Goal: Task Accomplishment & Management: Manage account settings

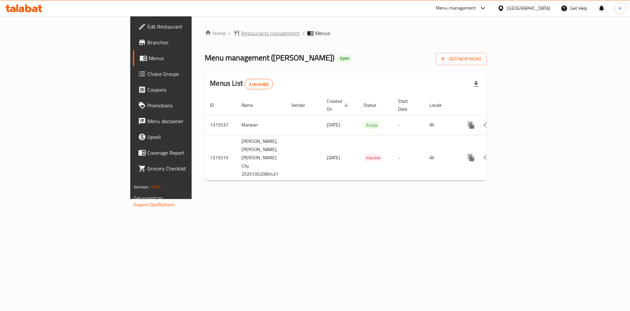
click at [241, 35] on span "Restaurants management" at bounding box center [270, 33] width 58 height 8
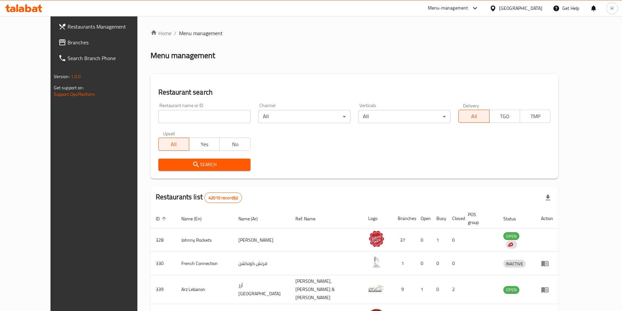
click at [183, 120] on input "search" at bounding box center [204, 116] width 92 height 13
type input "maria paz"
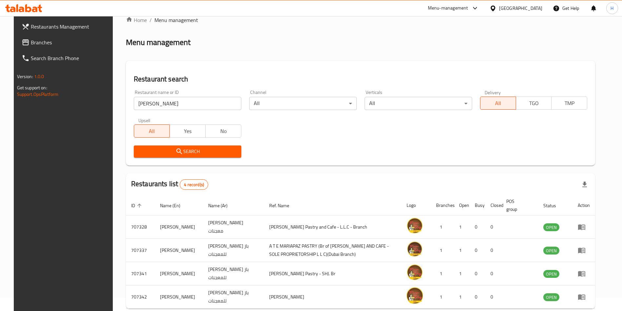
scroll to position [46, 0]
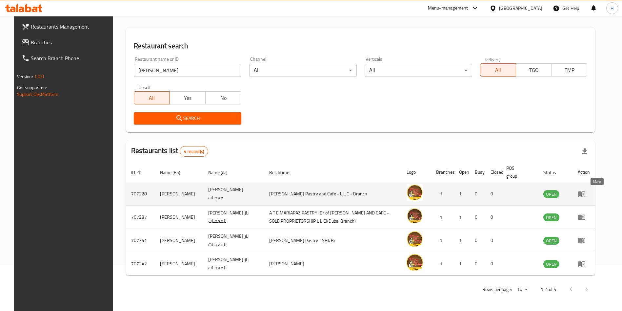
click at [586, 195] on icon "enhanced table" at bounding box center [582, 194] width 8 height 8
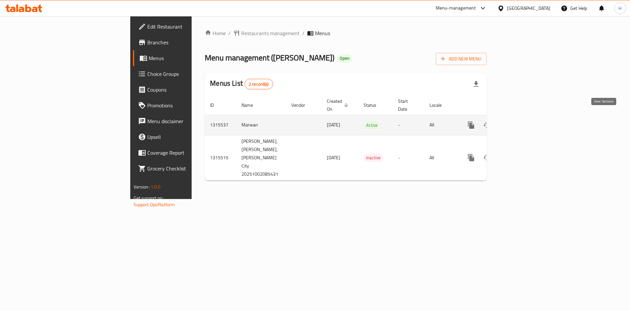
click at [522, 121] on icon "enhanced table" at bounding box center [518, 125] width 8 height 8
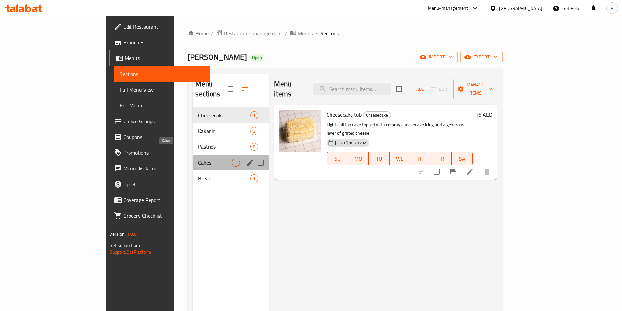
click at [198, 158] on span "Cakes" at bounding box center [215, 162] width 34 height 8
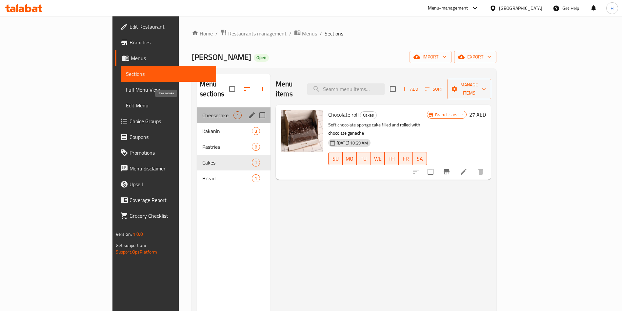
click at [202, 111] on span "Cheesecake" at bounding box center [217, 115] width 31 height 8
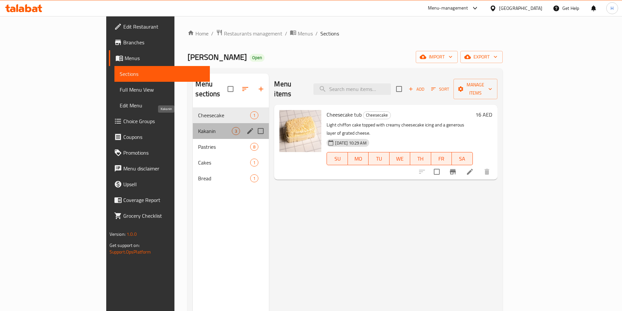
click at [198, 127] on span "Kakanin" at bounding box center [215, 131] width 34 height 8
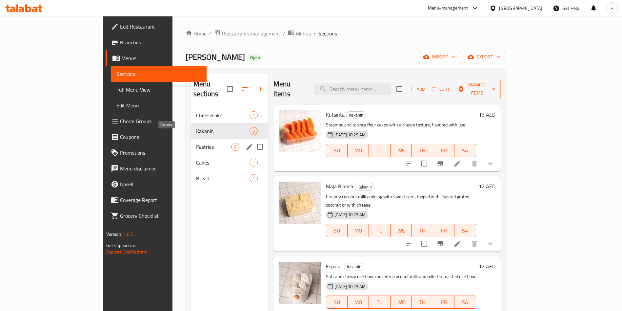
click at [196, 143] on span "Pastries" at bounding box center [213, 147] width 35 height 8
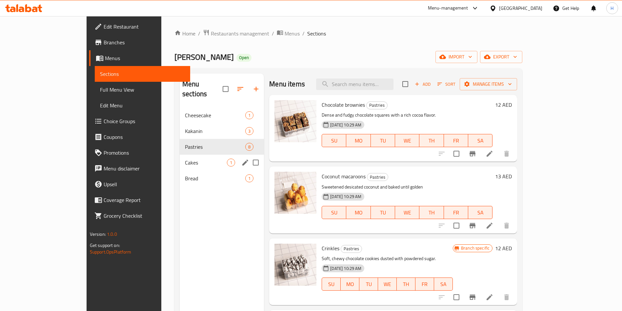
click at [194, 158] on div "Cakes 1" at bounding box center [222, 162] width 84 height 16
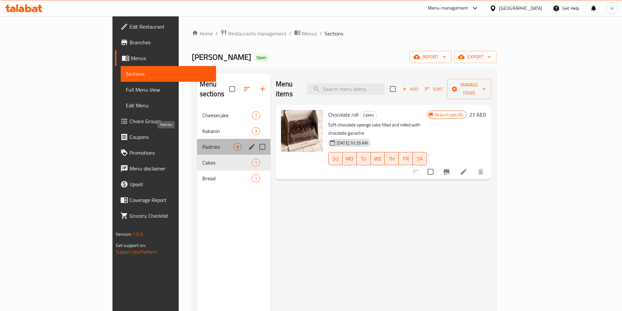
click at [202, 143] on span "Pastries" at bounding box center [217, 147] width 31 height 8
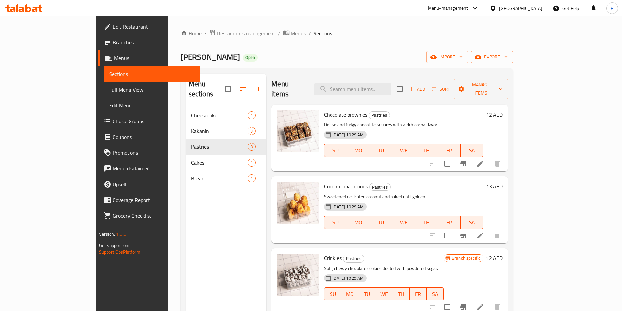
click at [483, 255] on span "Branch specific" at bounding box center [466, 258] width 34 height 6
click at [467, 303] on icon "Branch-specific-item" at bounding box center [463, 307] width 8 height 8
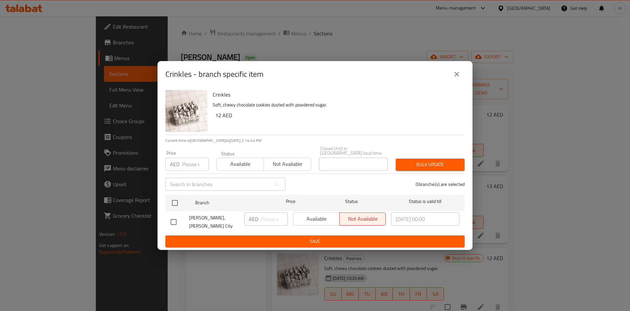
click at [357, 72] on div "Crinkles - branch specific item" at bounding box center [314, 74] width 299 height 16
click at [451, 69] on button "close" at bounding box center [457, 74] width 16 height 16
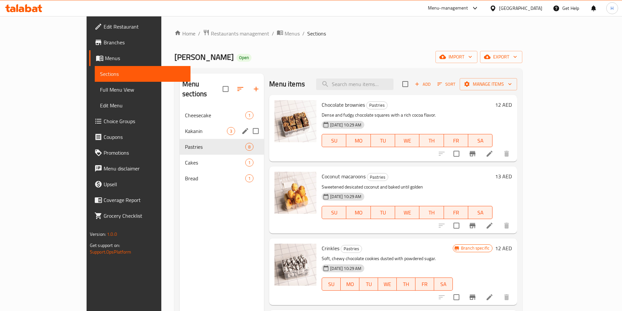
click at [180, 127] on div "Kakanin 3" at bounding box center [222, 131] width 84 height 16
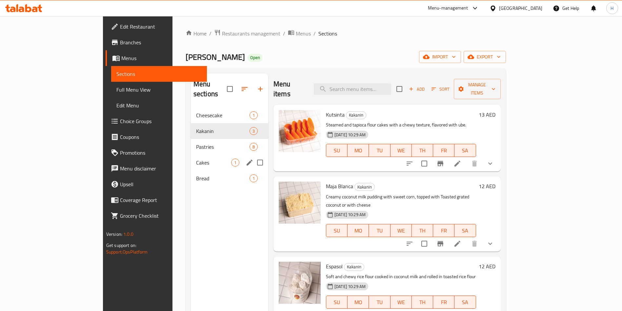
click at [191, 154] on div "Cakes 1" at bounding box center [229, 162] width 77 height 16
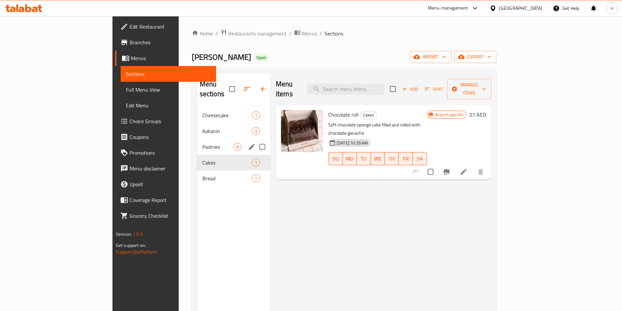
click at [197, 143] on div "Pastries 8" at bounding box center [233, 147] width 73 height 16
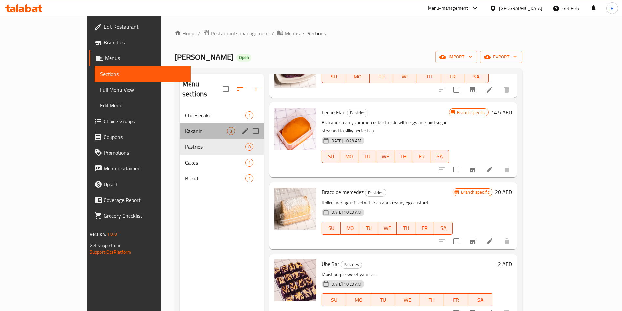
click at [180, 128] on div "Kakanin 3" at bounding box center [222, 131] width 84 height 16
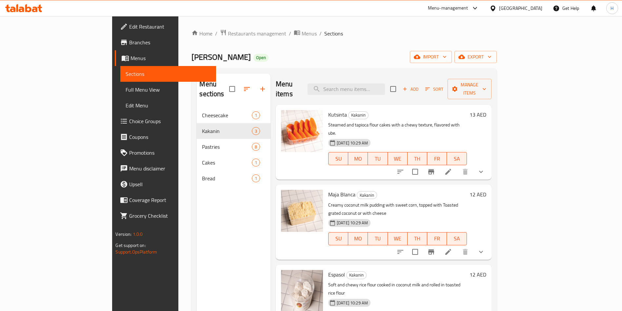
click at [419, 85] on span "Add" at bounding box center [411, 89] width 18 height 8
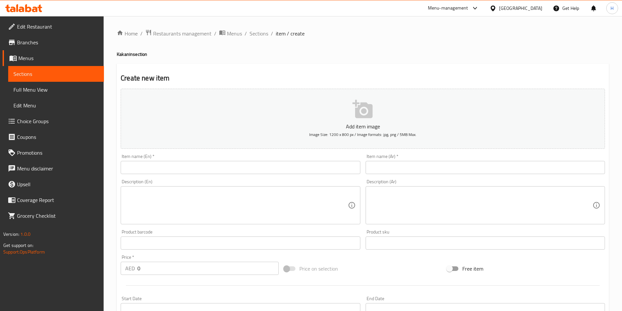
click at [363, 112] on icon "button" at bounding box center [362, 109] width 20 height 18
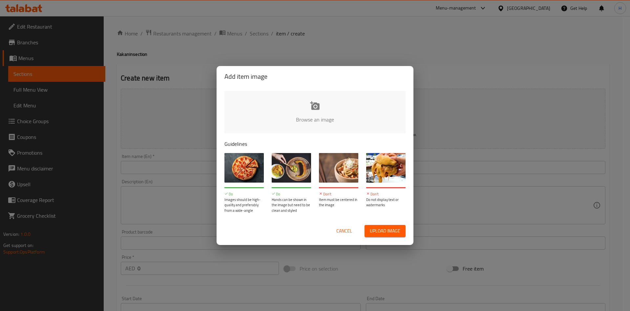
click at [347, 227] on span "Cancel" at bounding box center [344, 231] width 16 height 8
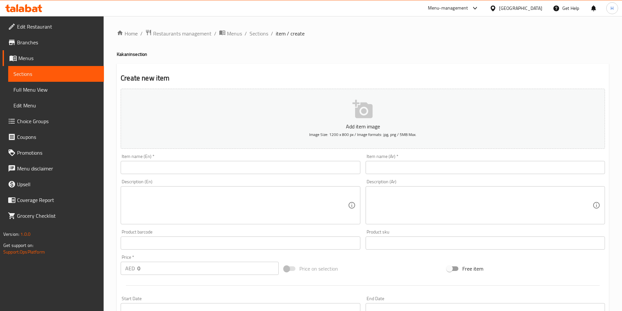
click at [359, 119] on icon "button" at bounding box center [362, 109] width 21 height 21
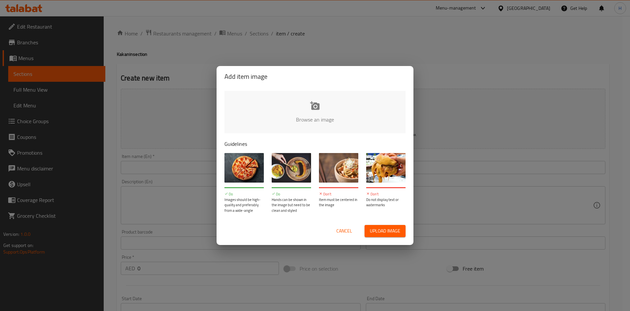
click at [393, 230] on span "Upload image" at bounding box center [385, 231] width 30 height 8
click at [353, 236] on button "Cancel" at bounding box center [343, 231] width 21 height 12
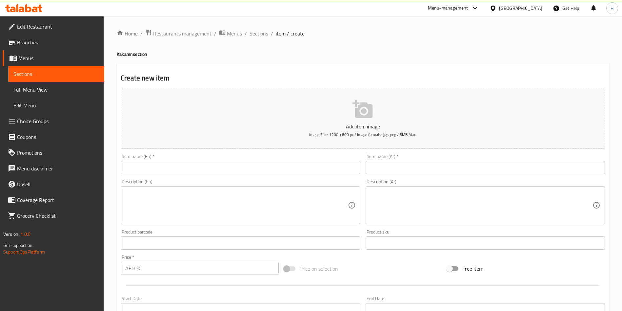
click at [370, 113] on icon "button" at bounding box center [362, 109] width 20 height 18
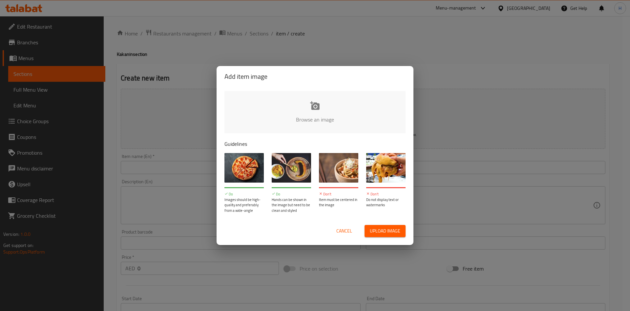
click at [333, 233] on button "Cancel" at bounding box center [343, 231] width 21 height 12
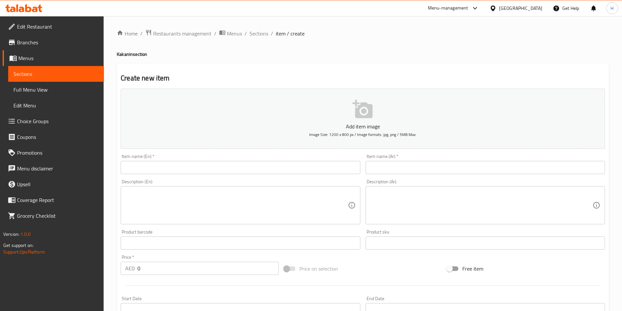
click at [194, 172] on input "text" at bounding box center [240, 167] width 239 height 13
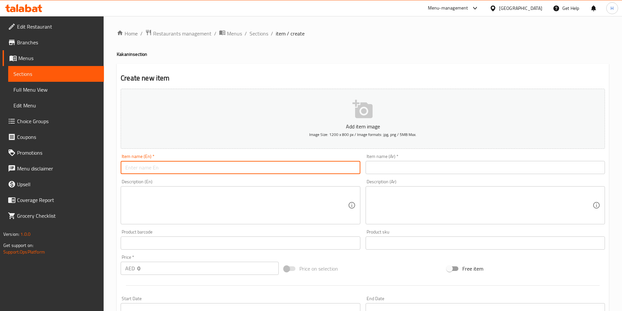
paste input "Cassava Cake"
type input "Cassava Cake"
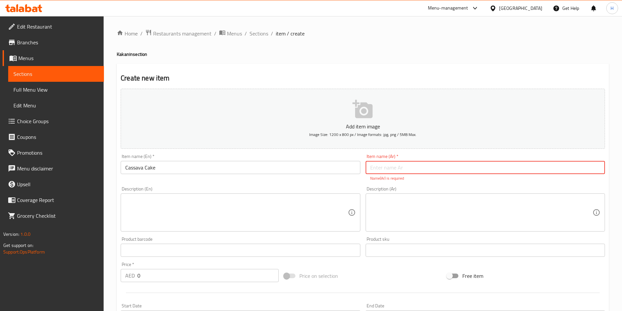
paste input "كيك الكسافا"
type input "كيك الكسافا"
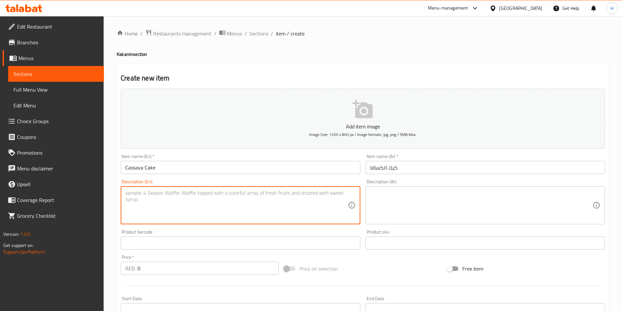
paste textarea "Grated cassava mixed with coconut milk and condensed milk, baked to golden perf…"
type textarea "Grated cassava mixed with coconut milk and condensed milk, baked to golden perf…"
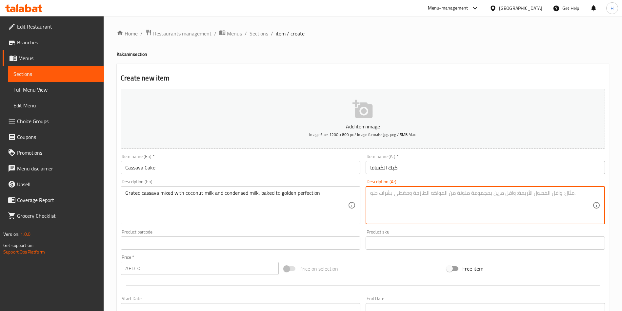
click at [451, 196] on textarea at bounding box center [481, 205] width 222 height 31
paste textarea "كسافا مبشورة مخلوطة بحليب جوز الهند وحليب مكثف مخبوزة حتى تصبح ذهبية تماما"
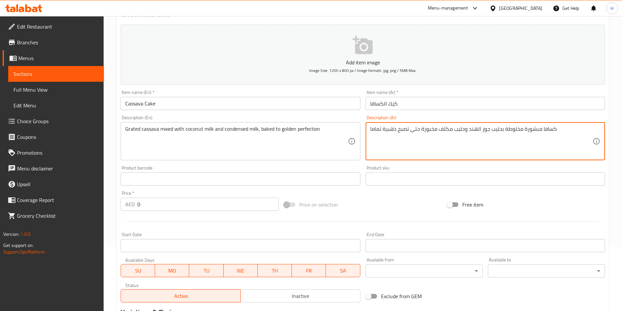
scroll to position [98, 0]
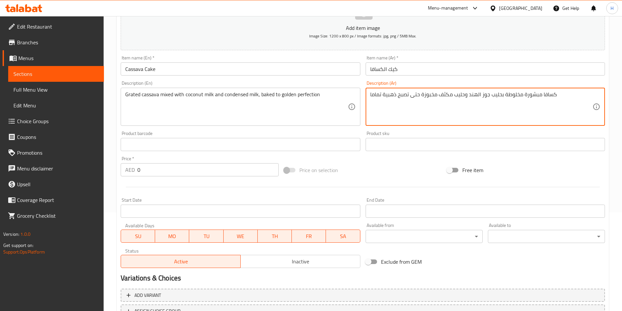
type textarea "كسافا مبشورة مخلوطة بحليب جوز الهند وحليب مكثف مخبوزة حتى تصبح ذهبية تماما"
click at [177, 174] on input "0" at bounding box center [207, 169] width 141 height 13
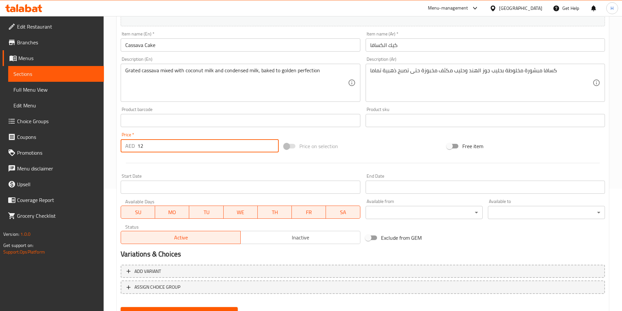
scroll to position [153, 0]
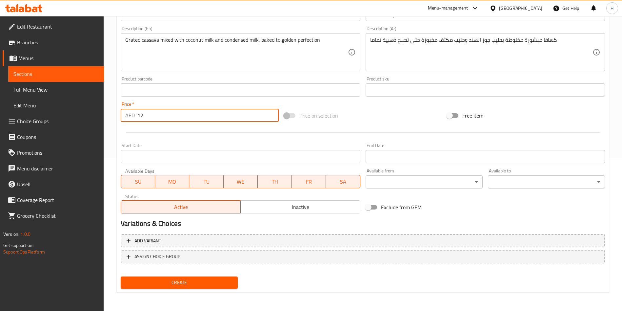
type input "12"
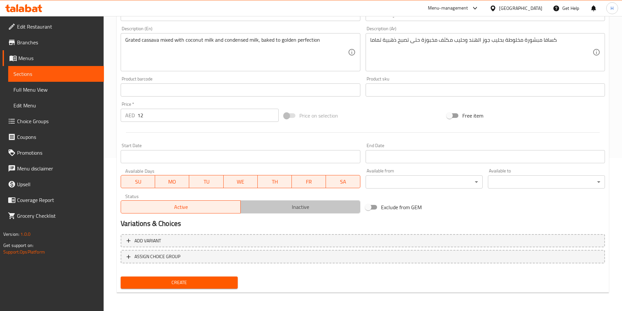
click at [312, 211] on button "Inactive" at bounding box center [300, 206] width 120 height 13
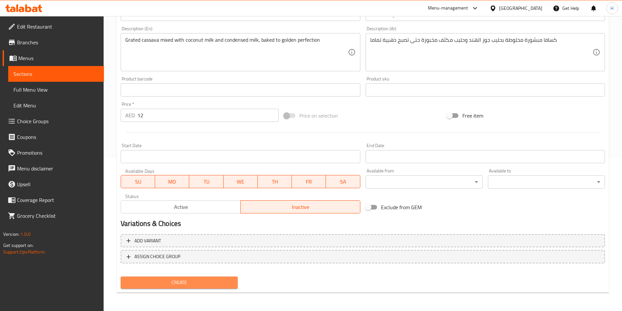
click at [184, 281] on span "Create" at bounding box center [179, 282] width 107 height 8
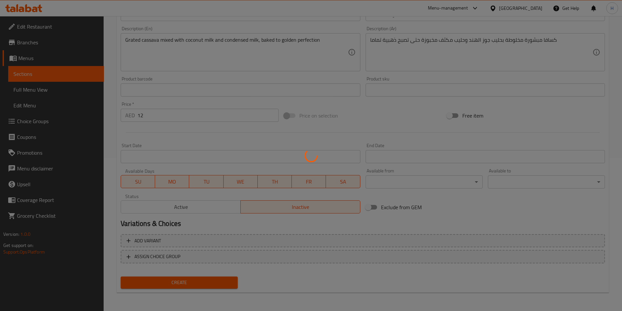
type input "0"
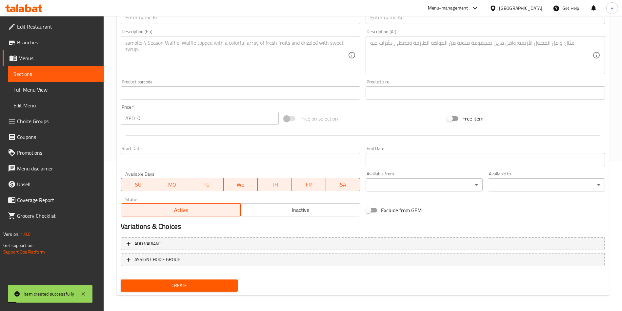
scroll to position [0, 0]
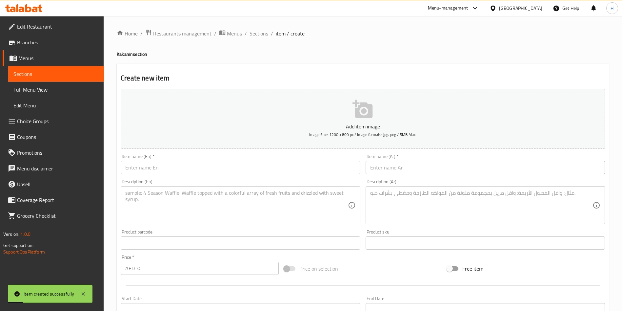
click at [251, 35] on span "Sections" at bounding box center [259, 34] width 19 height 8
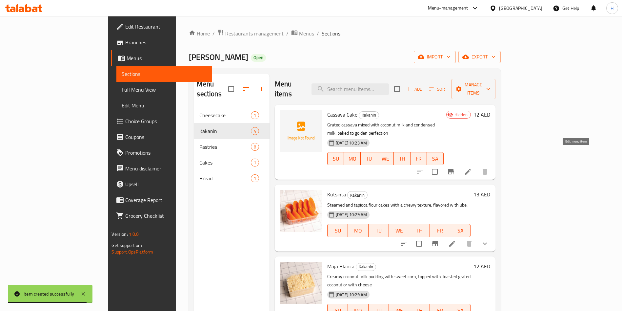
click at [471, 169] on icon at bounding box center [468, 172] width 6 height 6
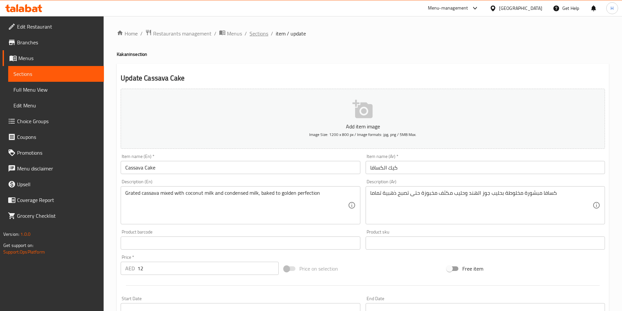
click at [251, 35] on span "Sections" at bounding box center [259, 34] width 19 height 8
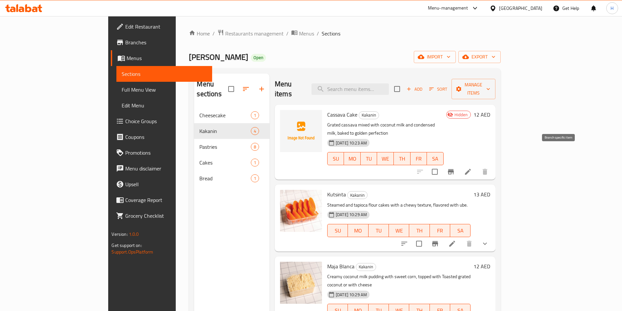
click at [472, 168] on icon at bounding box center [468, 172] width 8 height 8
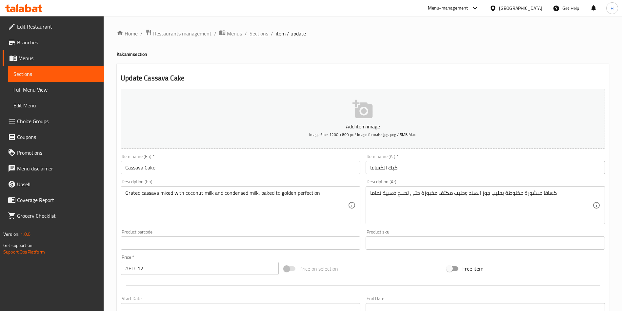
click at [261, 33] on span "Sections" at bounding box center [259, 34] width 19 height 8
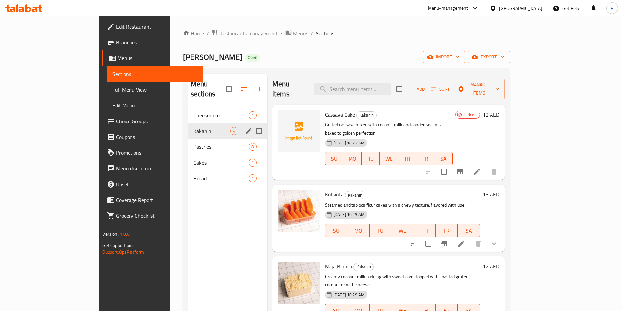
click at [188, 139] on div "Pastries 8" at bounding box center [227, 147] width 79 height 16
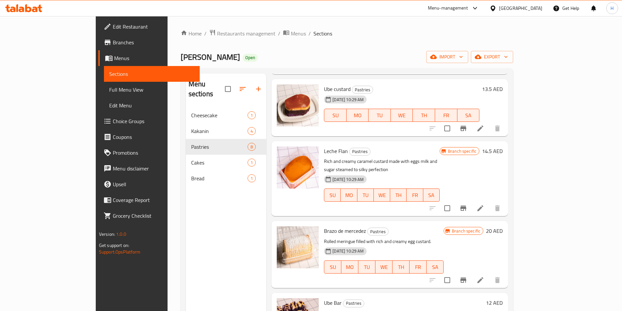
scroll to position [269, 0]
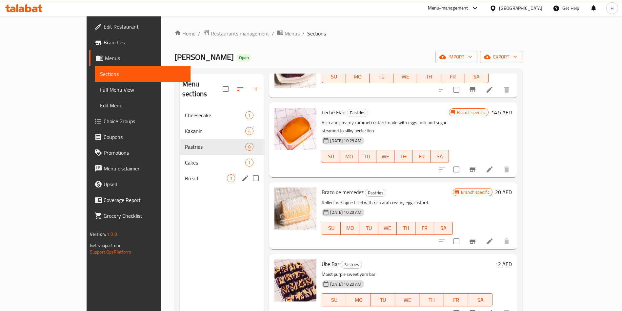
click at [180, 170] on div "Bread 1" at bounding box center [222, 178] width 84 height 16
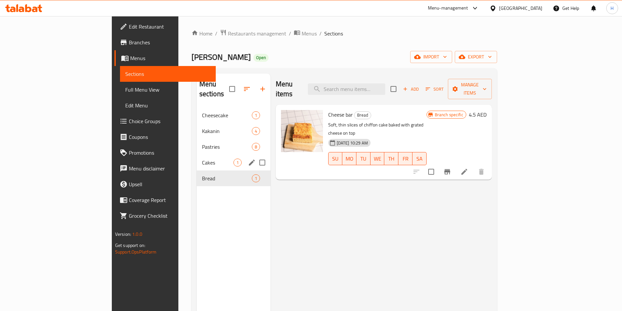
click at [202, 158] on span "Cakes" at bounding box center [217, 162] width 31 height 8
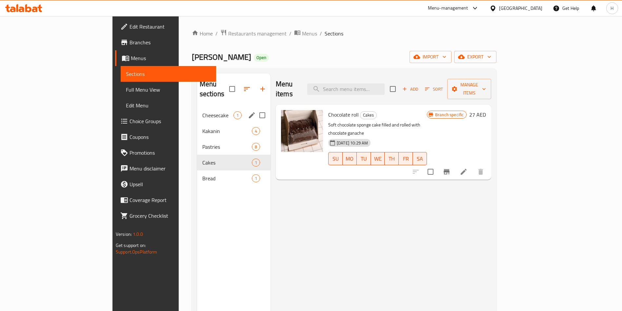
click at [197, 112] on div "Cheesecake 1" at bounding box center [233, 115] width 73 height 16
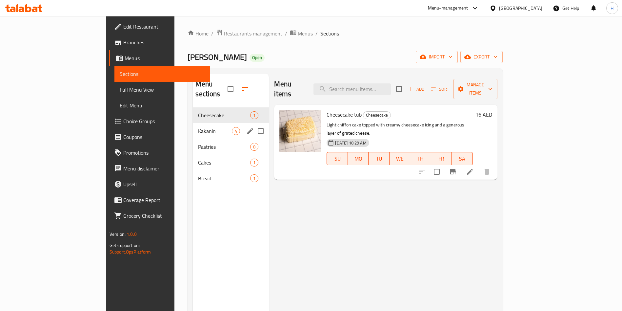
click at [198, 127] on span "Kakanin" at bounding box center [215, 131] width 34 height 8
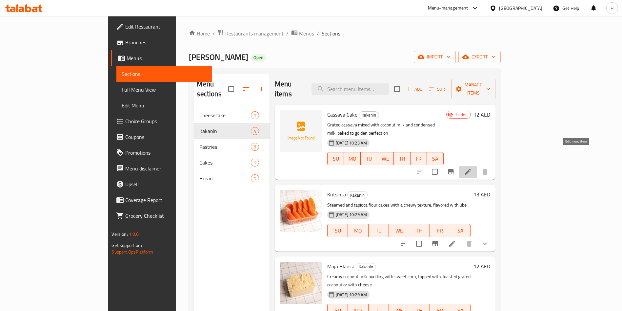
click at [472, 168] on icon at bounding box center [468, 172] width 8 height 8
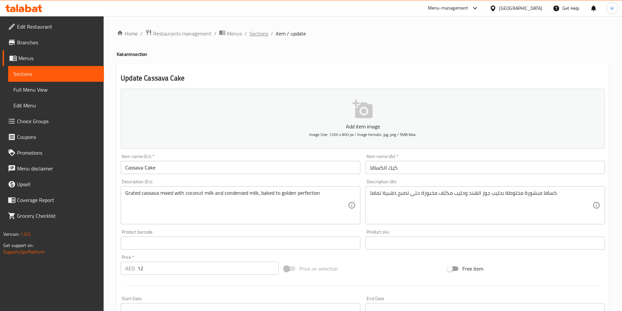
click at [251, 36] on span "Sections" at bounding box center [259, 34] width 19 height 8
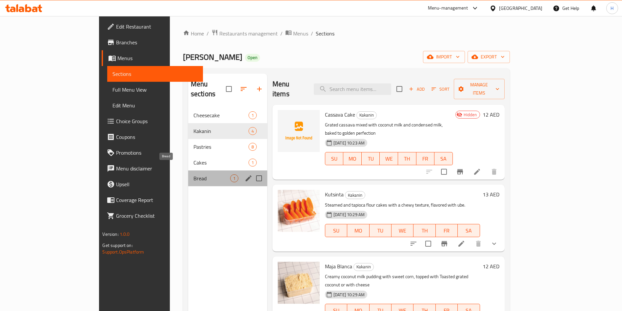
click at [193, 174] on span "Bread" at bounding box center [211, 178] width 37 height 8
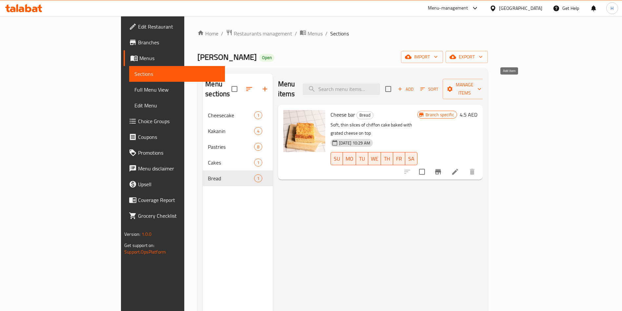
click at [403, 86] on icon "button" at bounding box center [400, 89] width 6 height 6
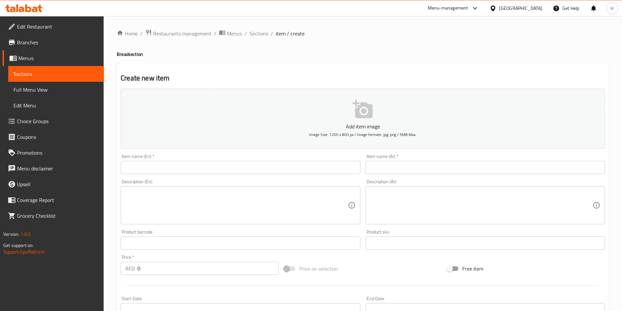
click at [365, 111] on icon "button" at bounding box center [362, 109] width 20 height 18
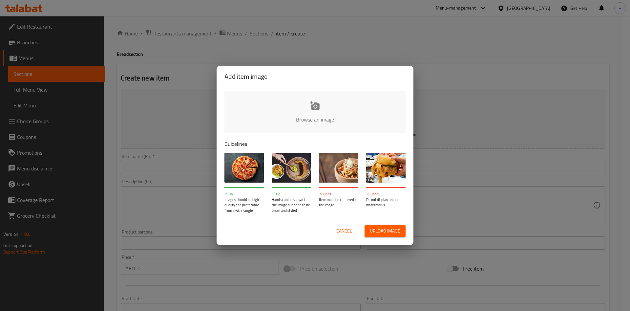
click at [317, 110] on input "file" at bounding box center [536, 121] width 624 height 61
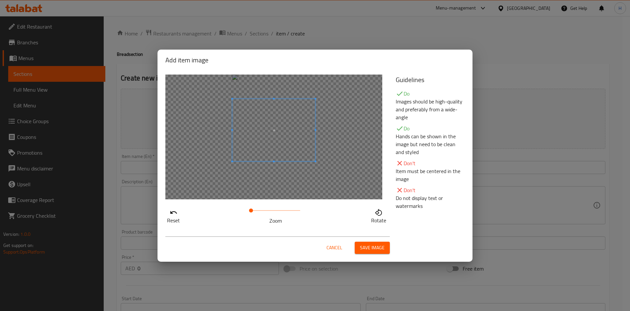
click at [284, 135] on span at bounding box center [273, 130] width 83 height 62
click at [378, 250] on span "Save image" at bounding box center [372, 247] width 25 height 8
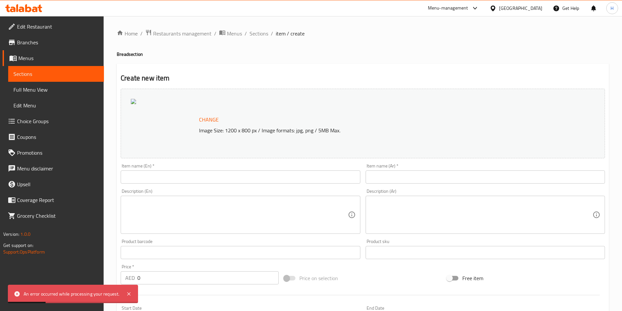
click at [212, 180] on input "text" at bounding box center [240, 176] width 239 height 13
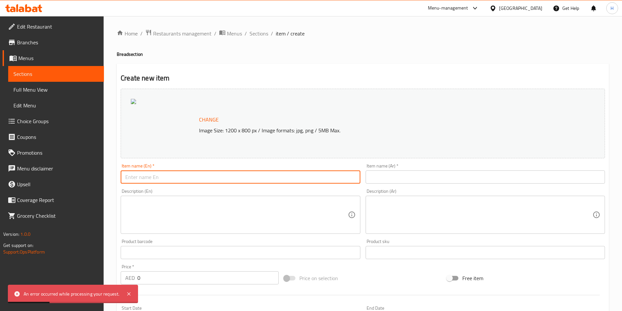
paste input "Pinagong"
type input "Pinagong"
click at [413, 177] on input "text" at bounding box center [485, 176] width 239 height 13
paste input "خبز بيناغون"
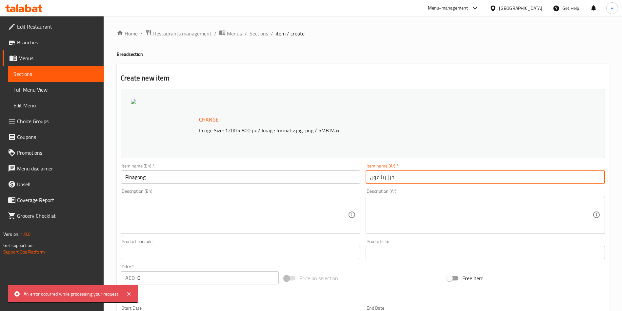
type input "خبز بيناغون"
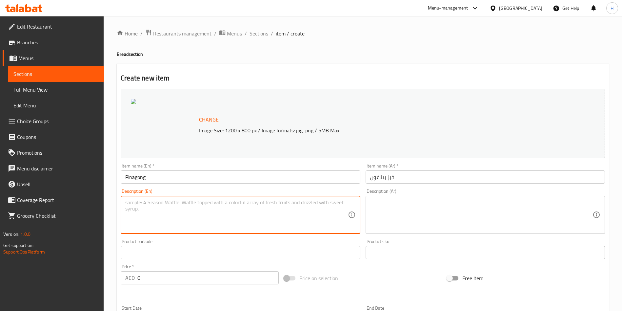
click at [210, 230] on textarea at bounding box center [236, 214] width 222 height 31
paste textarea "A soft and dense Filipino bread with a turtle shaped top"
type textarea "A soft and dense Filipino bread with a turtle shaped top"
click at [474, 214] on textarea at bounding box center [481, 214] width 222 height 31
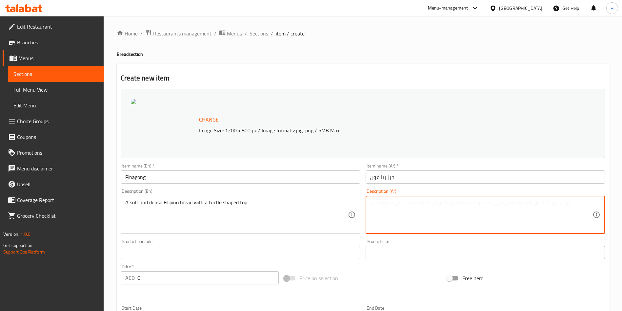
paste textarea "خبز فلبيني ناعم وكثيف مع سطح على شكل سلحفاة"
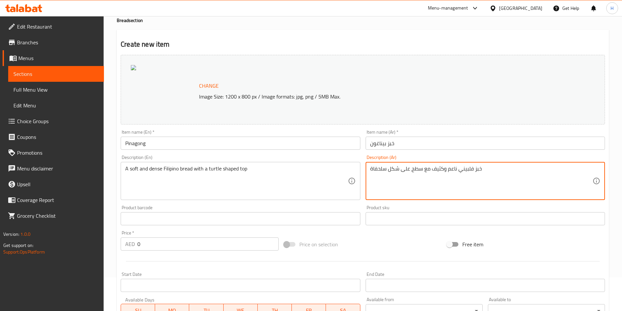
scroll to position [49, 0]
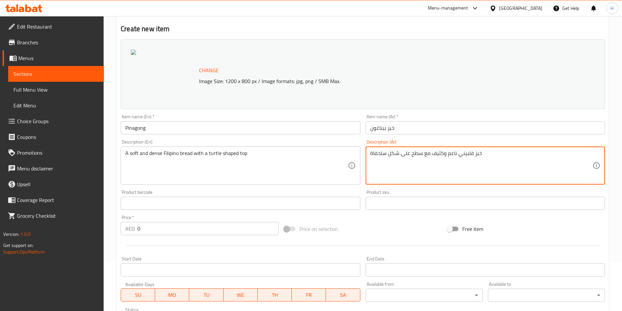
type textarea "خبز فلبيني ناعم وكثيف مع سطح على شكل سلحفاة"
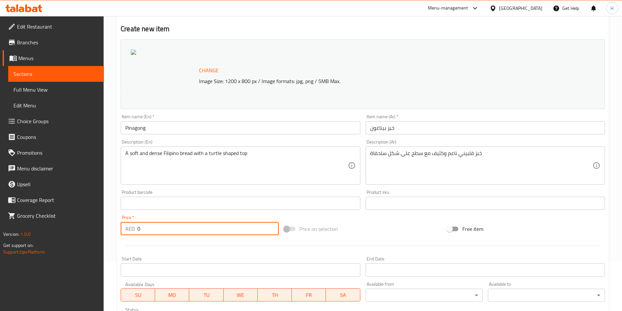
drag, startPoint x: 165, startPoint y: 226, endPoint x: 134, endPoint y: 224, distance: 31.6
click at [134, 224] on div "AED 0 Price *" at bounding box center [200, 228] width 158 height 13
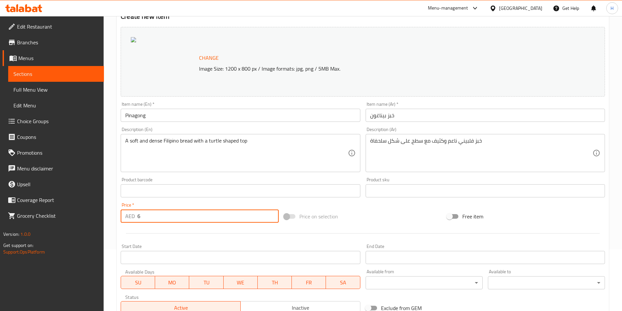
scroll to position [162, 0]
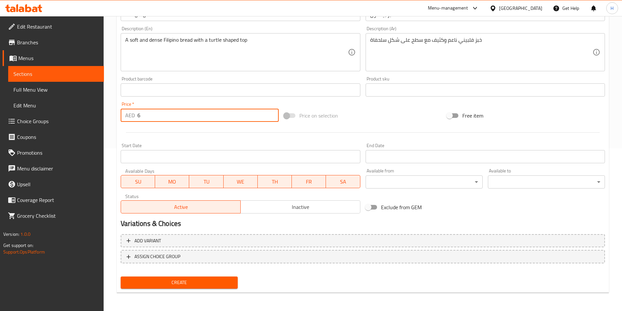
type input "6"
click at [282, 208] on span "Inactive" at bounding box center [300, 207] width 114 height 10
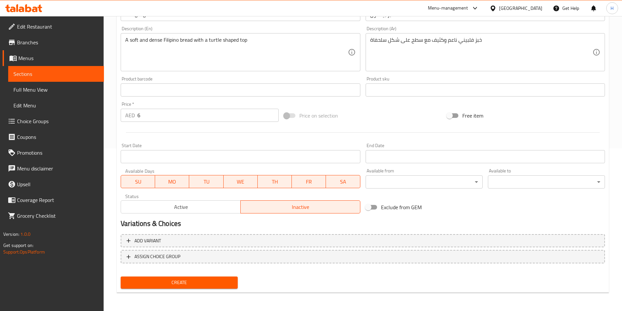
click at [212, 283] on span "Create" at bounding box center [179, 282] width 107 height 8
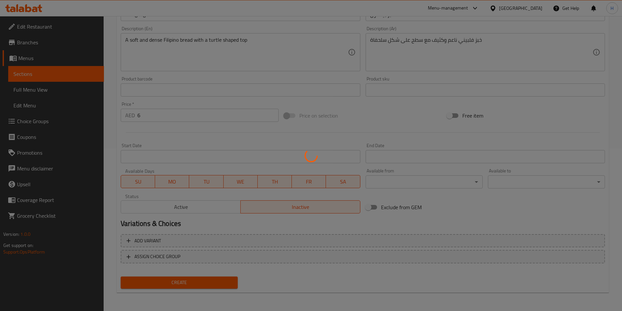
type input "0"
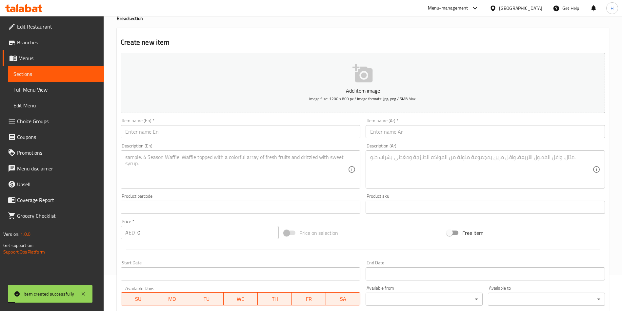
scroll to position [0, 0]
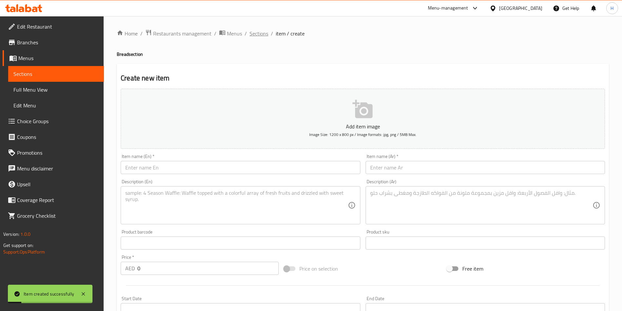
click at [256, 36] on span "Sections" at bounding box center [259, 34] width 19 height 8
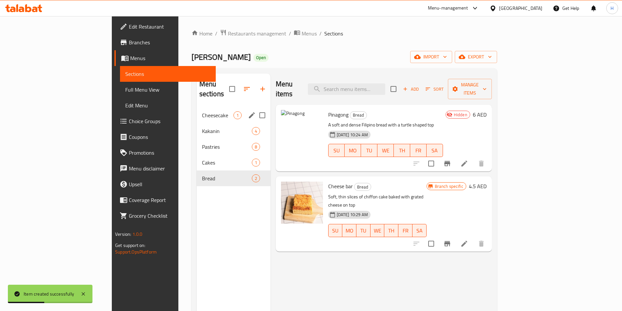
click at [197, 93] on div "Menu sections" at bounding box center [234, 88] width 74 height 31
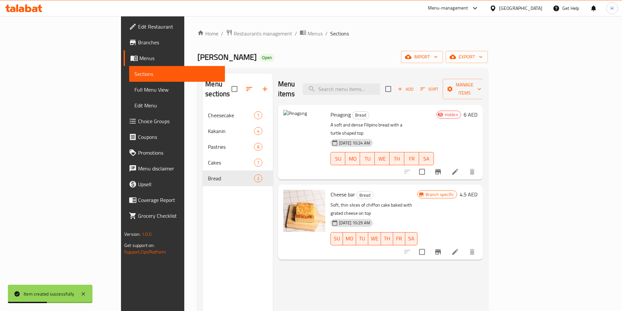
click at [208, 111] on span "Cheesecake" at bounding box center [231, 115] width 46 height 8
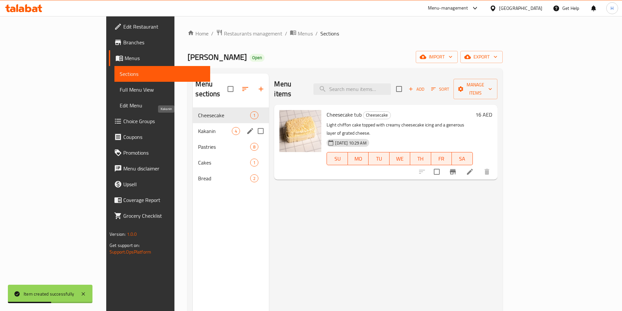
click at [198, 127] on span "Kakanin" at bounding box center [215, 131] width 34 height 8
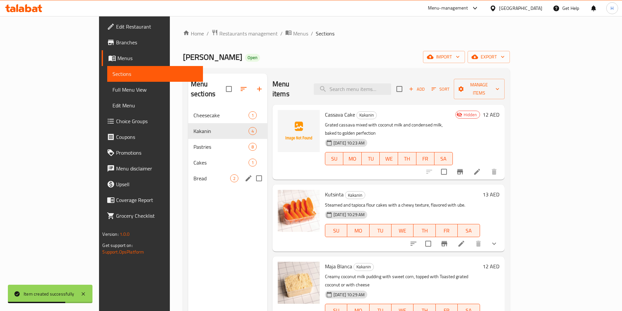
click at [193, 174] on span "Bread" at bounding box center [211, 178] width 37 height 8
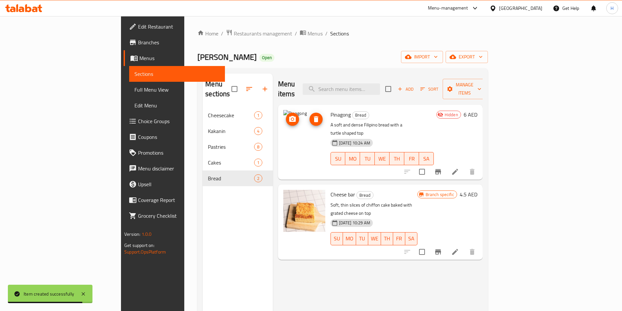
click at [283, 122] on img at bounding box center [304, 131] width 42 height 42
click at [331, 110] on span "Pinagong" at bounding box center [341, 115] width 20 height 10
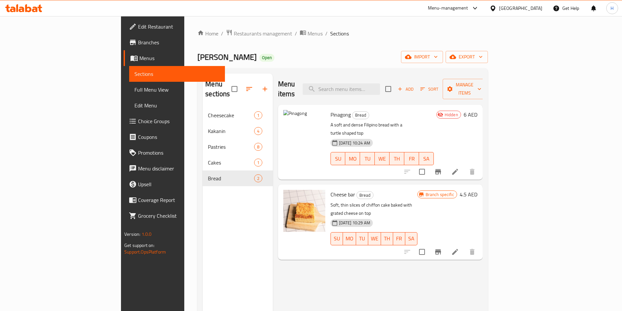
click at [283, 134] on img at bounding box center [304, 131] width 42 height 42
click at [291, 118] on circle "upload picture" at bounding box center [292, 119] width 2 height 2
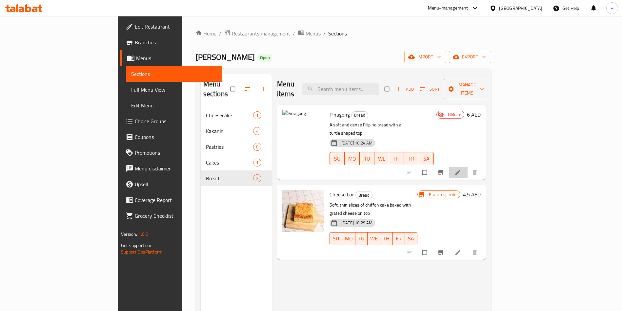
click at [461, 169] on icon at bounding box center [457, 172] width 7 height 7
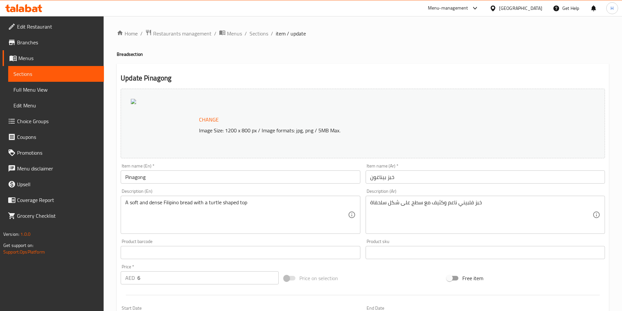
click at [177, 116] on div at bounding box center [164, 123] width 66 height 49
click at [204, 117] on span "Change" at bounding box center [209, 120] width 20 height 10
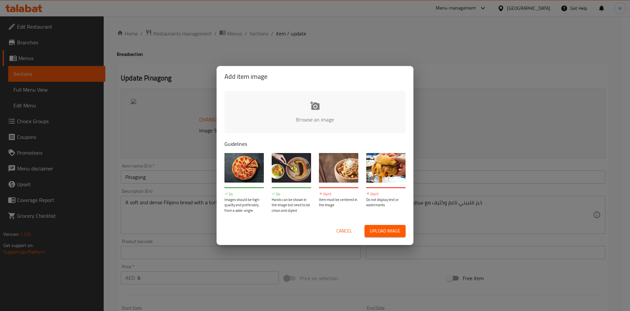
click at [296, 122] on input "file" at bounding box center [536, 121] width 624 height 61
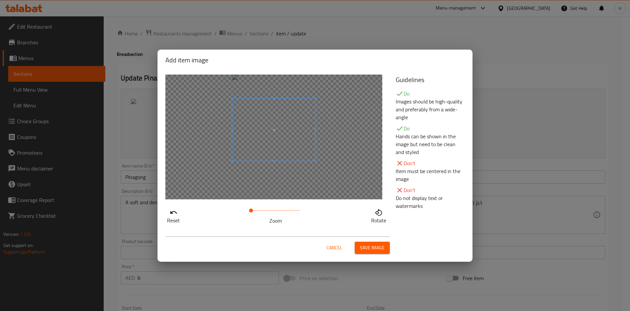
click at [286, 134] on span at bounding box center [273, 129] width 83 height 62
click at [372, 245] on span "Save image" at bounding box center [372, 247] width 25 height 8
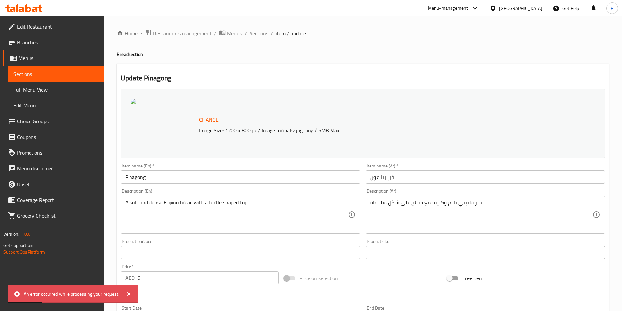
click at [143, 117] on div at bounding box center [164, 123] width 66 height 49
click at [207, 120] on span "Change" at bounding box center [209, 120] width 20 height 10
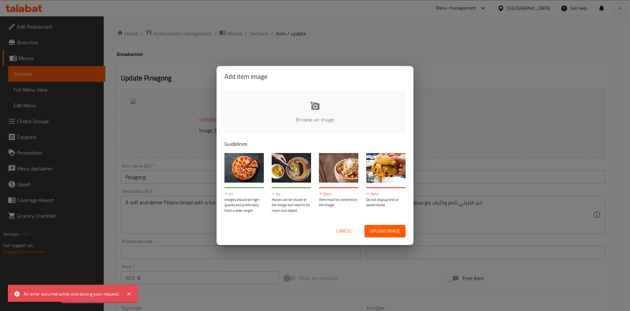
click at [308, 108] on input "file" at bounding box center [536, 121] width 624 height 61
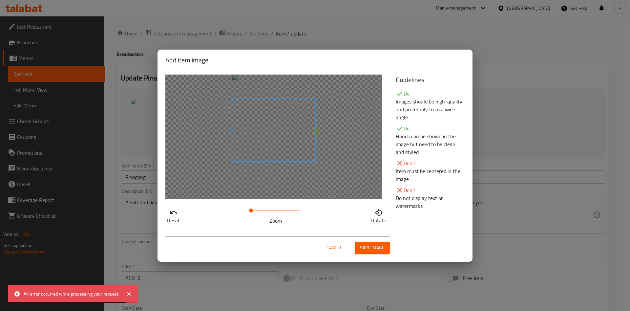
click at [271, 119] on span at bounding box center [273, 130] width 83 height 62
click at [370, 247] on span "Save image" at bounding box center [372, 247] width 25 height 8
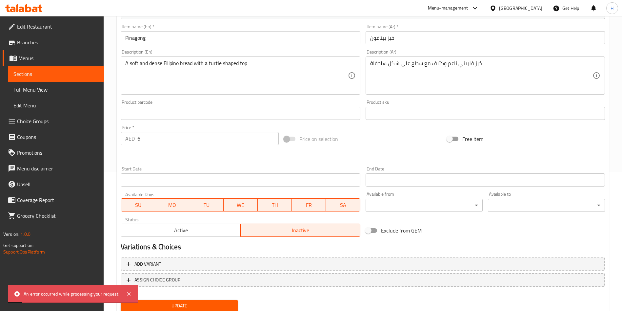
scroll to position [162, 0]
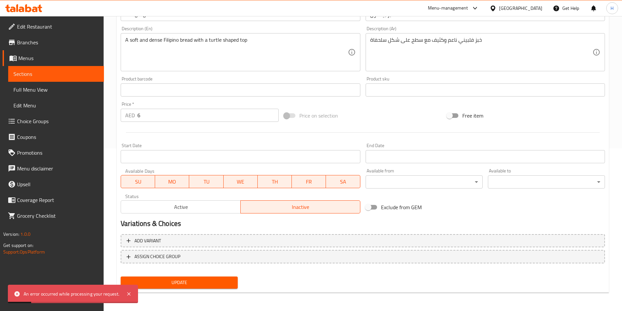
click at [204, 284] on span "Update" at bounding box center [179, 282] width 107 height 8
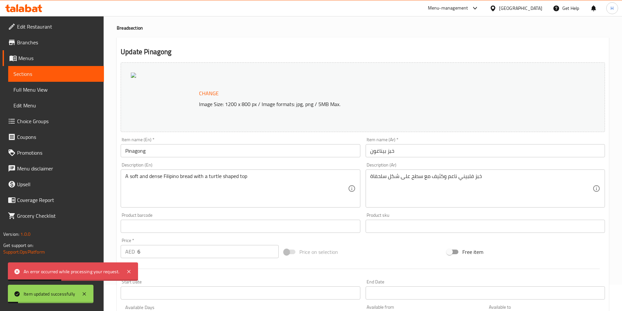
scroll to position [0, 0]
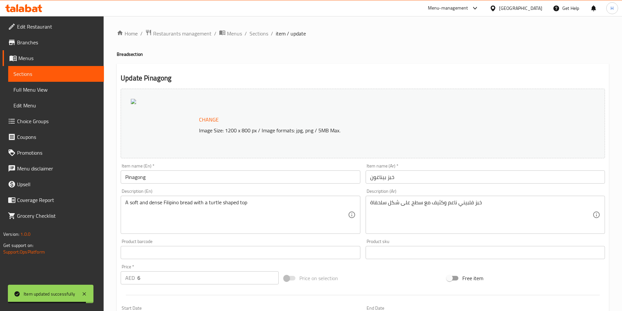
click at [159, 120] on div at bounding box center [164, 123] width 66 height 49
click at [263, 36] on span "Sections" at bounding box center [259, 34] width 19 height 8
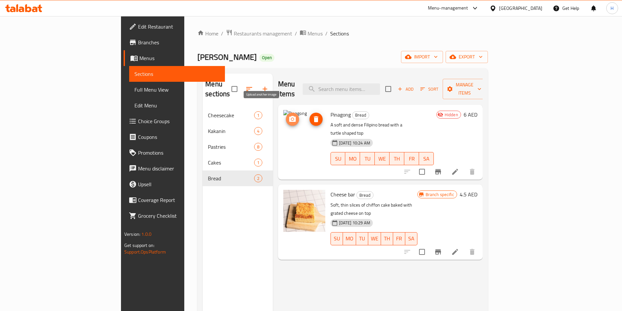
click at [289, 115] on icon "upload picture" at bounding box center [293, 119] width 8 height 8
click at [314, 116] on icon "delete image" at bounding box center [316, 119] width 5 height 6
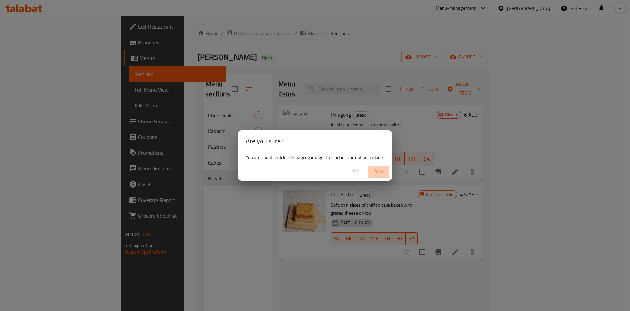
click at [381, 172] on span "Yes" at bounding box center [379, 172] width 16 height 8
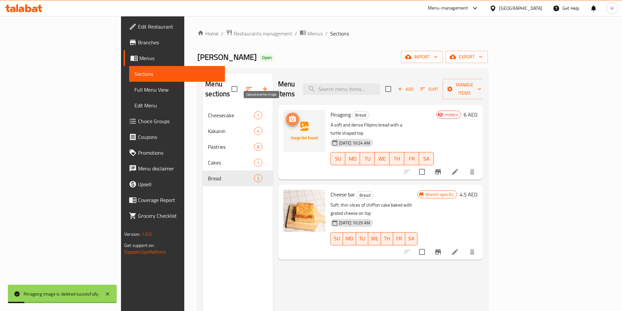
click at [289, 115] on icon "upload picture" at bounding box center [293, 119] width 8 height 8
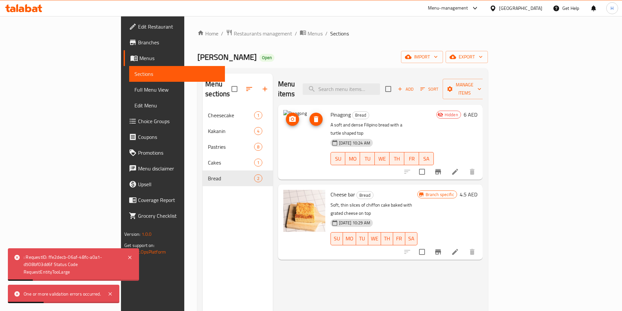
click at [283, 120] on img at bounding box center [304, 131] width 42 height 42
click at [283, 123] on img at bounding box center [304, 131] width 42 height 42
click at [331, 110] on span "Pinagong" at bounding box center [341, 115] width 20 height 10
click at [459, 168] on icon at bounding box center [455, 172] width 8 height 8
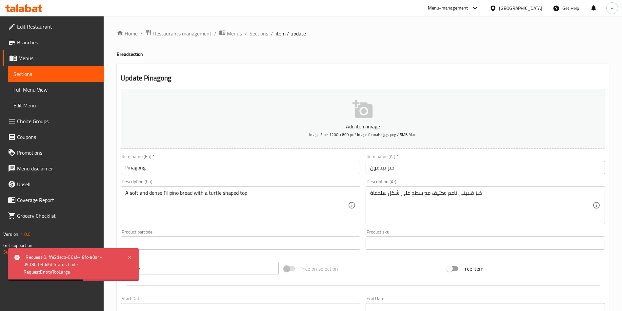
click at [373, 119] on button "Add item image Image Size: 1200 x 800 px / Image formats: jpg, png / 5MB Max." at bounding box center [363, 119] width 484 height 60
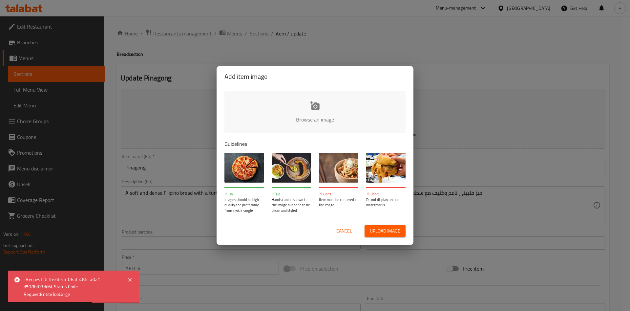
click at [318, 114] on input "file" at bounding box center [536, 121] width 624 height 61
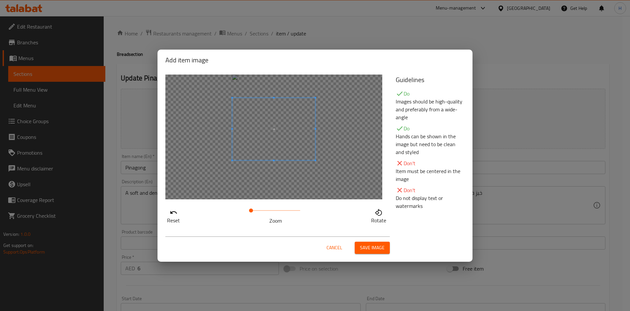
click at [277, 128] on span at bounding box center [273, 129] width 83 height 62
click at [271, 69] on div "Add item image Reset Zoom Rotate Guidelines Do Images should be high-quality an…" at bounding box center [314, 156] width 315 height 212
drag, startPoint x: 252, startPoint y: 209, endPoint x: 261, endPoint y: 157, distance: 52.6
click at [178, 215] on div "Reset Zoom Rotate" at bounding box center [276, 215] width 222 height 19
click at [272, 68] on div "Add item image Reset Zoom Rotate Guidelines Do Images should be high-quality an…" at bounding box center [314, 156] width 315 height 212
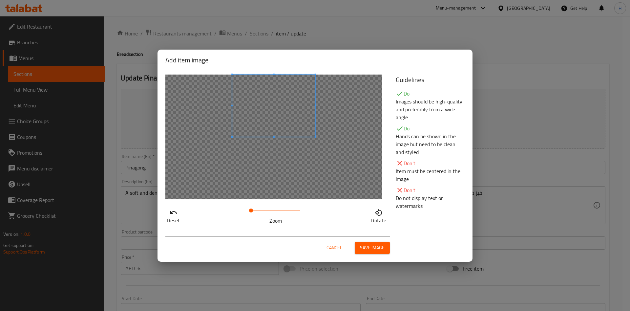
click at [337, 248] on span "Cancel" at bounding box center [334, 247] width 16 height 8
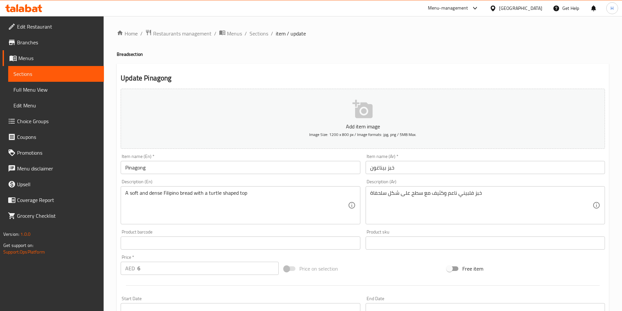
click at [373, 126] on p "Add item image" at bounding box center [363, 126] width 464 height 8
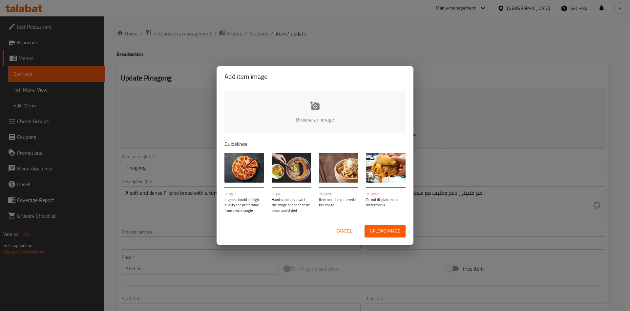
click at [330, 120] on input "file" at bounding box center [536, 121] width 624 height 61
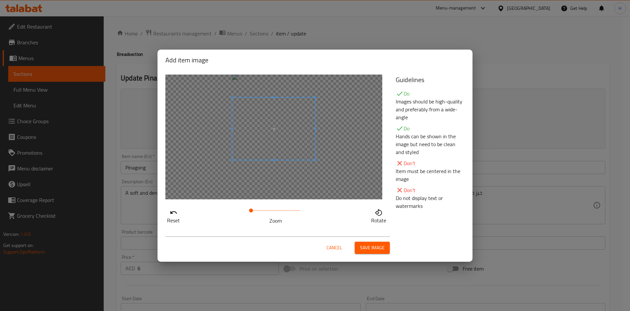
click at [286, 126] on span at bounding box center [273, 128] width 83 height 62
click at [299, 120] on span at bounding box center [273, 129] width 83 height 62
click at [376, 246] on span "Save image" at bounding box center [372, 247] width 25 height 8
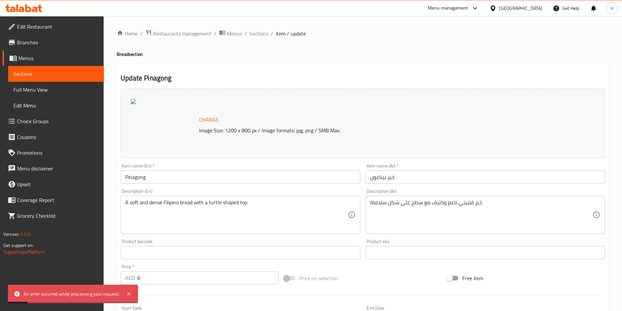
click at [73, 293] on div "An error occurred while processing your request." at bounding box center [72, 293] width 96 height 7
click at [133, 292] on div "An error occurred while processing your request." at bounding box center [73, 293] width 130 height 18
click at [131, 294] on icon at bounding box center [129, 294] width 8 height 8
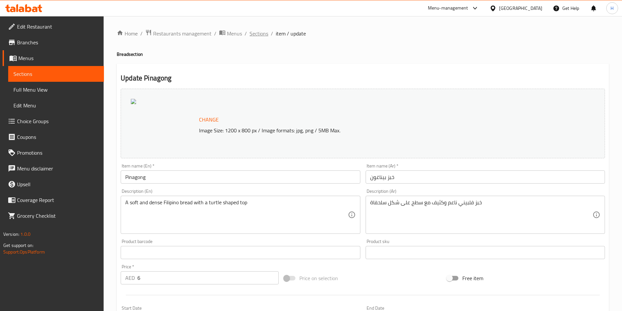
click at [260, 37] on span "Sections" at bounding box center [259, 34] width 19 height 8
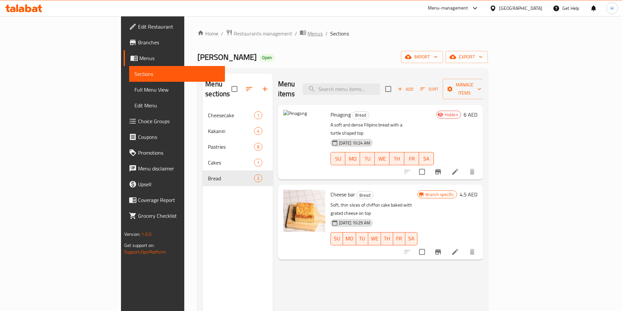
click at [308, 33] on span "Menus" at bounding box center [315, 34] width 15 height 8
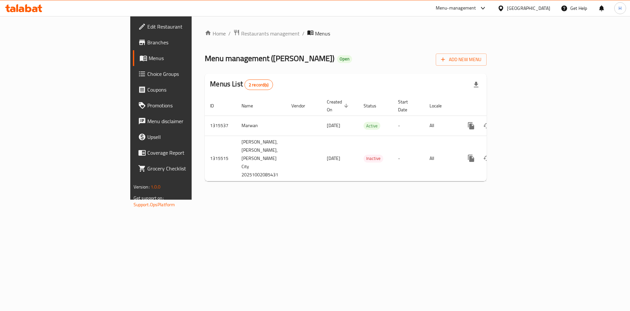
click at [194, 199] on div "Home / Restaurants management / Menus Menu management ( Maria Paz Pastry ) Open…" at bounding box center [345, 107] width 308 height 183
click at [241, 34] on span "Restaurants management" at bounding box center [270, 34] width 58 height 8
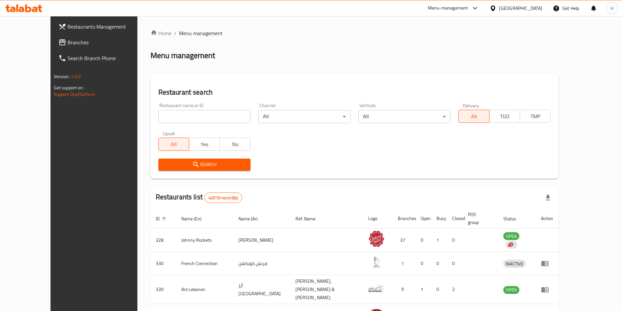
click at [227, 115] on input "search" at bounding box center [204, 116] width 92 height 13
type input "[PERSON_NAME]"
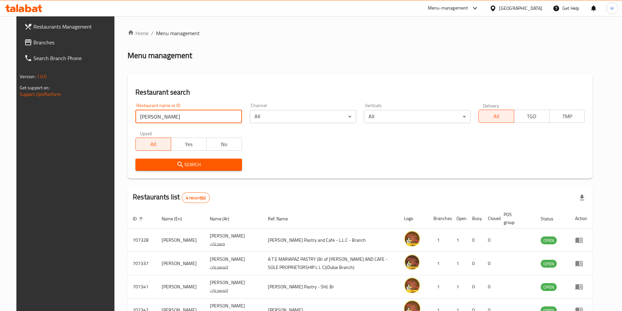
scroll to position [46, 0]
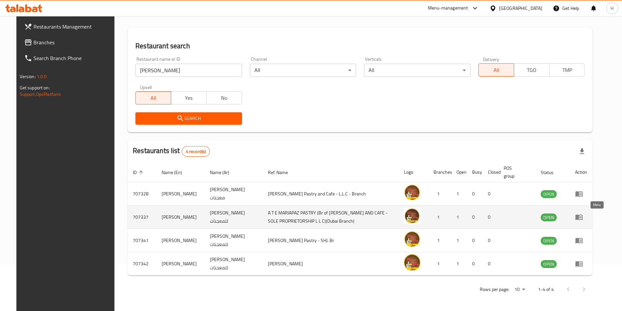
click at [587, 217] on link "enhanced table" at bounding box center [581, 217] width 12 height 8
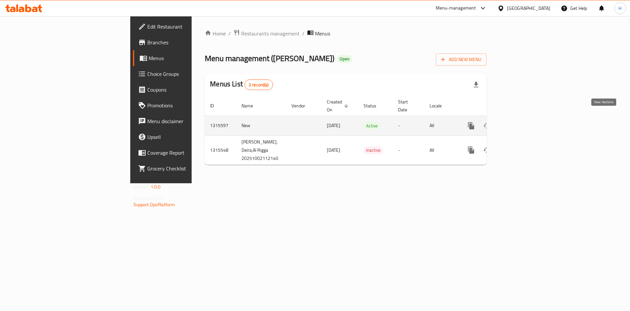
click at [522, 122] on icon "enhanced table" at bounding box center [518, 126] width 8 height 8
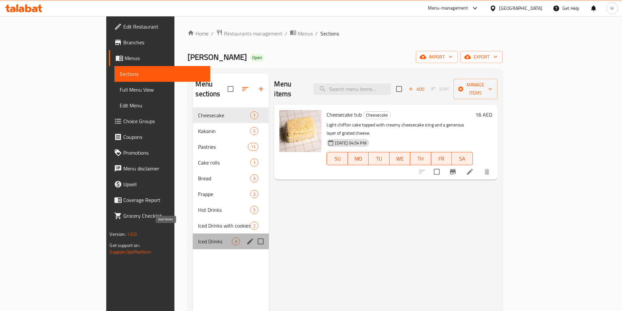
click at [198, 237] on span "Iced Drinks" at bounding box center [215, 241] width 34 height 8
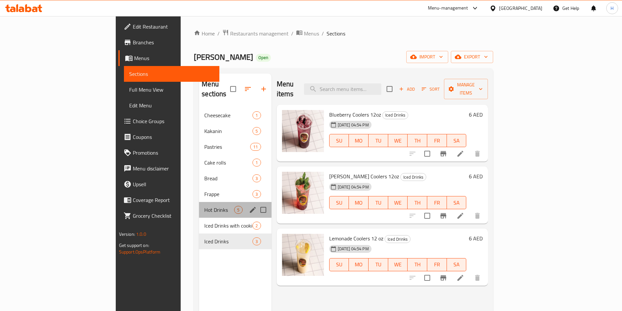
click at [199, 204] on div "Hot Drinks 5" at bounding box center [235, 210] width 72 height 16
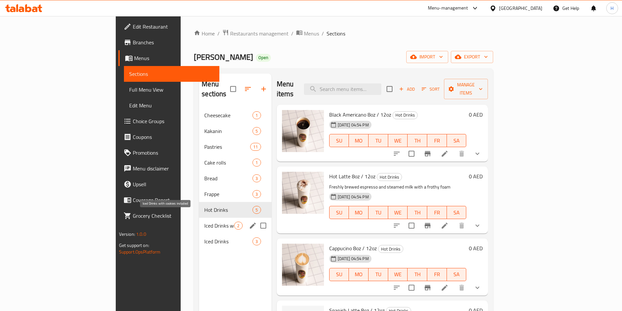
click at [204, 221] on span "Iced Drinks with cookies included" at bounding box center [219, 225] width 30 height 8
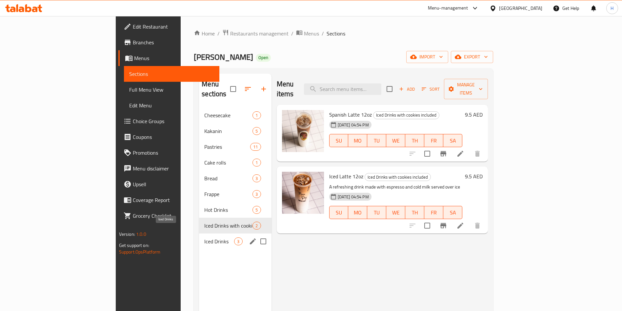
click at [204, 237] on span "Iced Drinks" at bounding box center [219, 241] width 30 height 8
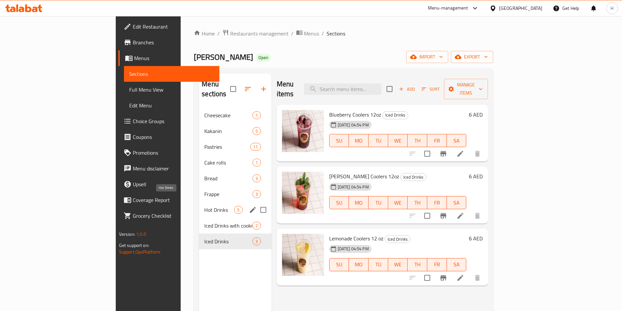
click at [204, 206] on span "Hot Drinks" at bounding box center [219, 210] width 30 height 8
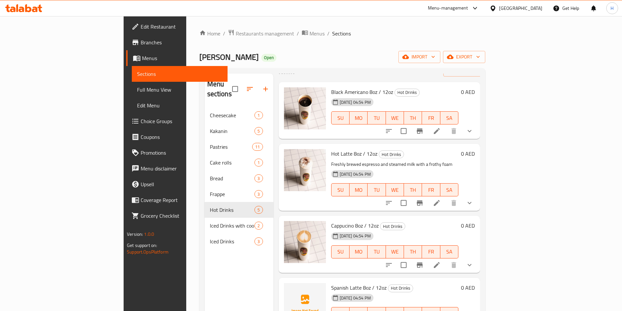
scroll to position [35, 0]
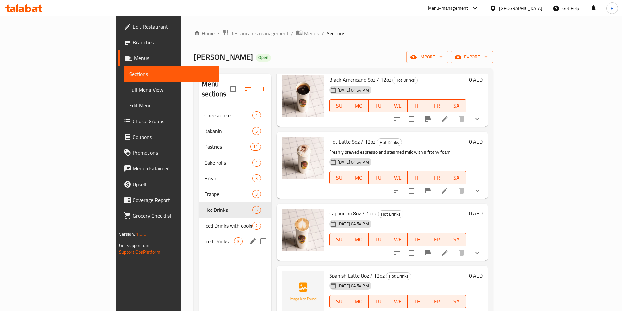
click at [204, 237] on span "Iced Drinks" at bounding box center [219, 241] width 30 height 8
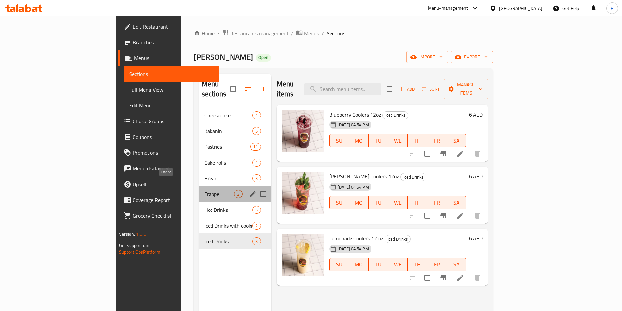
click at [204, 190] on span "Frappe" at bounding box center [219, 194] width 30 height 8
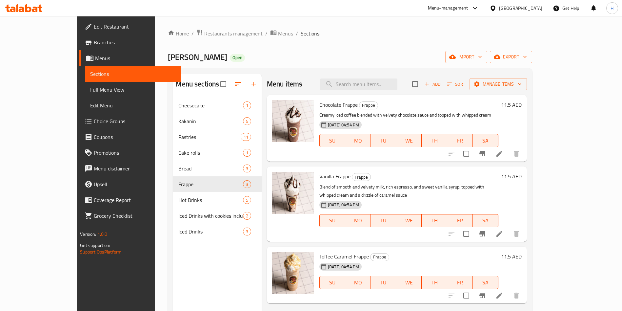
scroll to position [92, 0]
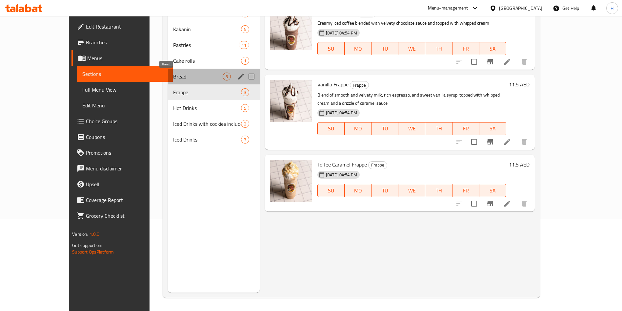
click at [173, 72] on span "Bread" at bounding box center [198, 76] width 50 height 8
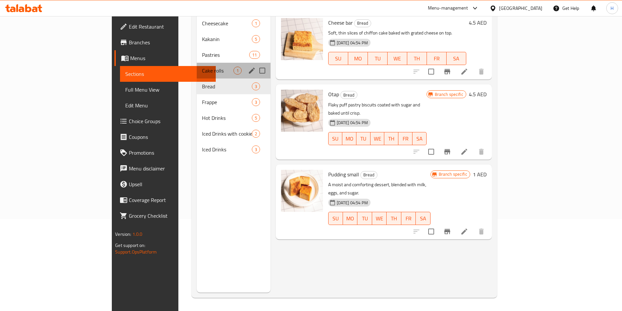
click at [197, 63] on div "Cake rolls 1" at bounding box center [234, 71] width 74 height 16
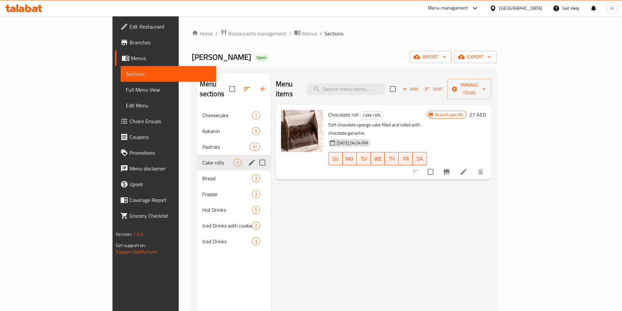
click at [197, 154] on div "Cake rolls 1" at bounding box center [233, 162] width 73 height 16
click at [202, 143] on span "Pastries" at bounding box center [225, 147] width 47 height 8
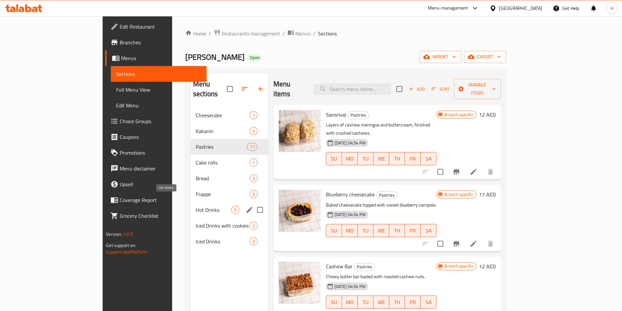
click at [196, 206] on span "Hot Drinks" at bounding box center [213, 210] width 35 height 8
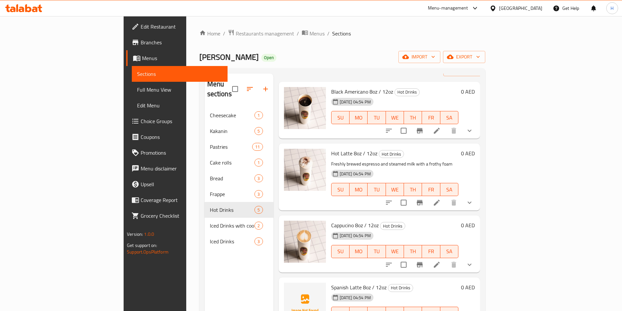
scroll to position [35, 0]
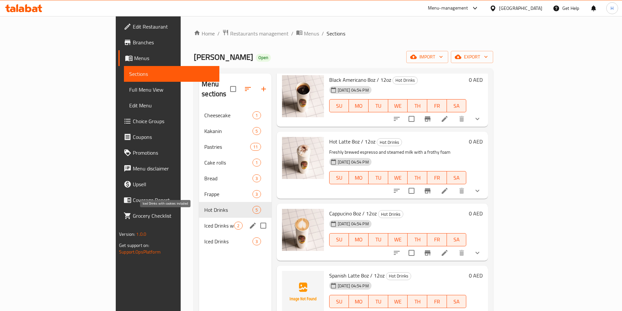
click at [204, 221] on span "Iced Drinks with cookies included" at bounding box center [219, 225] width 30 height 8
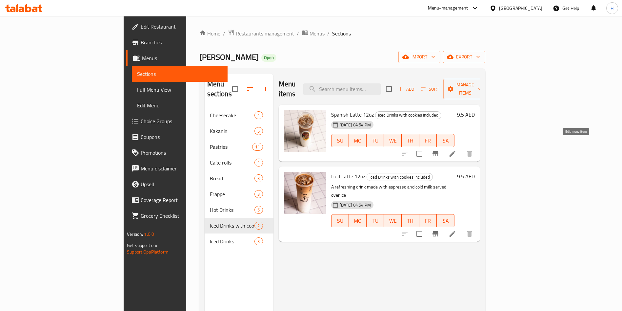
click at [455, 150] on icon at bounding box center [453, 153] width 6 height 6
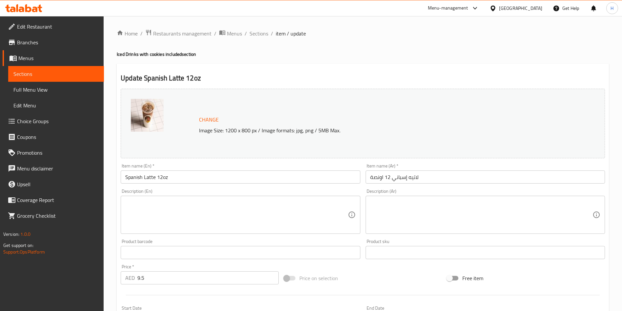
click at [207, 117] on span "Change" at bounding box center [209, 120] width 20 height 10
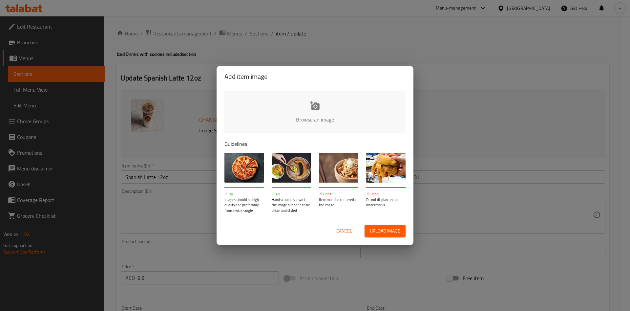
click at [319, 107] on input "file" at bounding box center [536, 121] width 624 height 61
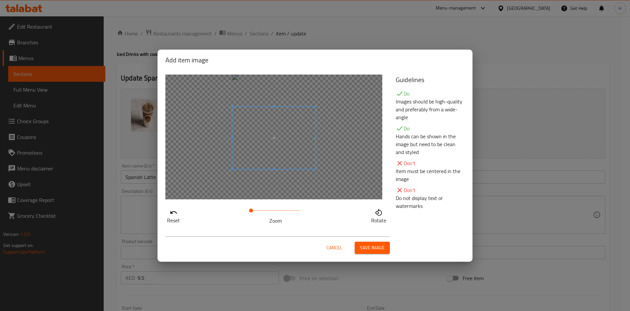
click at [270, 135] on span at bounding box center [273, 138] width 83 height 62
click at [370, 244] on span "Save image" at bounding box center [372, 247] width 25 height 8
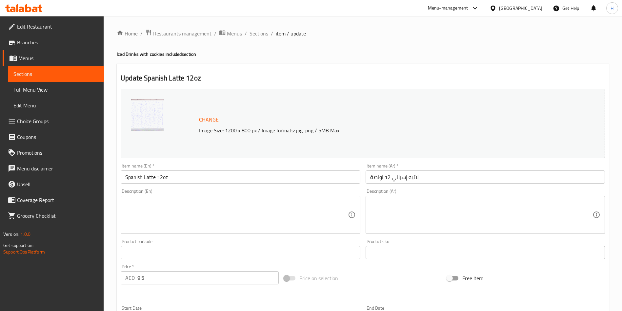
click at [265, 32] on span "Sections" at bounding box center [259, 34] width 19 height 8
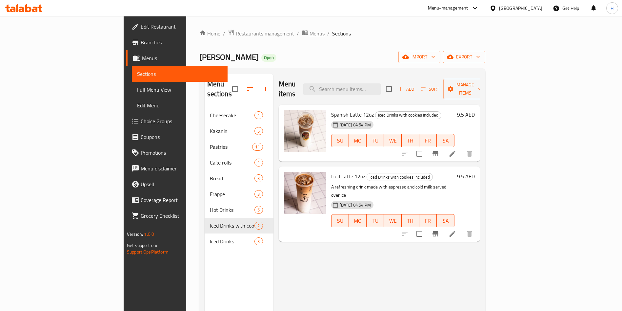
click at [310, 32] on span "Menus" at bounding box center [317, 34] width 15 height 8
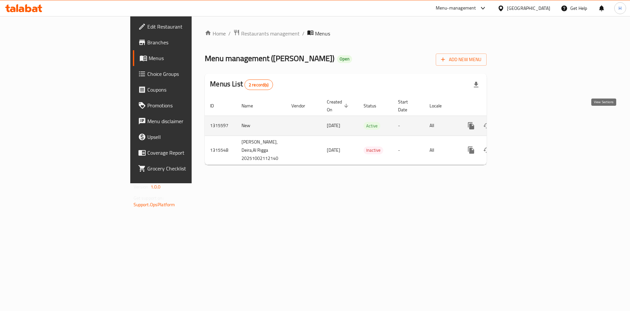
click at [522, 122] on icon "enhanced table" at bounding box center [518, 126] width 8 height 8
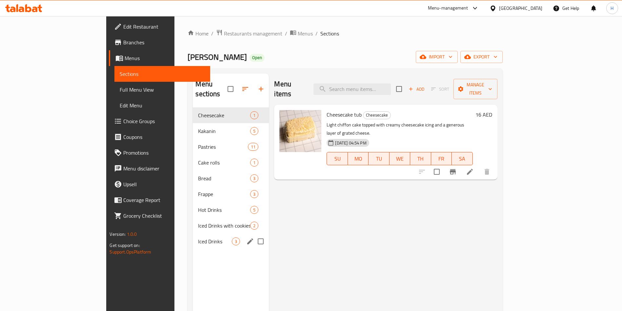
click at [193, 221] on div "Iced Drinks with cookies included 2" at bounding box center [231, 225] width 76 height 16
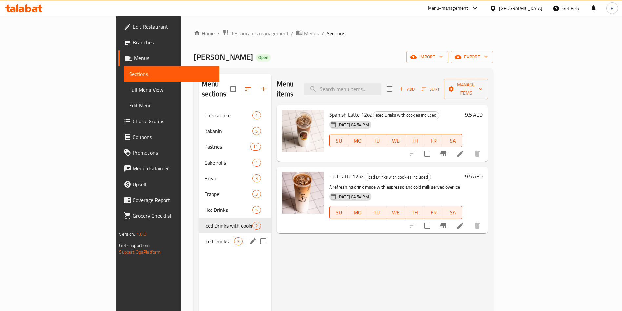
click at [204, 237] on span "Iced Drinks" at bounding box center [219, 241] width 30 height 8
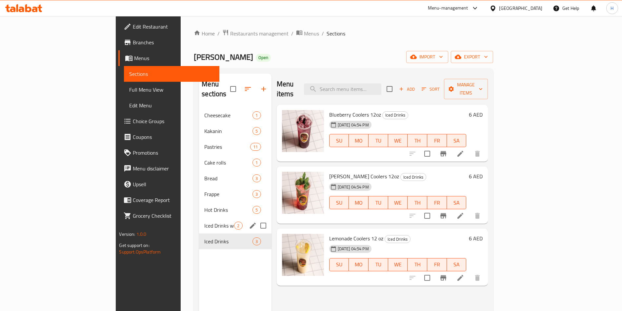
click at [204, 221] on span "Iced Drinks with cookies included" at bounding box center [219, 225] width 30 height 8
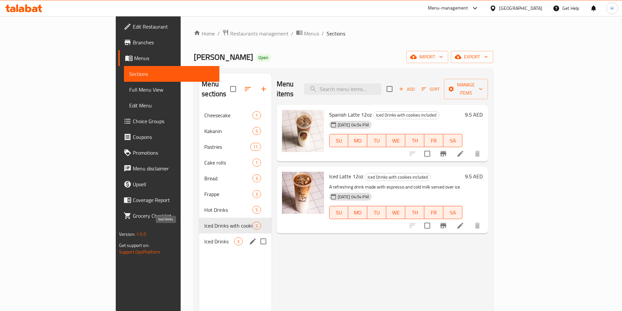
click at [204, 237] on span "Iced Drinks" at bounding box center [219, 241] width 30 height 8
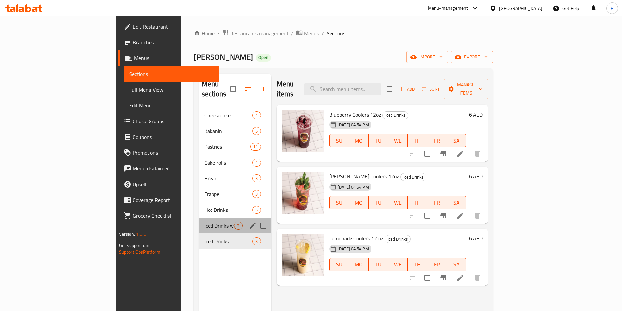
click at [199, 221] on div "Iced Drinks with cookies included 2" at bounding box center [235, 225] width 72 height 16
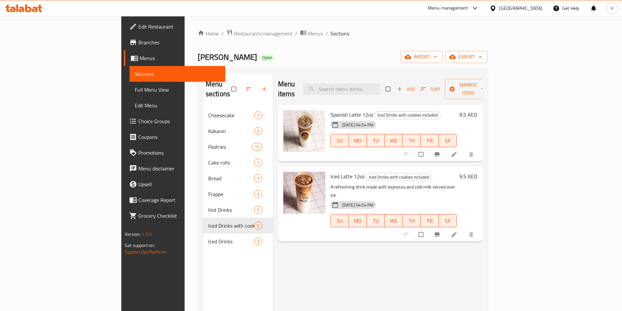
click at [331, 110] on span "Spanish Latte 12oz" at bounding box center [352, 115] width 43 height 10
click at [283, 127] on img at bounding box center [304, 131] width 42 height 42
click at [456, 152] on icon at bounding box center [453, 154] width 5 height 5
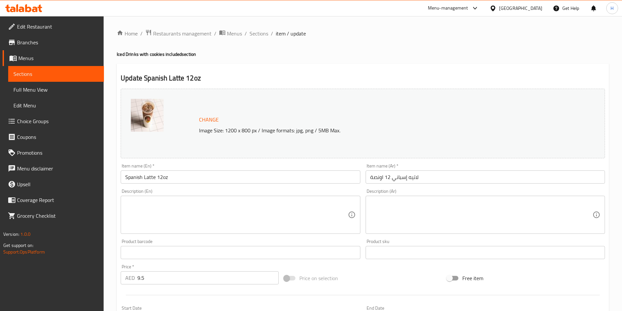
click at [148, 117] on img at bounding box center [147, 115] width 33 height 33
click at [215, 122] on span "Change" at bounding box center [209, 120] width 20 height 10
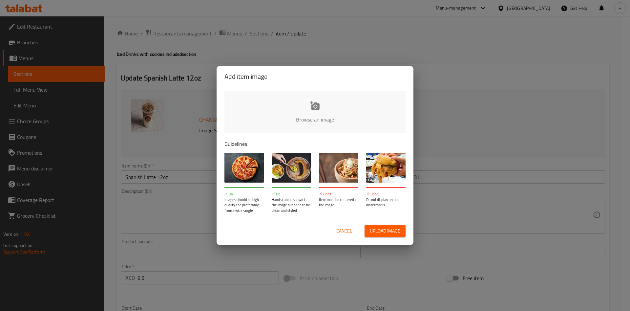
click at [322, 107] on input "file" at bounding box center [536, 121] width 624 height 61
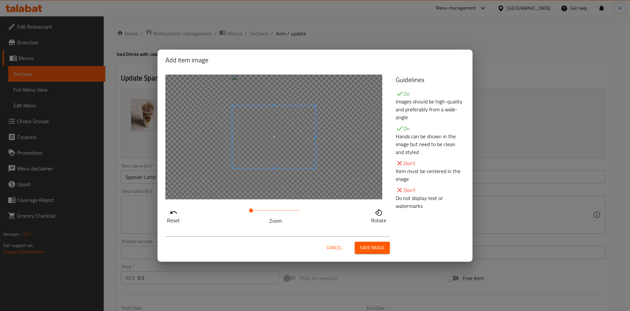
click at [376, 241] on div "Cancel Save image" at bounding box center [277, 244] width 224 height 17
click at [378, 246] on span "Save image" at bounding box center [372, 247] width 25 height 8
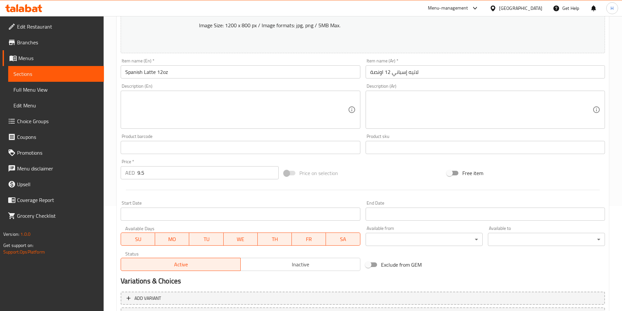
scroll to position [162, 0]
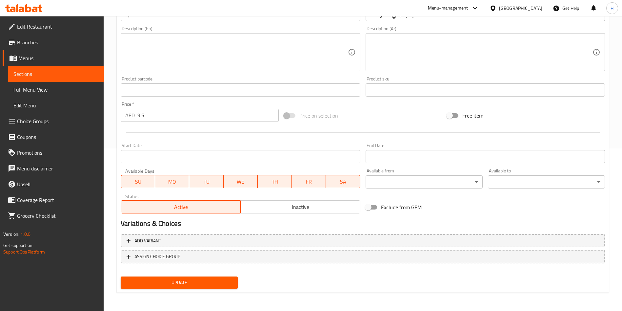
click at [198, 282] on span "Update" at bounding box center [179, 282] width 107 height 8
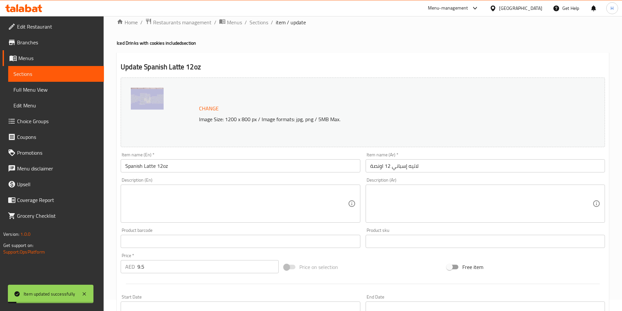
scroll to position [0, 0]
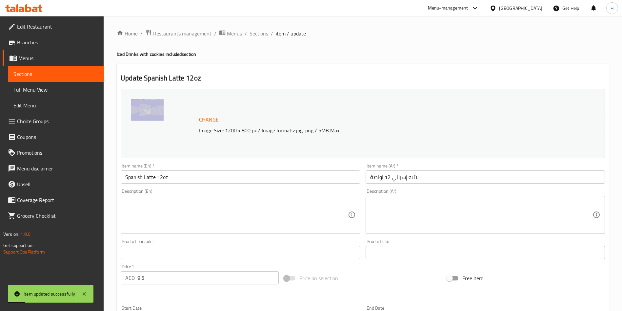
click at [263, 34] on span "Sections" at bounding box center [259, 34] width 19 height 8
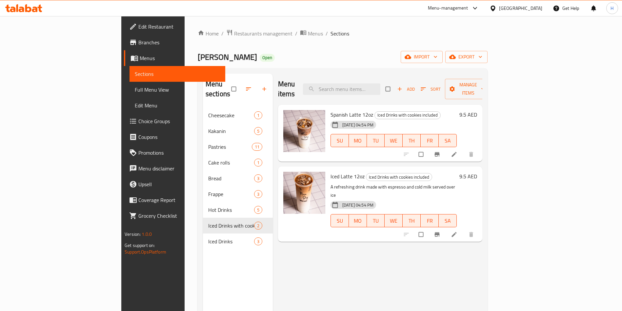
drag, startPoint x: 492, startPoint y: 301, endPoint x: 489, endPoint y: 300, distance: 3.3
click at [482, 302] on div "Menu items Add Sort Manage items Spanish Latte 12oz Iced Drinks with cookies in…" at bounding box center [378, 228] width 210 height 311
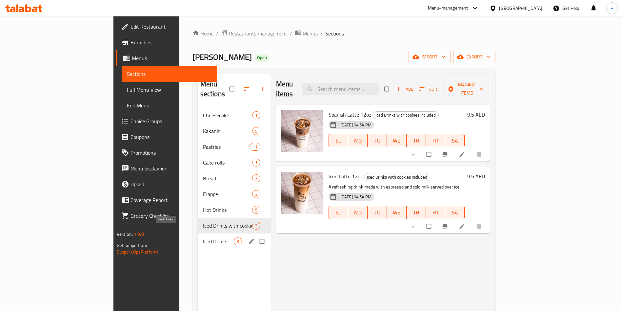
click at [203, 237] on span "Iced Drinks" at bounding box center [218, 241] width 31 height 8
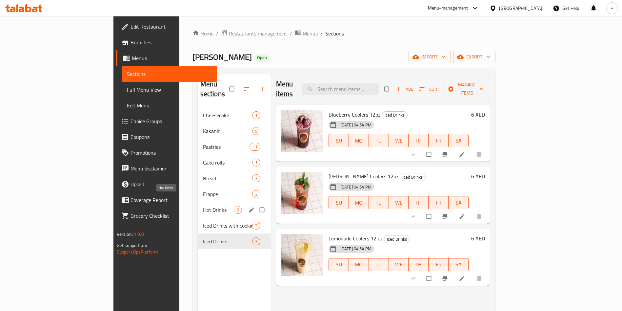
click at [203, 206] on span "Hot Drinks" at bounding box center [218, 210] width 31 height 8
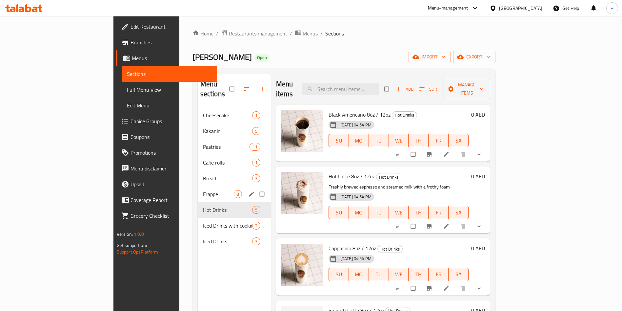
click at [203, 190] on span "Frappe" at bounding box center [218, 194] width 31 height 8
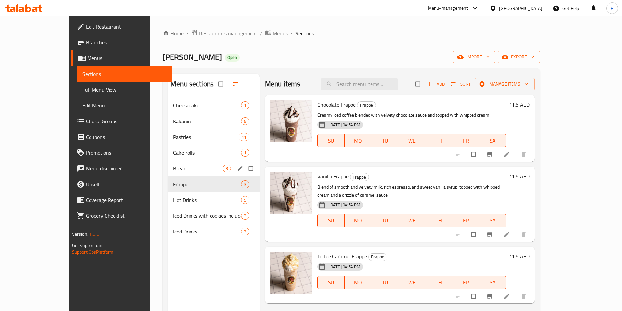
click at [173, 171] on span "Bread" at bounding box center [198, 168] width 50 height 8
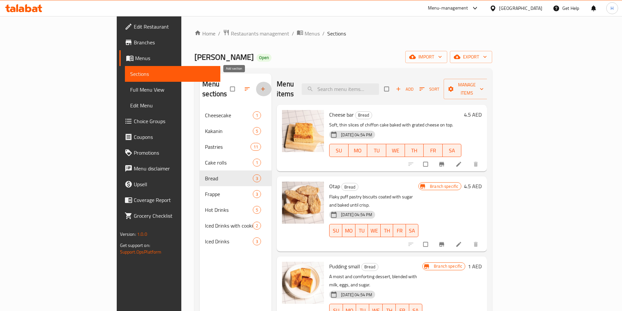
click at [260, 86] on icon "button" at bounding box center [263, 89] width 7 height 7
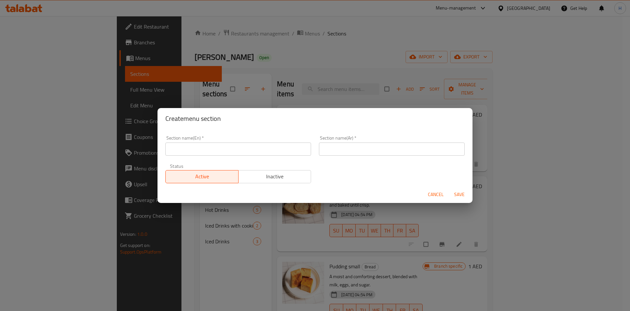
click at [249, 153] on input "text" at bounding box center [238, 148] width 146 height 13
type input "Drinks"
click at [359, 151] on input "text" at bounding box center [392, 148] width 146 height 13
paste input "المشروبات"
type input "المشروبات"
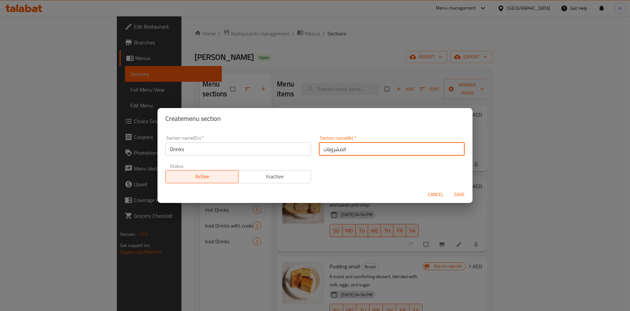
drag, startPoint x: 273, startPoint y: 183, endPoint x: 273, endPoint y: 179, distance: 3.6
click at [272, 182] on div "Status Active Inactive" at bounding box center [237, 173] width 153 height 28
click at [273, 178] on span "Inactive" at bounding box center [275, 176] width 68 height 10
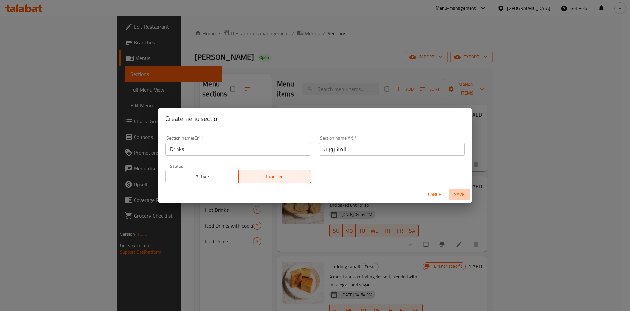
click at [459, 196] on span "Save" at bounding box center [459, 194] width 16 height 8
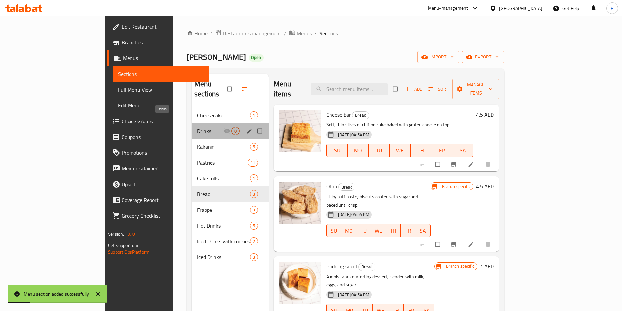
click at [192, 126] on div "Drinks 0" at bounding box center [230, 131] width 77 height 16
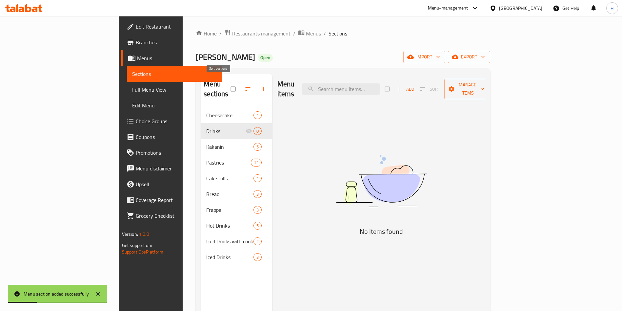
click at [245, 87] on icon "button" at bounding box center [248, 89] width 7 height 7
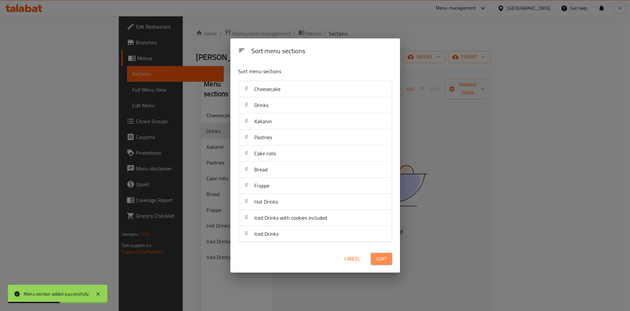
click at [385, 258] on span "Sort" at bounding box center [381, 258] width 11 height 8
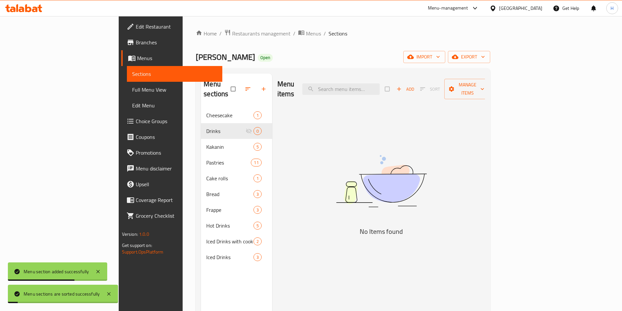
click at [245, 87] on icon "button" at bounding box center [247, 88] width 5 height 3
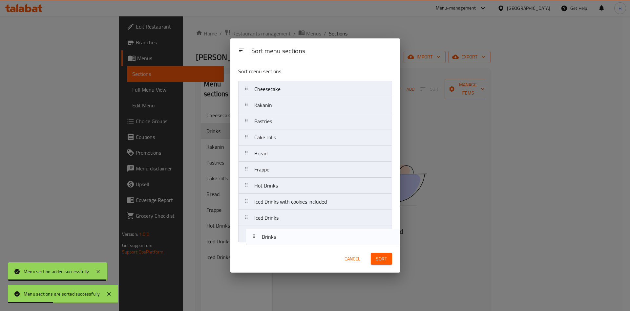
drag, startPoint x: 289, startPoint y: 109, endPoint x: 297, endPoint y: 242, distance: 133.7
click at [297, 242] on div "Sort menu sections Cheesecake Drinks Kakanin Pastries Cake rolls Bread Frappe H…" at bounding box center [315, 153] width 170 height 183
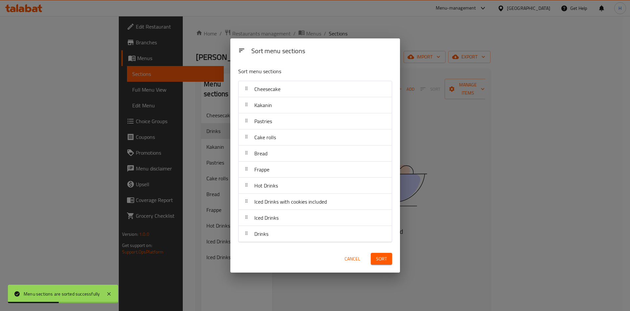
click at [386, 260] on span "Sort" at bounding box center [381, 258] width 11 height 8
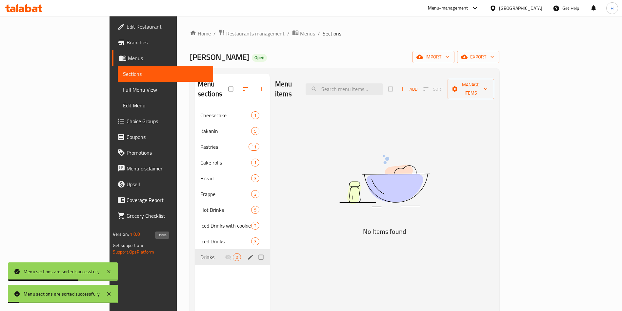
click at [200, 253] on span "Drinks" at bounding box center [212, 257] width 25 height 8
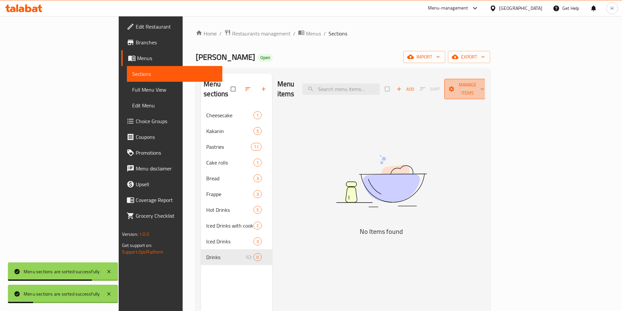
click at [486, 87] on span "Manage items" at bounding box center [468, 89] width 36 height 16
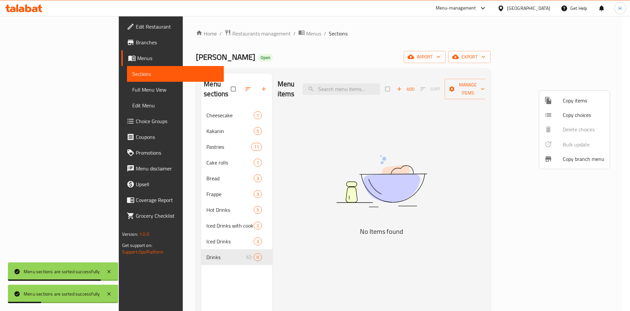
click at [495, 121] on div at bounding box center [315, 155] width 630 height 311
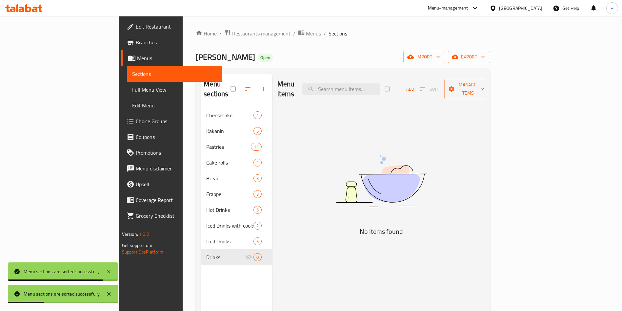
click at [414, 85] on span "Add" at bounding box center [405, 89] width 18 height 8
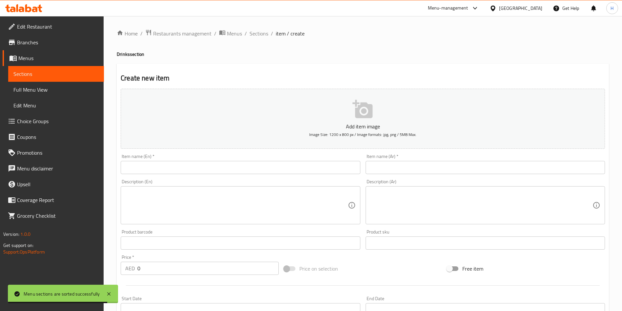
click at [357, 115] on icon "button" at bounding box center [362, 109] width 20 height 18
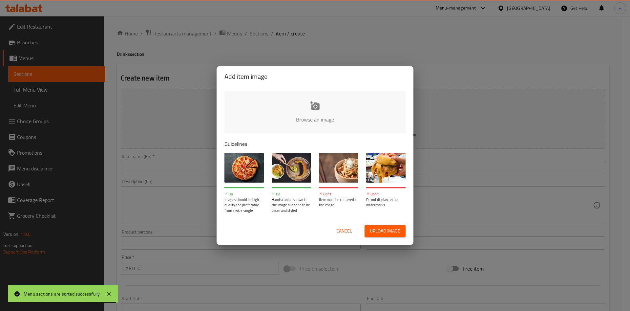
click at [298, 97] on input "file" at bounding box center [536, 121] width 624 height 61
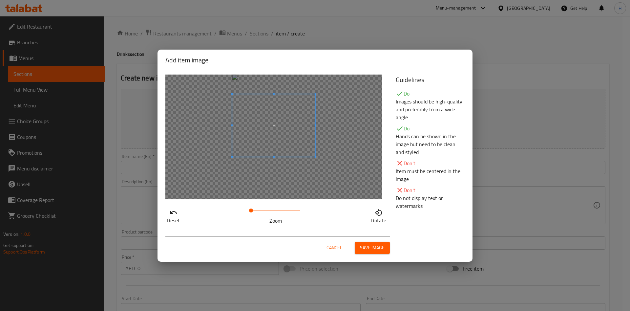
click at [296, 125] on span at bounding box center [273, 125] width 83 height 62
click at [276, 175] on div at bounding box center [273, 136] width 217 height 125
click at [291, 135] on span at bounding box center [273, 124] width 83 height 62
drag, startPoint x: 255, startPoint y: 209, endPoint x: 281, endPoint y: 211, distance: 25.7
click at [264, 211] on span at bounding box center [262, 210] width 4 height 4
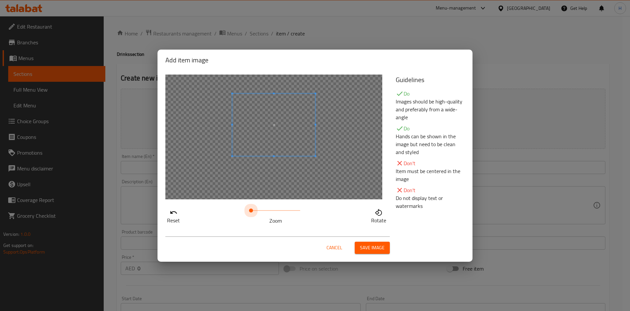
drag, startPoint x: 281, startPoint y: 211, endPoint x: 190, endPoint y: 209, distance: 91.2
click at [190, 211] on div "Reset Zoom Rotate" at bounding box center [276, 215] width 222 height 19
click at [302, 70] on div "Add item image Reset Zoom Rotate Guidelines Do Images should be high-quality an…" at bounding box center [314, 156] width 315 height 212
click at [333, 245] on span "Cancel" at bounding box center [334, 247] width 16 height 8
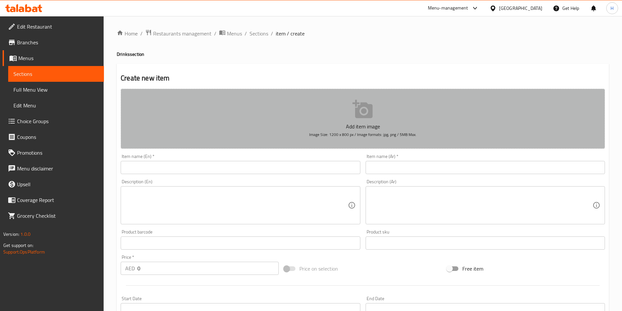
click at [340, 114] on button "Add item image Image Size: 1200 x 800 px / Image formats: jpg, png / 5MB Max." at bounding box center [363, 119] width 484 height 60
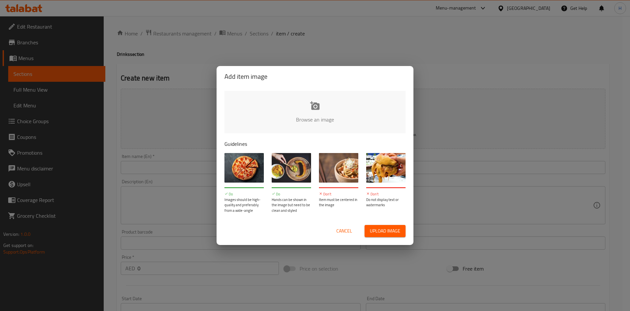
click at [321, 109] on input "file" at bounding box center [536, 121] width 624 height 61
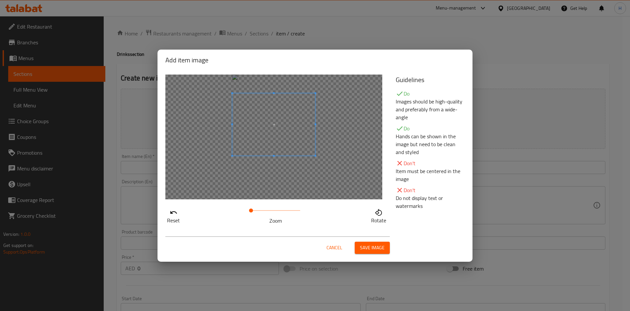
click at [304, 122] on span at bounding box center [273, 124] width 83 height 62
click at [275, 178] on div at bounding box center [273, 136] width 217 height 125
click at [332, 251] on button "Cancel" at bounding box center [334, 247] width 21 height 12
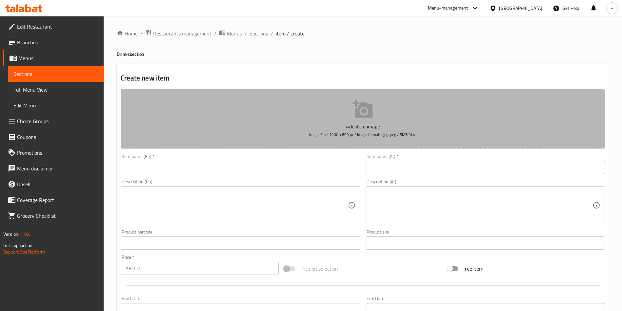
click at [361, 124] on p "Add item image" at bounding box center [363, 126] width 464 height 8
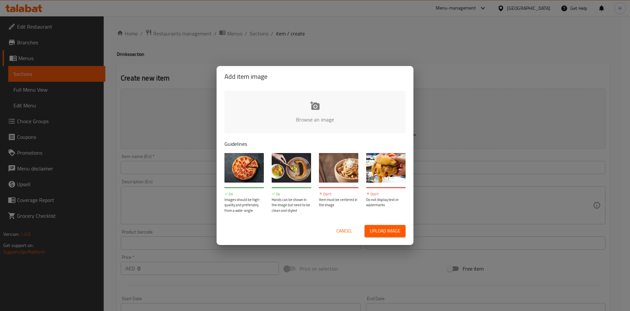
click at [314, 110] on input "file" at bounding box center [536, 121] width 624 height 61
click at [351, 231] on span "Cancel" at bounding box center [344, 231] width 16 height 8
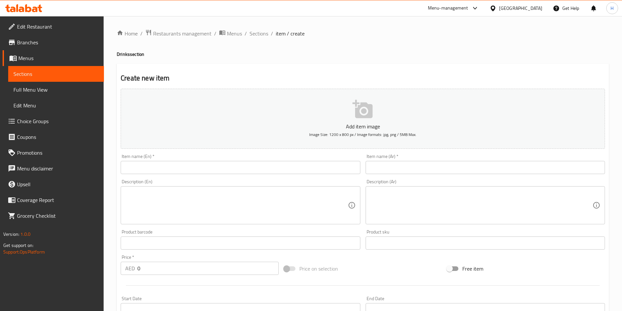
click at [379, 110] on button "Add item image Image Size: 1200 x 800 px / Image formats: jpg, png / 5MB Max." at bounding box center [363, 119] width 484 height 60
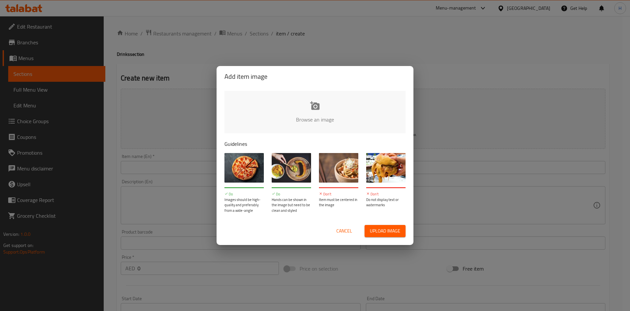
click at [322, 106] on input "file" at bounding box center [536, 121] width 624 height 61
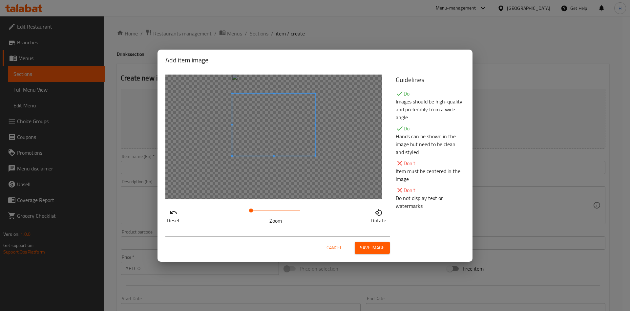
click at [271, 112] on span at bounding box center [273, 124] width 83 height 62
click at [370, 243] on span "Save image" at bounding box center [372, 247] width 25 height 8
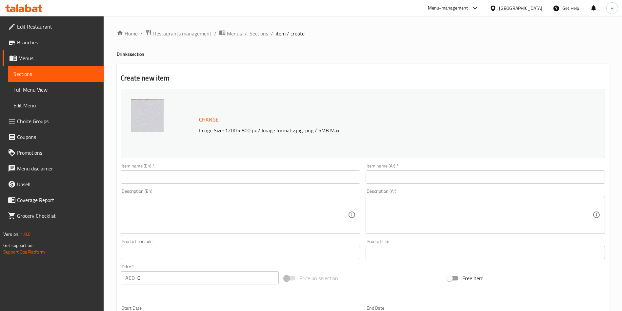
click at [200, 172] on input "text" at bounding box center [240, 176] width 239 height 13
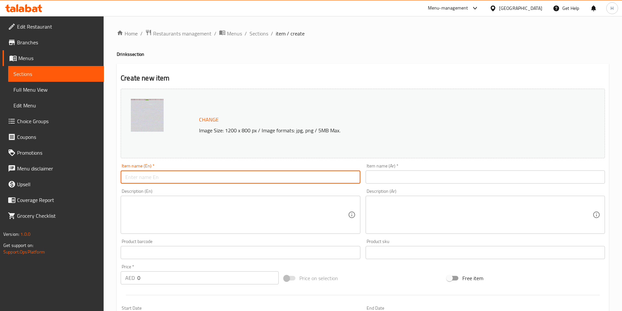
paste input "Water 500 ML"
type input "Water 500 ML"
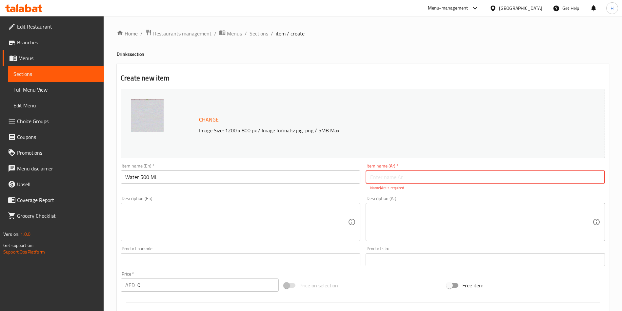
paste input "مياه 500 مل"
type input "مياه 500 مل"
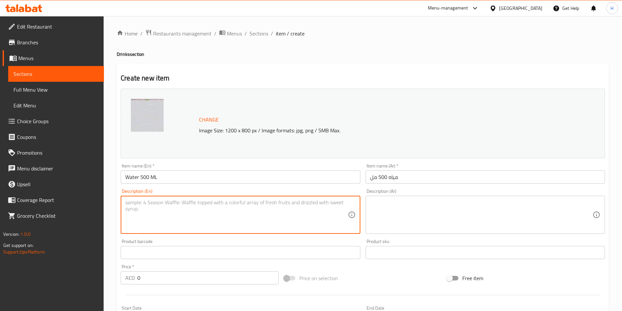
click at [240, 208] on textarea at bounding box center [236, 214] width 222 height 31
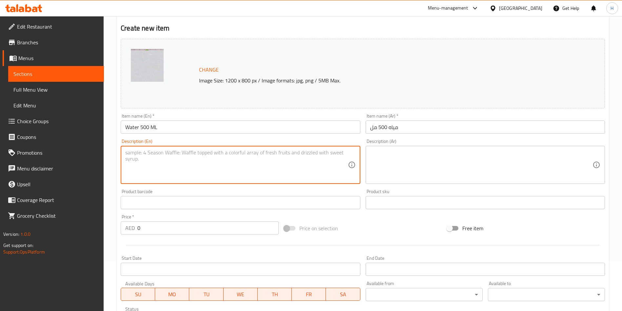
scroll to position [98, 0]
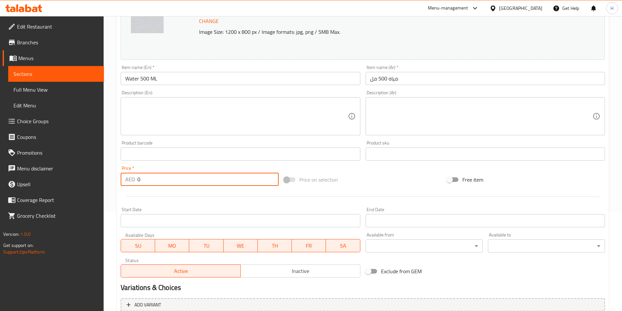
drag, startPoint x: 218, startPoint y: 181, endPoint x: 137, endPoint y: 174, distance: 80.7
click at [137, 174] on input "0" at bounding box center [207, 178] width 141 height 13
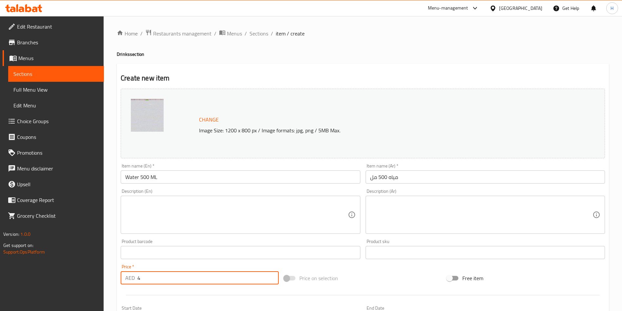
scroll to position [148, 0]
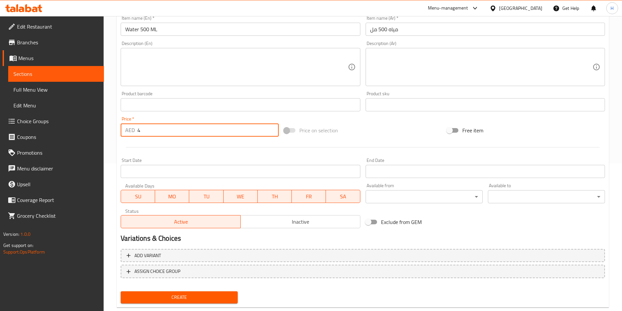
type input "4"
click at [344, 222] on span "Inactive" at bounding box center [300, 222] width 114 height 10
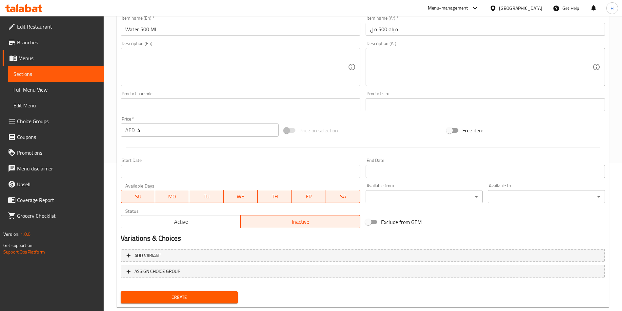
click at [211, 294] on span "Create" at bounding box center [179, 297] width 107 height 8
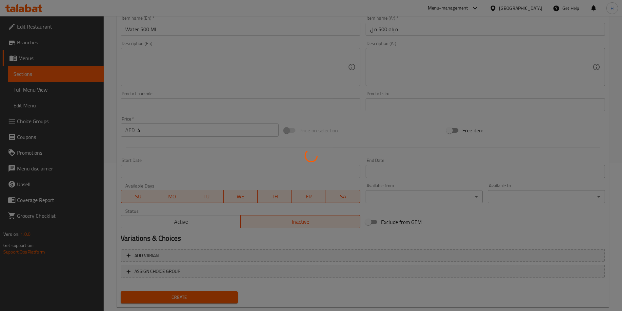
type input "0"
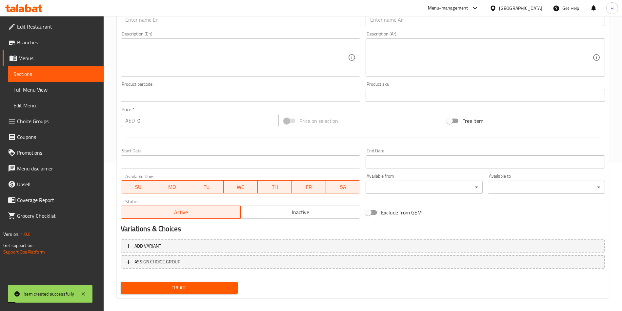
scroll to position [0, 0]
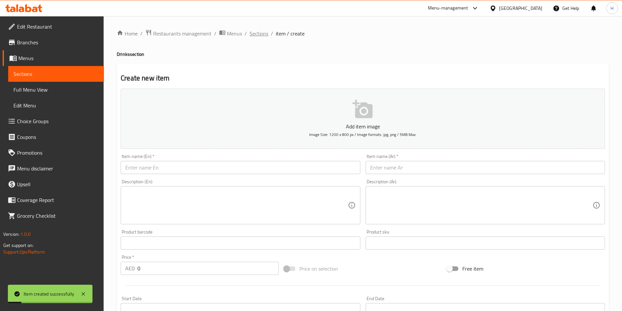
click at [260, 32] on span "Sections" at bounding box center [259, 34] width 19 height 8
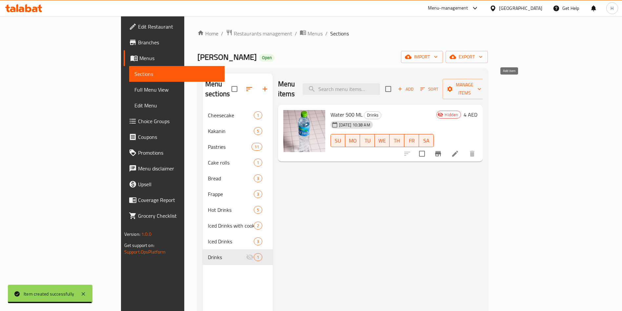
click at [414, 85] on span "Add" at bounding box center [406, 89] width 18 height 8
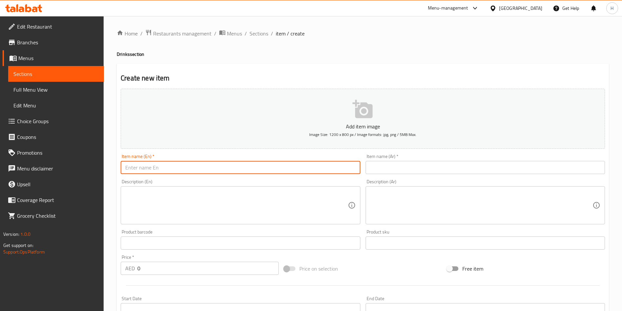
click at [222, 163] on input "text" at bounding box center [240, 167] width 239 height 13
paste input "Water Small"
type input "Water Small"
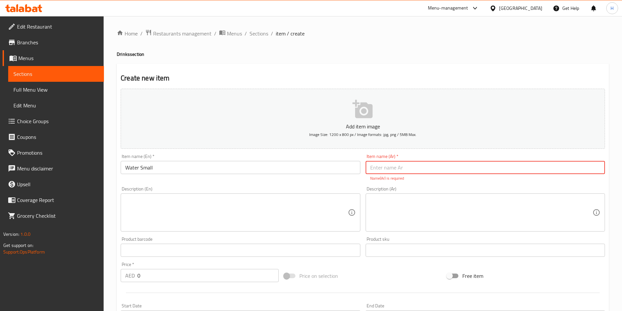
paste input "مياه صغيرة"
type input "مياه صغيرة"
click at [381, 109] on button "Add item image Image Size: 1200 x 800 px / Image formats: jpg, png / 5MB Max." at bounding box center [363, 119] width 484 height 60
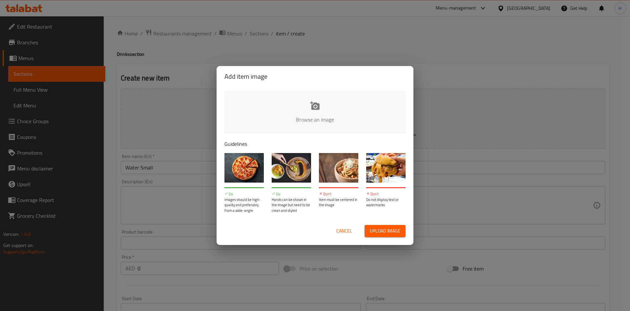
click at [307, 97] on input "file" at bounding box center [536, 121] width 624 height 61
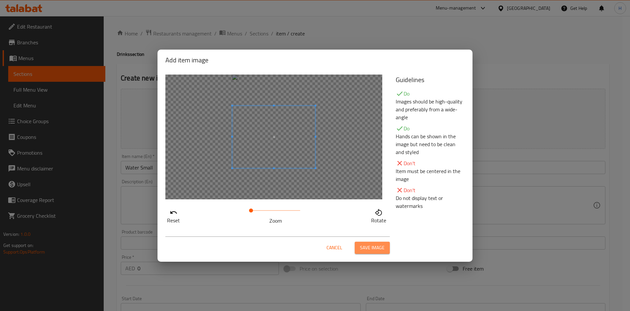
click at [369, 249] on span "Save image" at bounding box center [372, 247] width 25 height 8
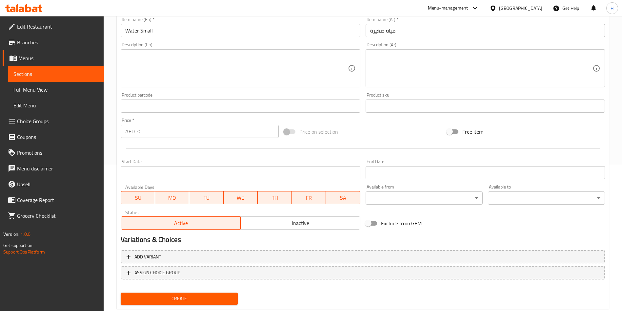
scroll to position [148, 0]
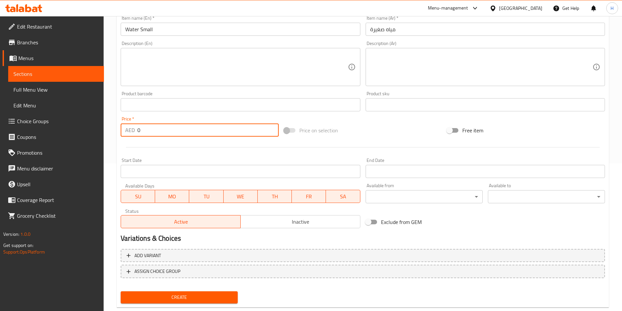
drag, startPoint x: 163, startPoint y: 133, endPoint x: 135, endPoint y: 125, distance: 29.0
click at [135, 125] on div "AED 0 Price *" at bounding box center [200, 129] width 158 height 13
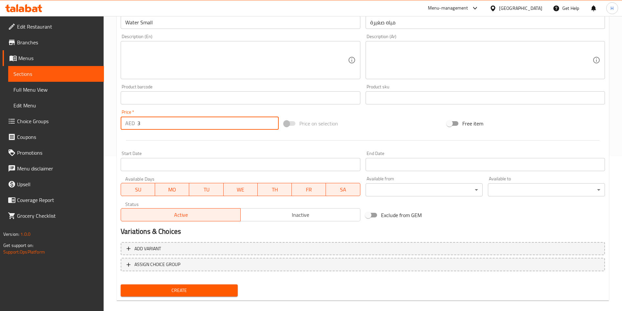
scroll to position [162, 0]
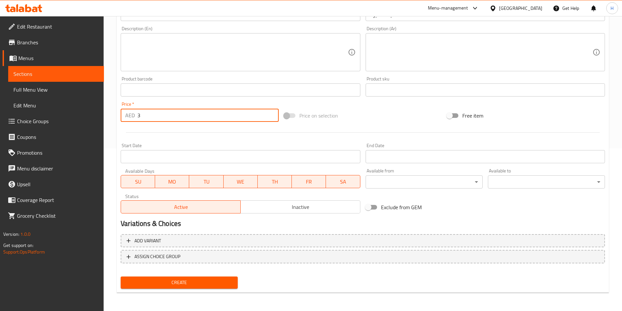
type input "3"
click at [263, 213] on div "Status Active Inactive" at bounding box center [240, 203] width 245 height 25
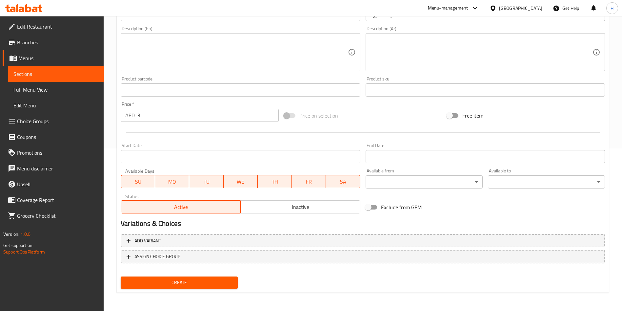
click at [264, 211] on button "Inactive" at bounding box center [300, 206] width 120 height 13
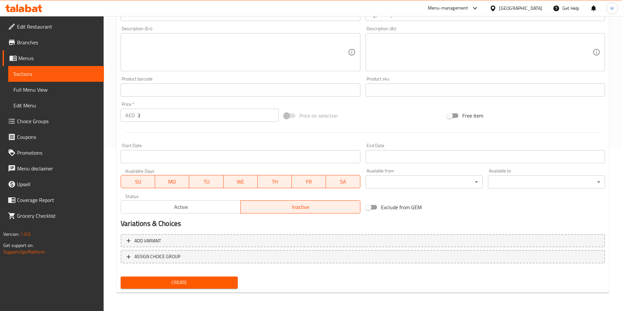
click at [171, 284] on span "Create" at bounding box center [179, 282] width 107 height 8
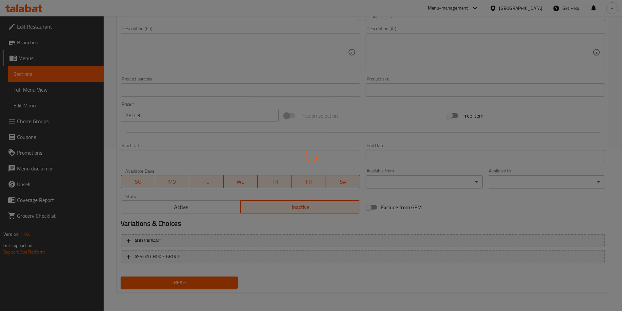
type input "0"
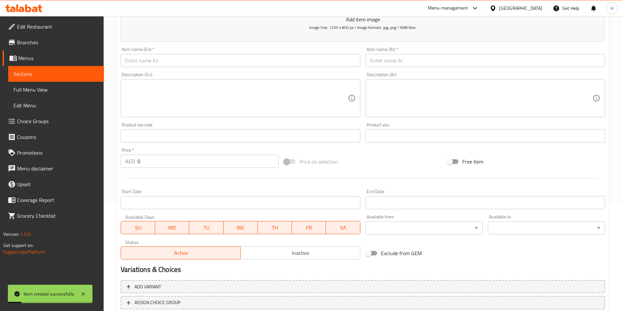
scroll to position [0, 0]
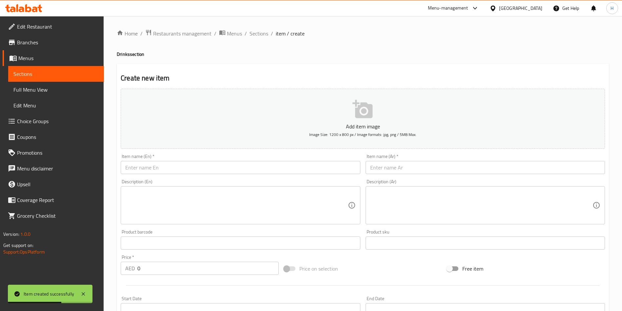
drag, startPoint x: 224, startPoint y: 176, endPoint x: 225, endPoint y: 168, distance: 8.3
click at [224, 175] on div "Add item image Image Size: 1200 x 800 px / Image formats: jpg, png / 5MB Max. I…" at bounding box center [363, 227] width 490 height 283
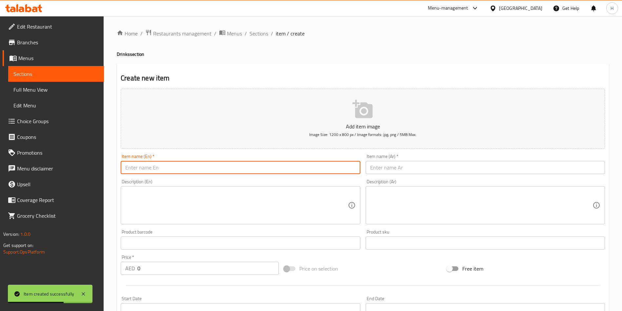
drag, startPoint x: 225, startPoint y: 168, endPoint x: 242, endPoint y: 167, distance: 16.7
click at [225, 168] on input "text" at bounding box center [240, 167] width 239 height 13
paste input "Coke"
type input "Coke"
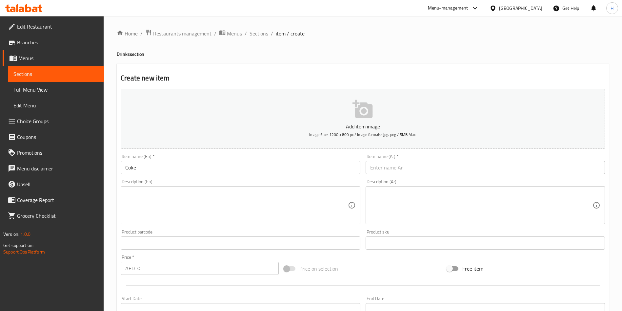
click at [582, 170] on input "text" at bounding box center [485, 167] width 239 height 13
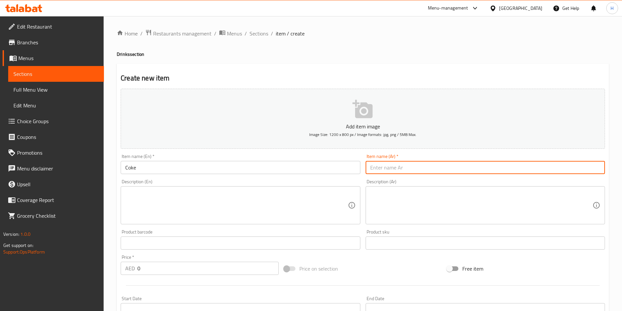
paste input "كوكاكولا"
type input "كوكاكولا"
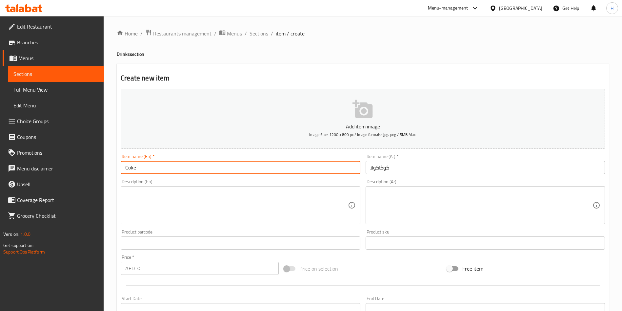
click at [275, 168] on input "Coke" at bounding box center [240, 167] width 239 height 13
click at [359, 112] on icon "button" at bounding box center [362, 109] width 20 height 18
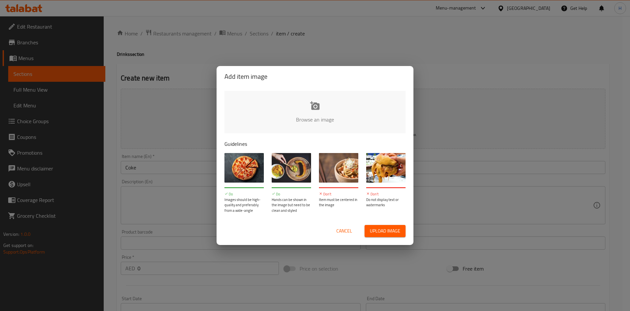
click at [313, 106] on input "file" at bounding box center [536, 121] width 624 height 61
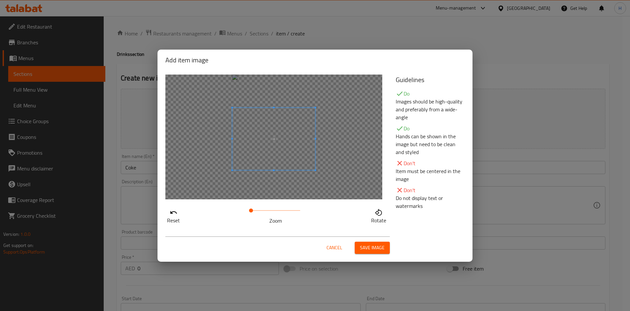
click at [282, 144] on span at bounding box center [273, 139] width 83 height 62
click at [369, 245] on span "Save image" at bounding box center [372, 247] width 25 height 8
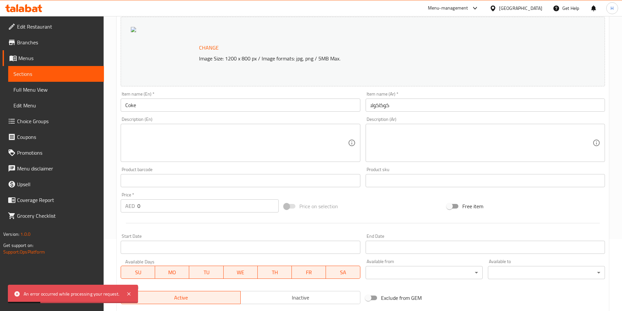
scroll to position [98, 0]
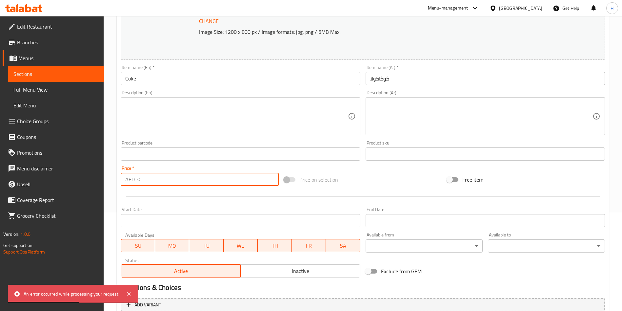
drag, startPoint x: 167, startPoint y: 179, endPoint x: 135, endPoint y: 176, distance: 31.6
click at [135, 176] on div "AED 0 Price *" at bounding box center [200, 178] width 158 height 13
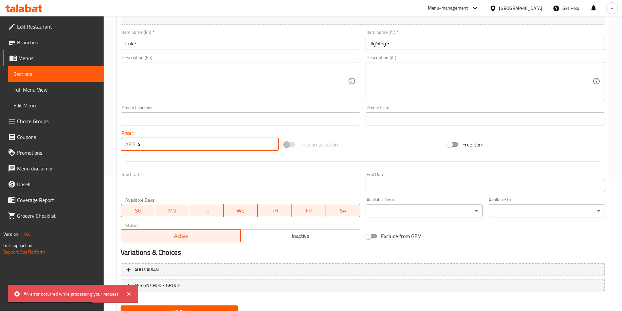
scroll to position [162, 0]
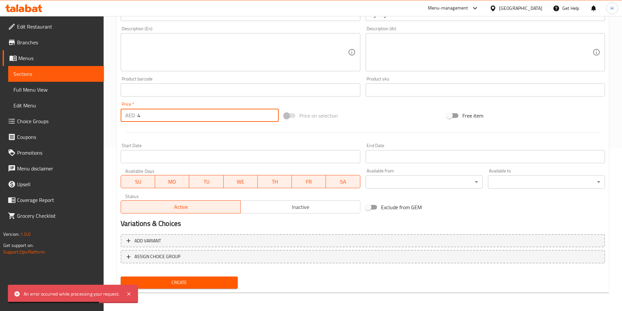
type input "4"
click at [283, 209] on span "Inactive" at bounding box center [300, 207] width 114 height 10
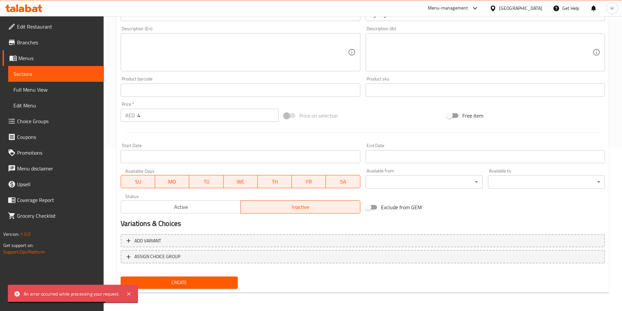
click at [218, 282] on span "Create" at bounding box center [179, 282] width 107 height 8
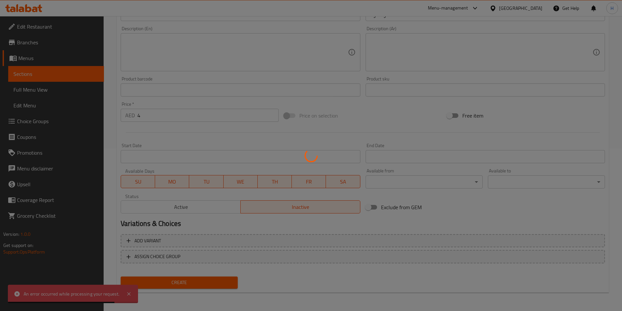
type input "0"
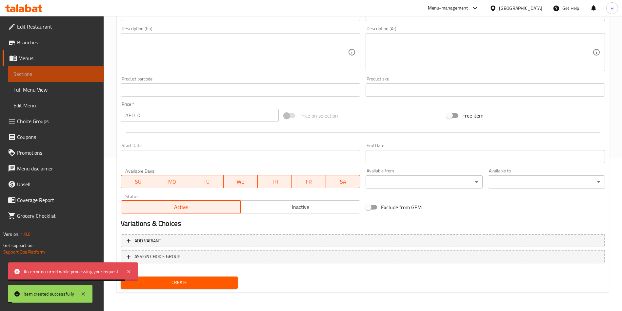
click at [40, 72] on span "Sections" at bounding box center [55, 74] width 85 height 8
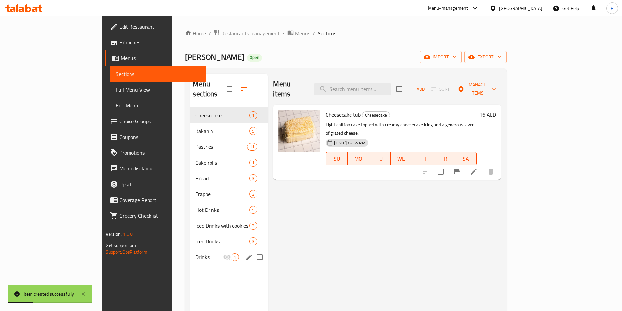
click at [195, 253] on span "Drinks" at bounding box center [209, 257] width 28 height 8
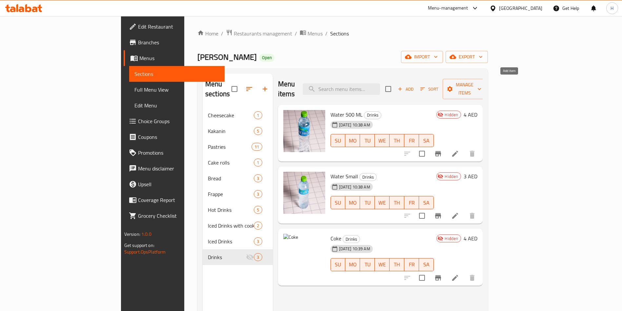
click at [414, 85] on span "Add" at bounding box center [406, 89] width 18 height 8
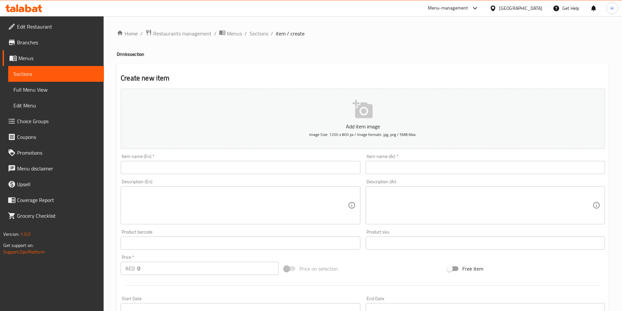
click at [369, 103] on icon "button" at bounding box center [362, 109] width 21 height 21
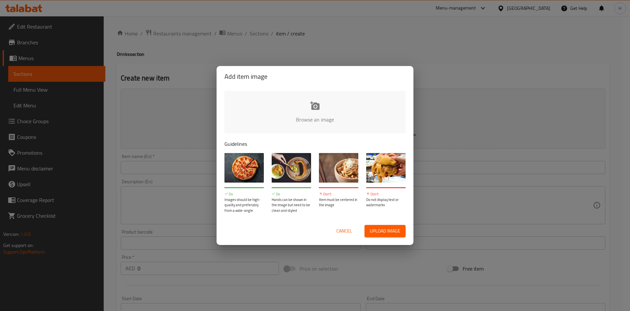
click at [314, 114] on input "file" at bounding box center [536, 121] width 624 height 61
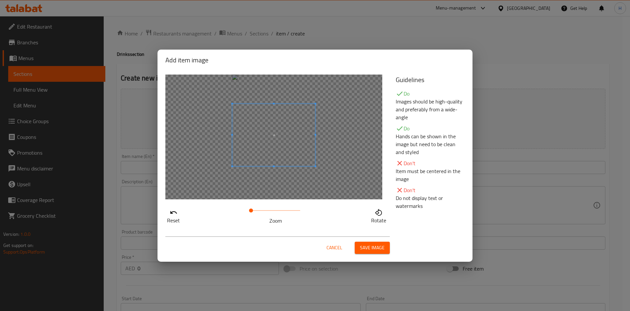
click at [289, 147] on span at bounding box center [273, 135] width 83 height 62
click at [378, 245] on span "Save image" at bounding box center [372, 247] width 25 height 8
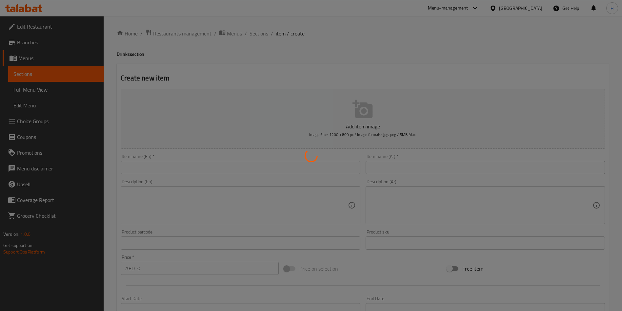
click at [199, 168] on div at bounding box center [311, 155] width 622 height 311
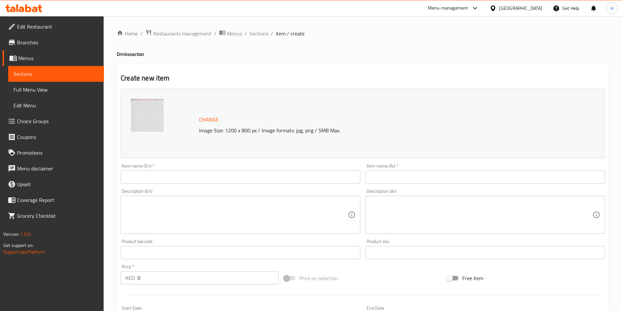
click at [185, 165] on div "Item name (En)   * Item name (En) *" at bounding box center [240, 173] width 239 height 20
drag, startPoint x: 188, startPoint y: 171, endPoint x: 188, endPoint y: 177, distance: 5.9
click at [188, 172] on input "text" at bounding box center [240, 176] width 239 height 13
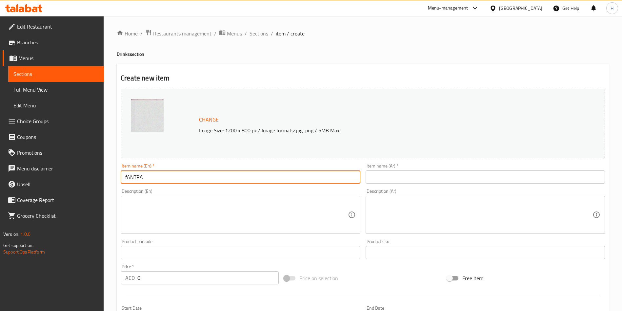
type input "G"
type input "Fanta"
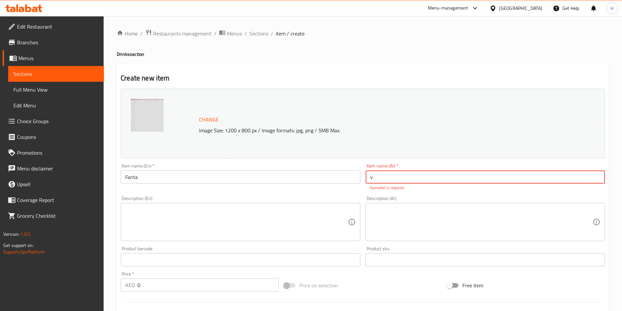
paste input "فانتا"
paste input "text"
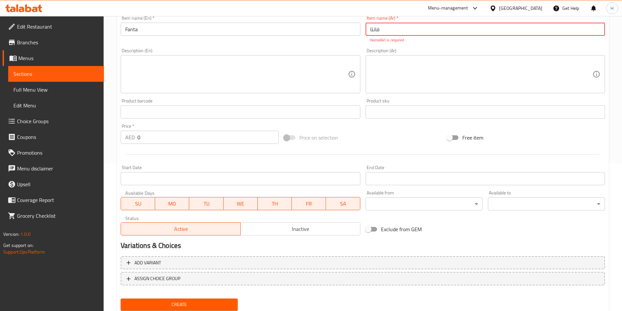
type input "فانتا"
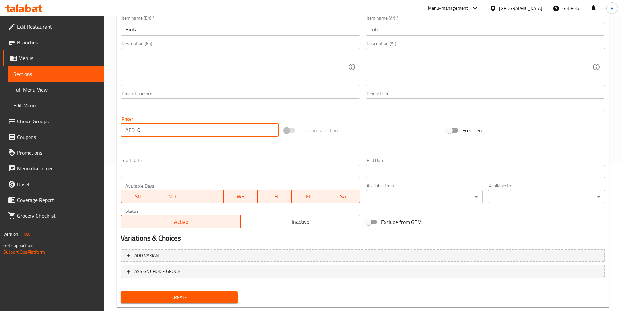
click at [137, 128] on input "0" at bounding box center [207, 129] width 141 height 13
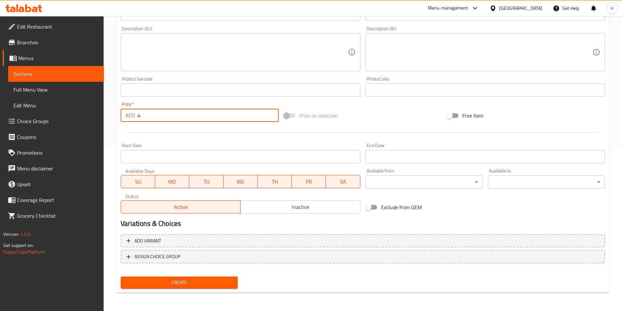
type input "4"
click at [202, 281] on span "Create" at bounding box center [179, 282] width 107 height 8
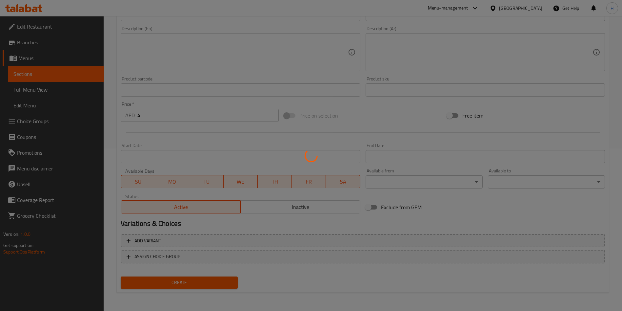
type input "0"
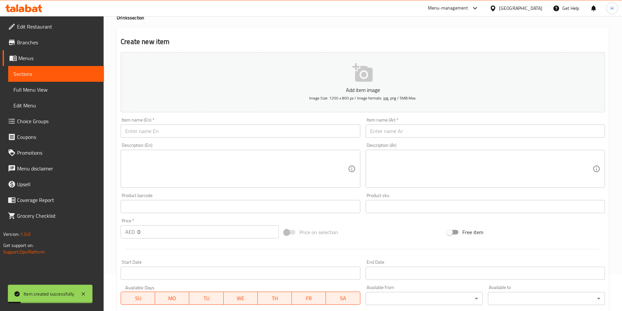
scroll to position [0, 0]
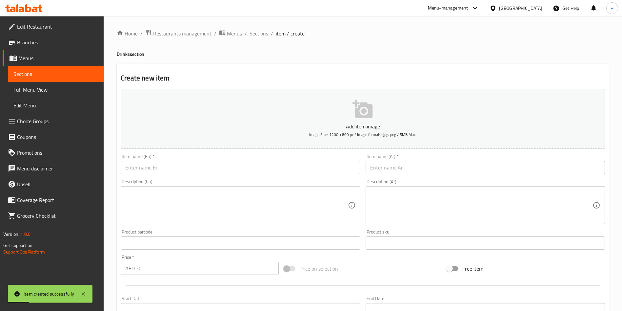
click at [251, 36] on span "Sections" at bounding box center [259, 34] width 19 height 8
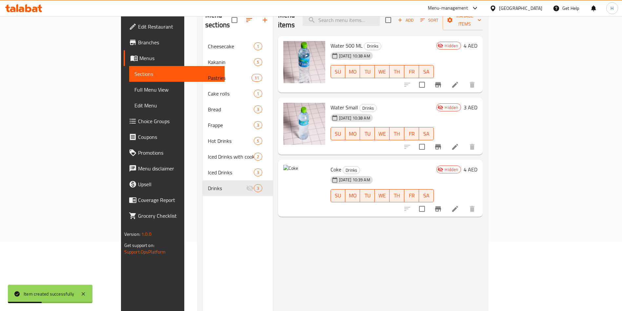
scroll to position [92, 0]
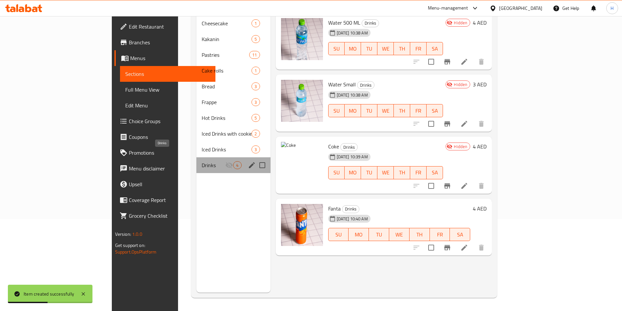
click at [202, 161] on span "Drinks" at bounding box center [214, 165] width 24 height 8
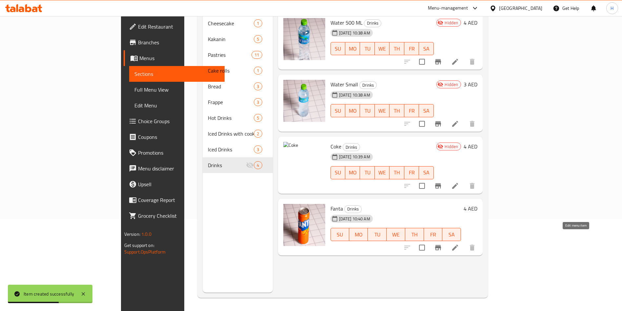
click at [458, 244] on icon at bounding box center [455, 247] width 6 height 6
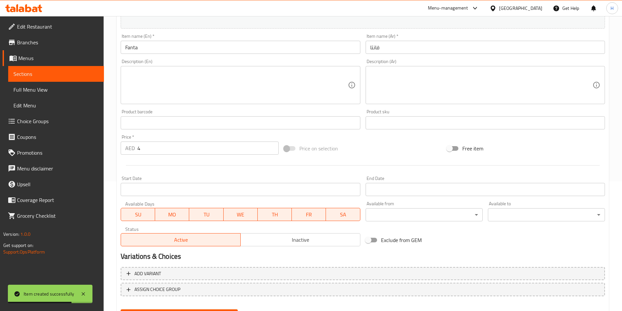
scroll to position [162, 0]
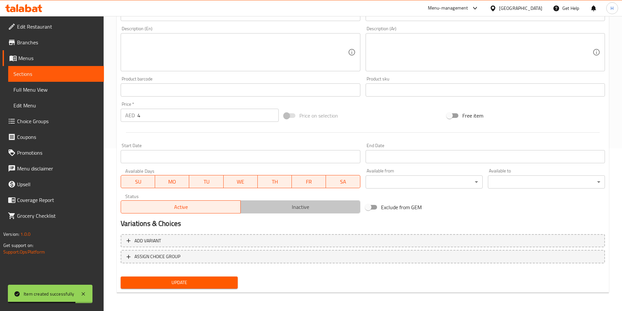
click at [266, 202] on span "Inactive" at bounding box center [300, 207] width 114 height 10
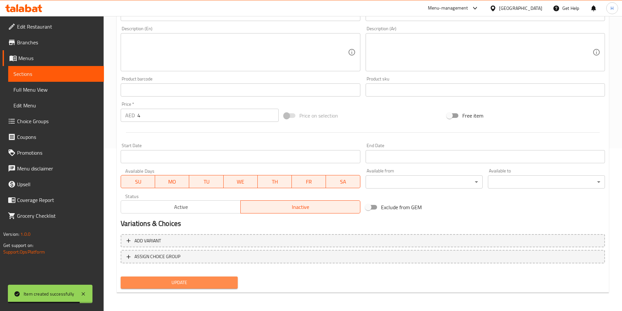
click at [200, 276] on button "Update" at bounding box center [179, 282] width 117 height 12
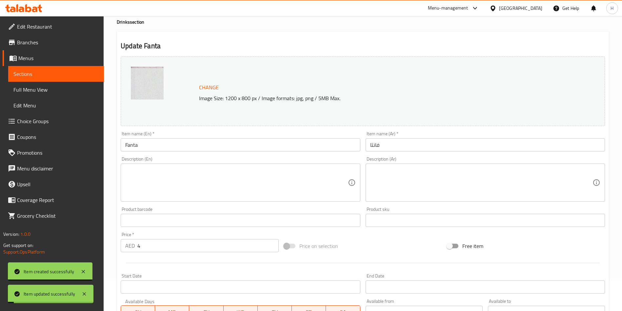
scroll to position [0, 0]
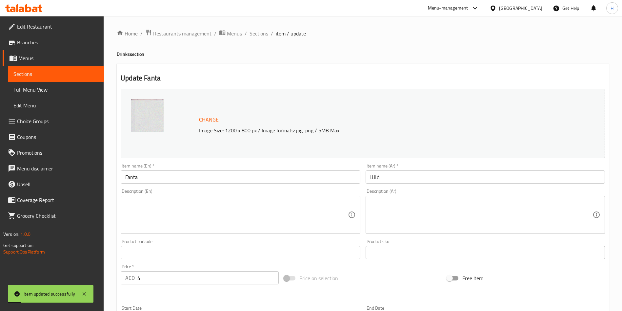
click at [258, 33] on span "Sections" at bounding box center [259, 34] width 19 height 8
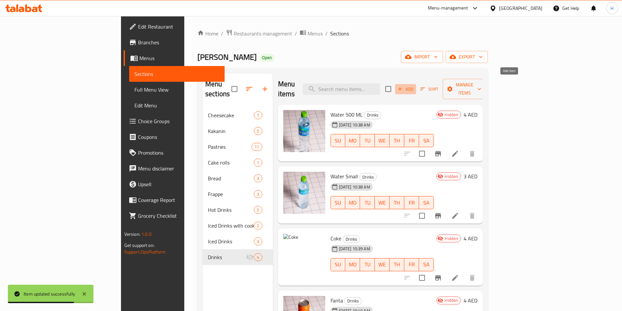
click at [414, 85] on span "Add" at bounding box center [406, 89] width 18 height 8
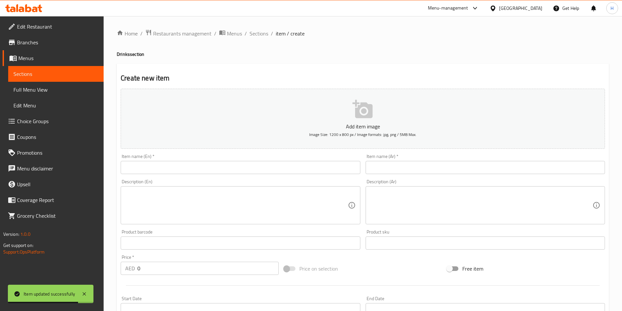
click at [371, 117] on icon "button" at bounding box center [362, 109] width 20 height 18
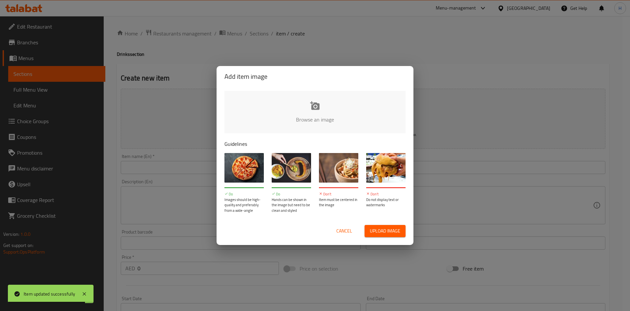
click at [304, 113] on input "file" at bounding box center [536, 121] width 624 height 61
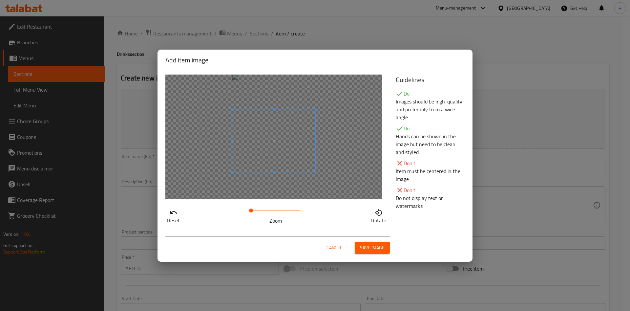
click at [290, 135] on span at bounding box center [273, 140] width 83 height 62
click at [374, 245] on span "Save image" at bounding box center [372, 247] width 25 height 8
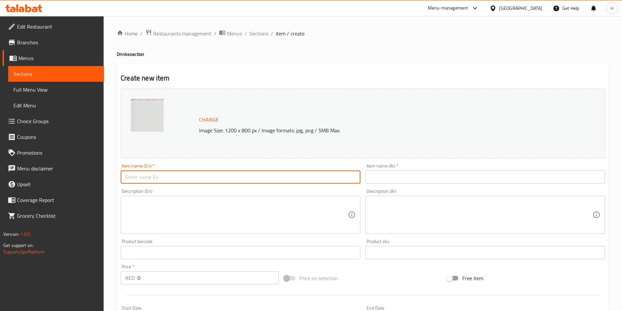
click at [202, 175] on input "text" at bounding box center [240, 176] width 239 height 13
paste input "Sprite"
type input "Sprite"
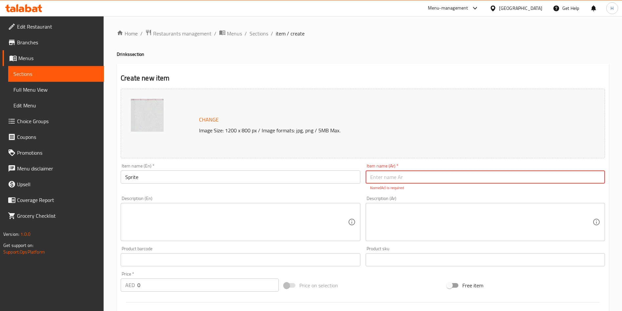
paste input "سبرايت"
type input "سبرايت"
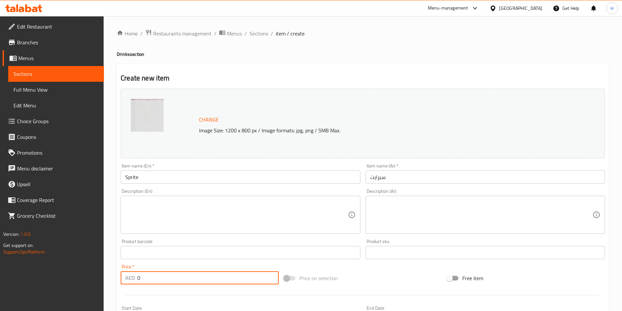
drag, startPoint x: 184, startPoint y: 282, endPoint x: 128, endPoint y: 284, distance: 56.1
click at [128, 284] on div "AED 0 Price *" at bounding box center [200, 277] width 158 height 13
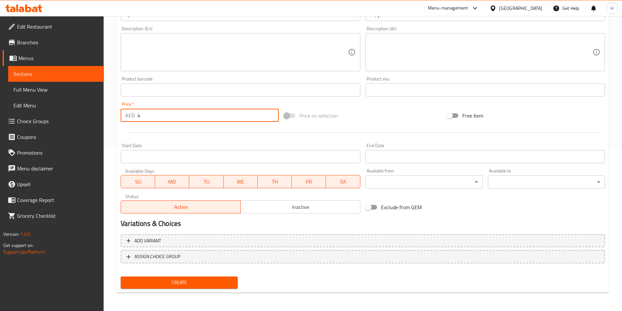
type input "4"
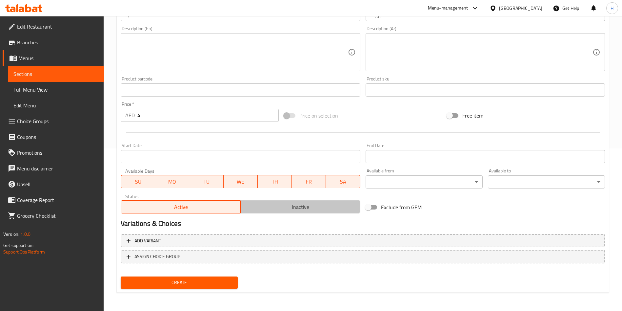
click at [278, 210] on span "Inactive" at bounding box center [300, 207] width 114 height 10
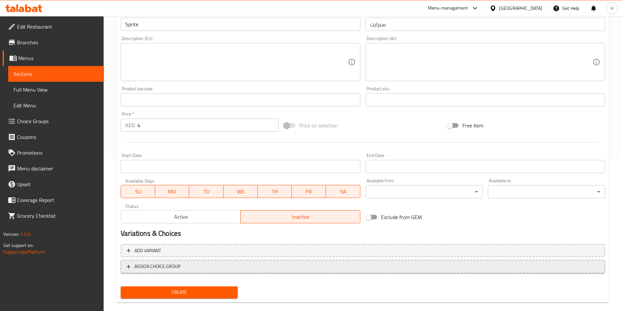
scroll to position [0, 0]
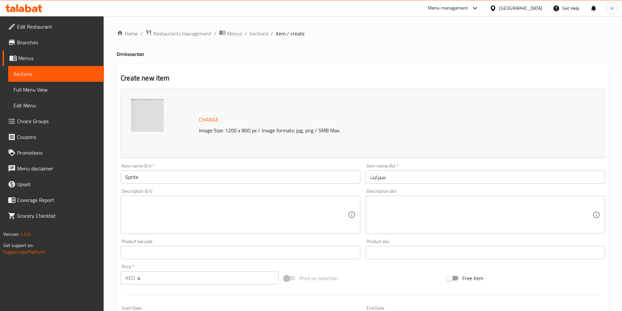
type button "1"
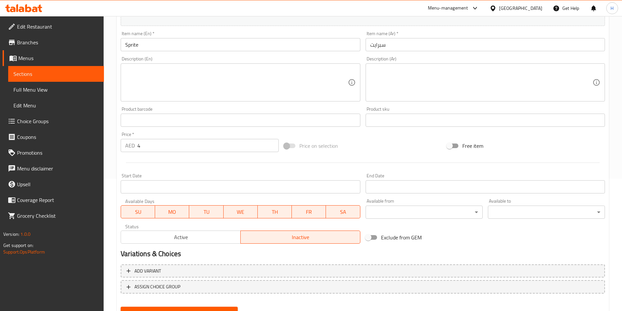
scroll to position [162, 0]
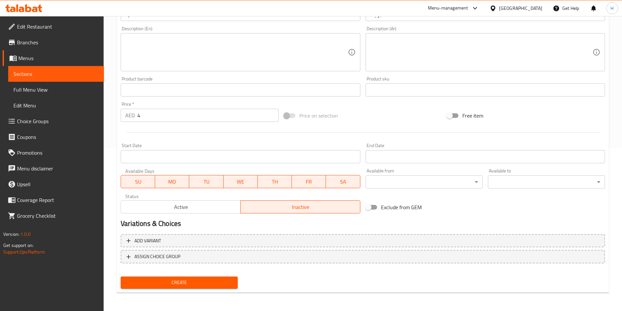
click at [188, 286] on span "Create" at bounding box center [179, 282] width 107 height 8
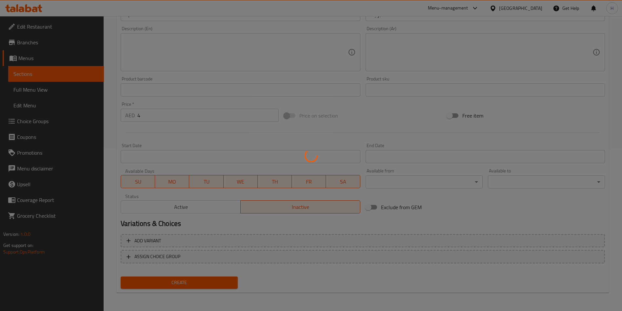
type input "0"
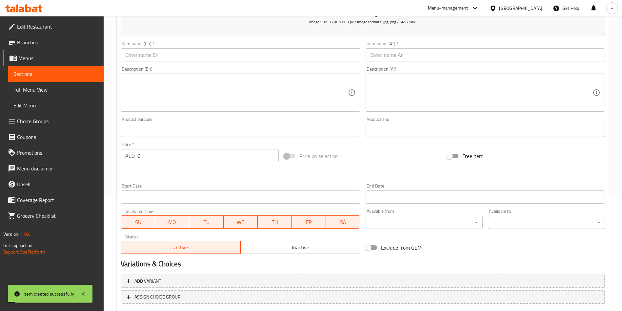
scroll to position [0, 0]
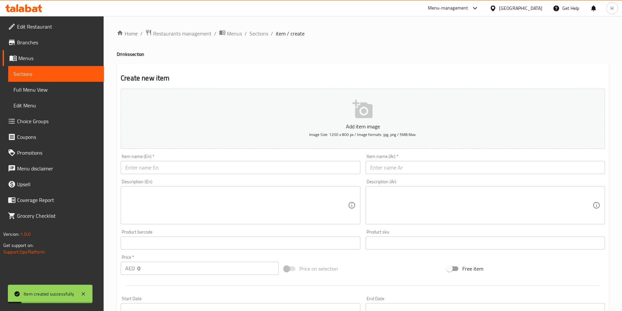
click at [258, 27] on div "Home / Restaurants management / Menus / Sections / item / create Drinks section…" at bounding box center [363, 239] width 518 height 447
click at [256, 35] on span "Sections" at bounding box center [259, 34] width 19 height 8
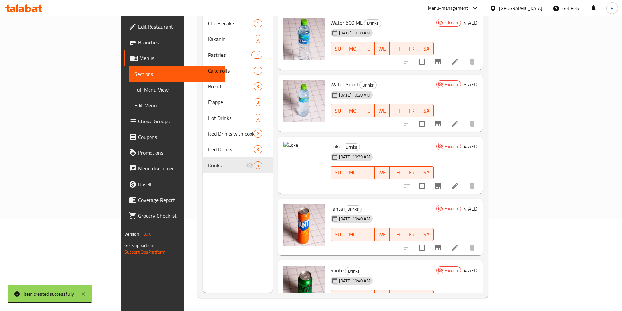
click at [138, 26] on span "Edit Restaurant" at bounding box center [179, 27] width 82 height 8
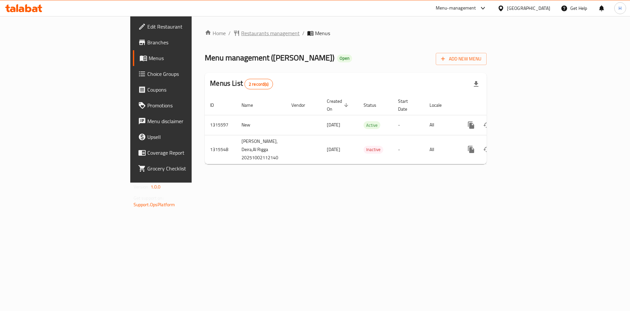
click at [241, 33] on span "Restaurants management" at bounding box center [270, 33] width 58 height 8
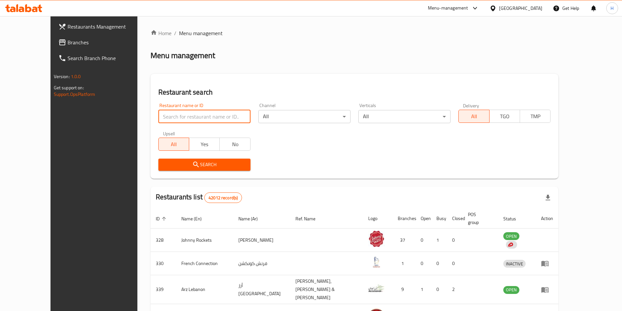
click at [195, 115] on input "search" at bounding box center [204, 116] width 92 height 13
type input "[PERSON_NAME]"
click button "Search" at bounding box center [204, 164] width 92 height 12
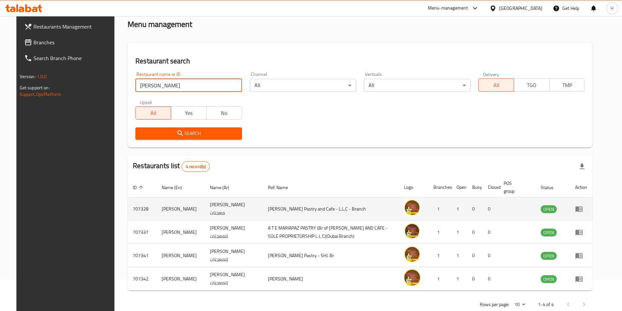
scroll to position [46, 0]
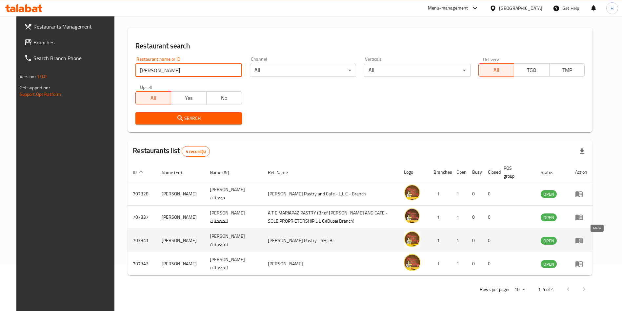
click at [583, 241] on icon "enhanced table" at bounding box center [579, 240] width 8 height 8
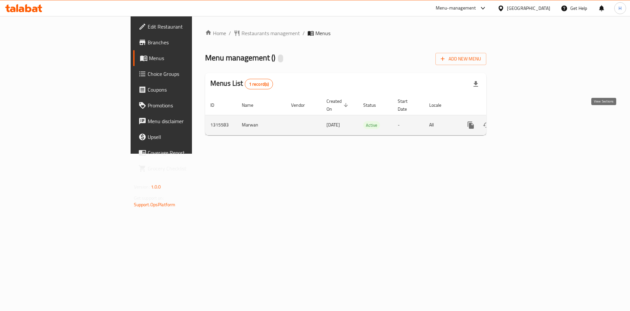
click at [521, 122] on icon "enhanced table" at bounding box center [518, 125] width 6 height 6
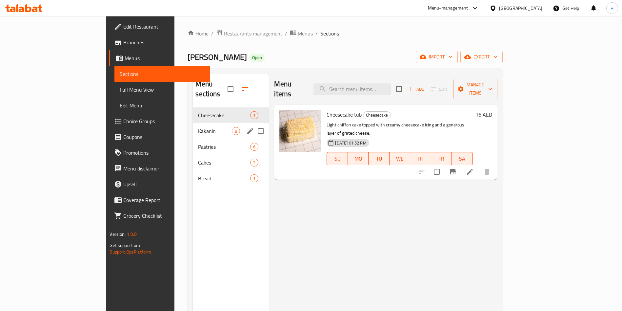
click at [198, 127] on span "Kakanin" at bounding box center [215, 131] width 34 height 8
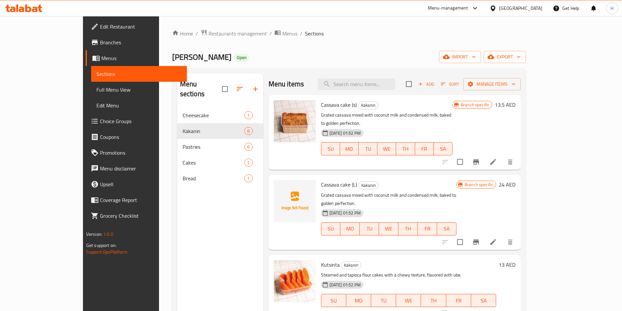
click at [223, 289] on div "Menu sections Cheesecake 1 Kakanin 8 Pastries 6 Cakes 2 Bread 1" at bounding box center [220, 228] width 86 height 311
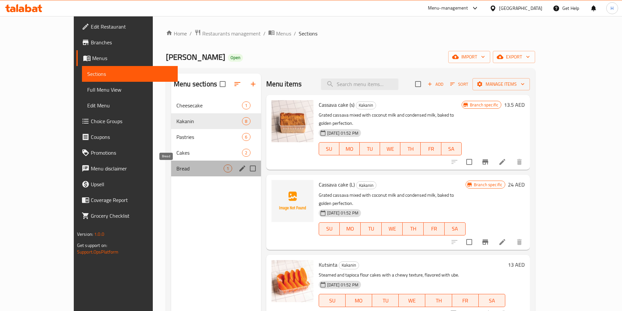
click at [176, 164] on span "Bread" at bounding box center [199, 168] width 47 height 8
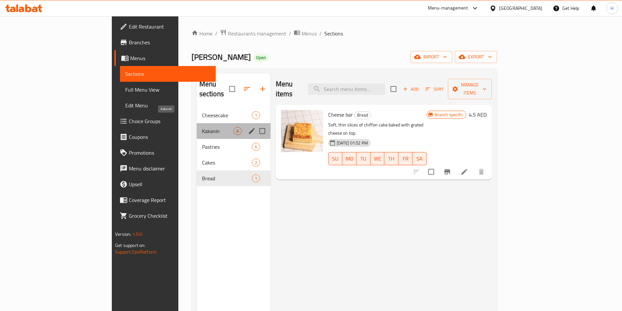
click at [202, 127] on span "Kakanin" at bounding box center [217, 131] width 31 height 8
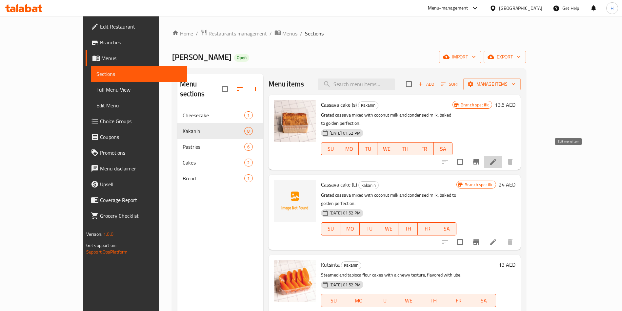
click at [496, 159] on icon at bounding box center [493, 162] width 6 height 6
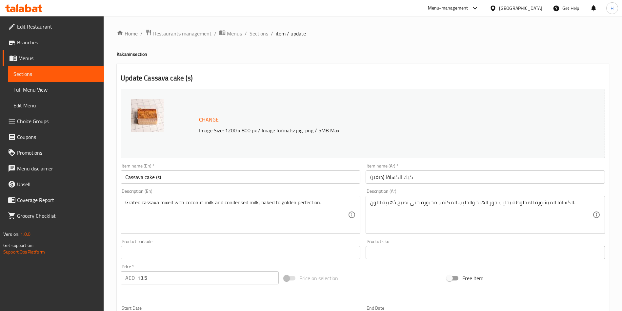
click at [260, 30] on span "Sections" at bounding box center [259, 34] width 19 height 8
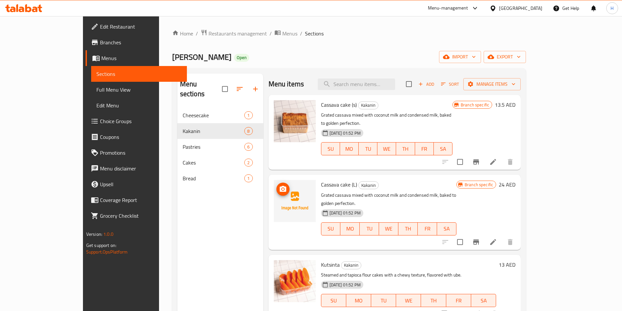
click at [278, 192] on img at bounding box center [295, 201] width 42 height 42
click at [496, 239] on icon at bounding box center [493, 242] width 6 height 6
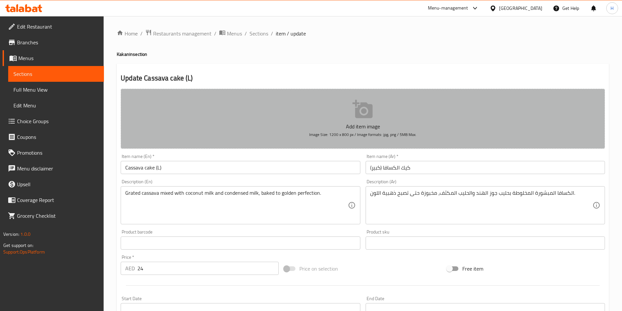
click at [355, 122] on p "Add item image" at bounding box center [363, 126] width 464 height 8
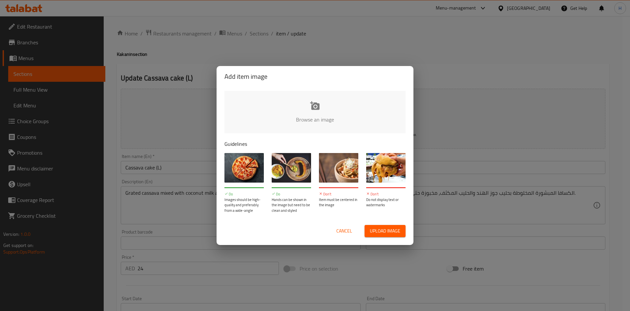
click at [301, 111] on input "file" at bounding box center [536, 121] width 624 height 61
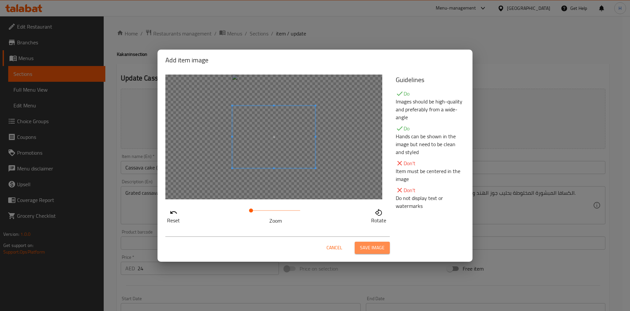
click at [368, 246] on span "Save image" at bounding box center [372, 247] width 25 height 8
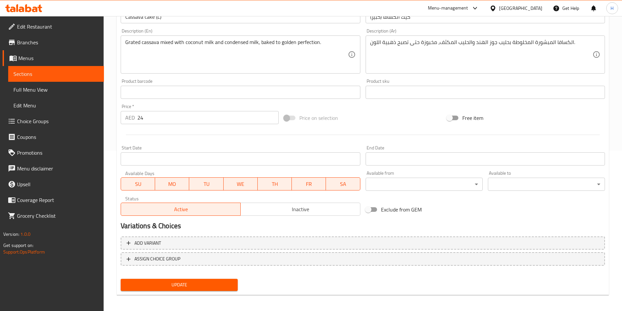
scroll to position [162, 0]
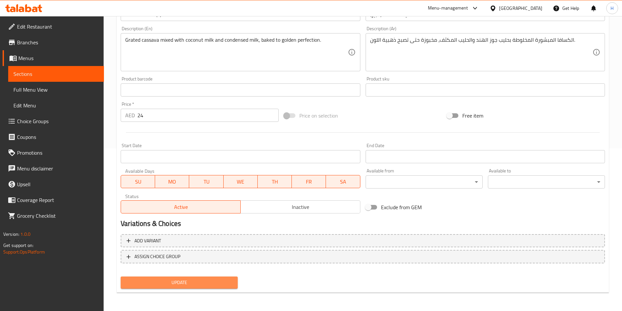
click at [187, 285] on span "Update" at bounding box center [179, 282] width 107 height 8
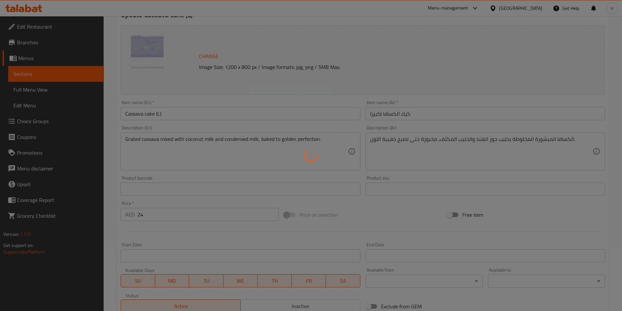
scroll to position [0, 0]
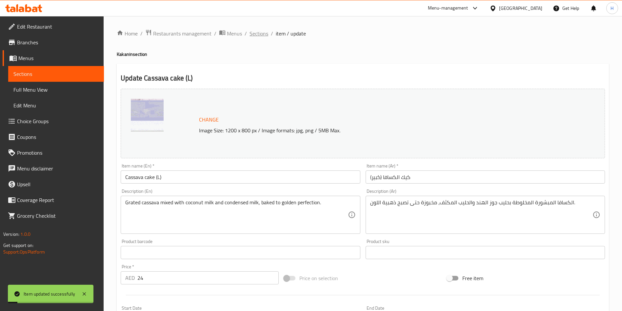
click at [257, 34] on span "Sections" at bounding box center [259, 34] width 19 height 8
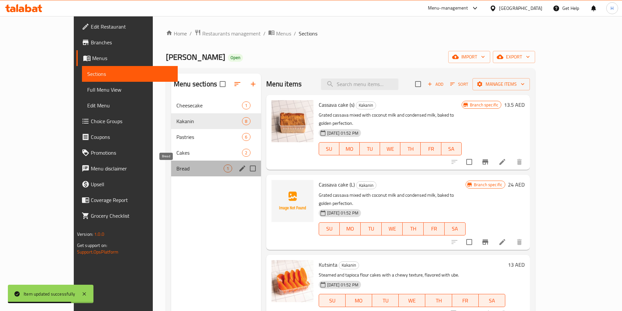
click at [171, 173] on div "Bread 1" at bounding box center [216, 168] width 90 height 16
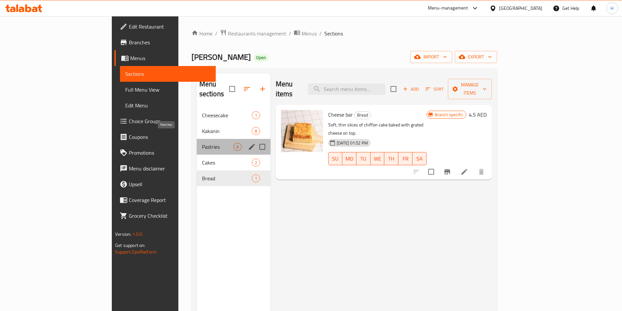
click at [202, 143] on span "Pastries" at bounding box center [217, 147] width 31 height 8
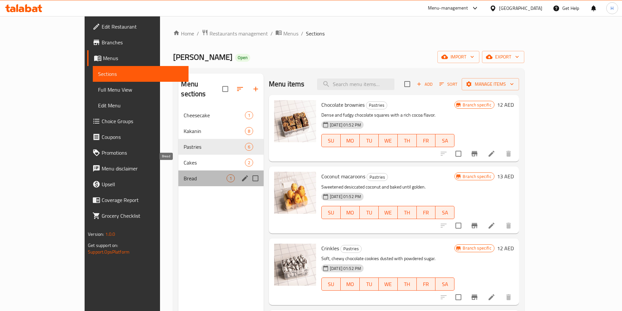
click at [184, 174] on span "Bread" at bounding box center [205, 178] width 43 height 8
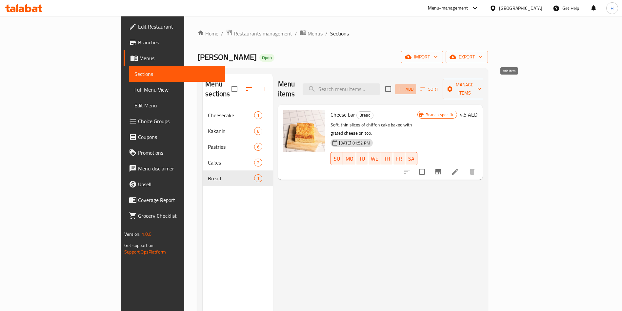
click at [403, 86] on icon "button" at bounding box center [400, 89] width 6 height 6
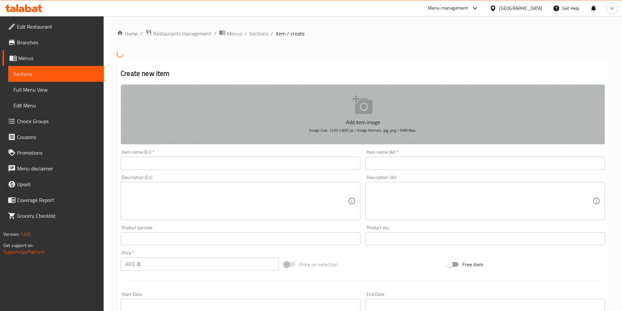
click at [351, 116] on button "Add item image Image Size: 1200 x 800 px / Image formats: jpg, png / 5MB Max." at bounding box center [363, 114] width 484 height 60
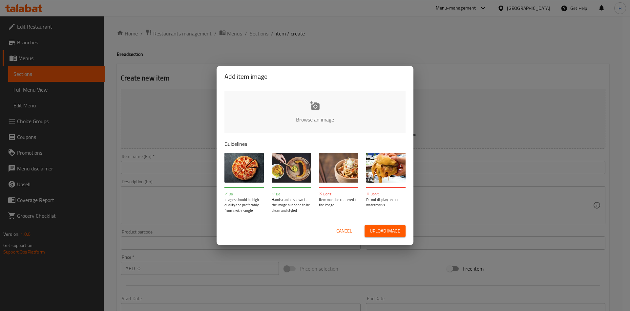
click at [331, 114] on input "file" at bounding box center [536, 121] width 624 height 61
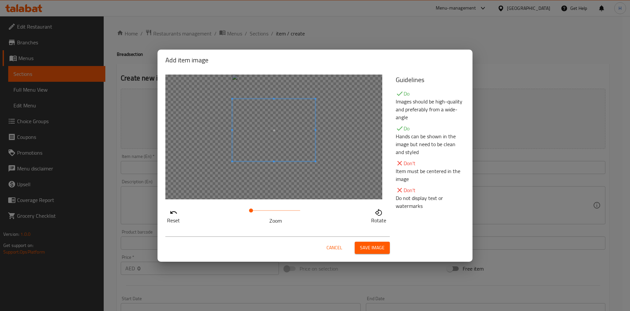
click at [291, 134] on span at bounding box center [273, 130] width 83 height 62
click at [383, 244] on span "Save image" at bounding box center [372, 247] width 25 height 8
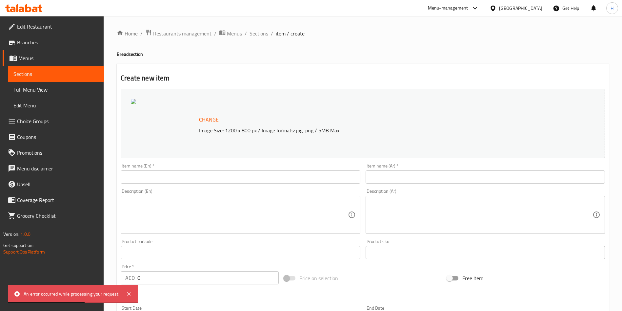
click at [160, 178] on input "text" at bounding box center [240, 176] width 239 height 13
paste input "Pinagong"
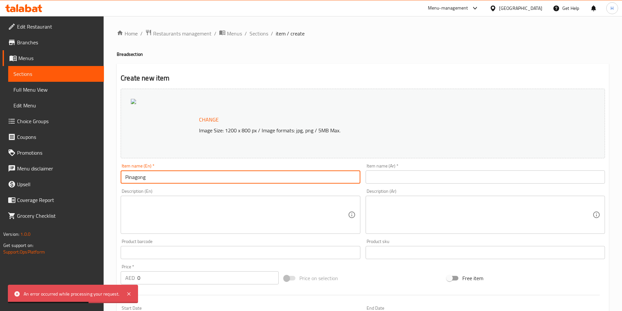
type input "Pinagong"
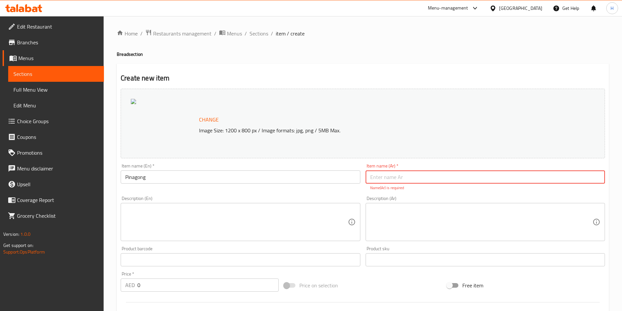
paste input "خبز بيناغون"
type input "خبز بيناغون"
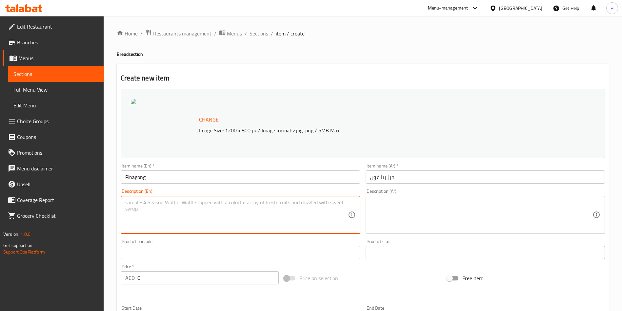
paste textarea "A soft and dense Filipino bread with a turtle shaped top"
type textarea "A soft and dense Filipino bread with a turtle shaped top"
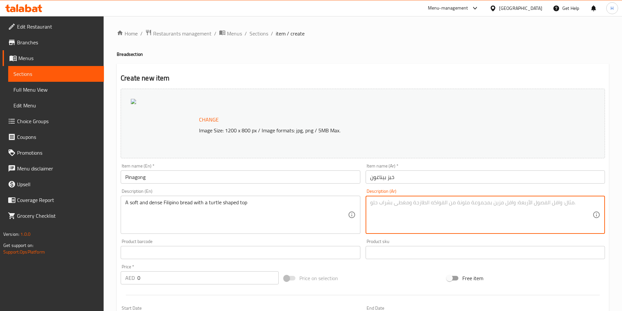
paste textarea "خبز فلبيني ناعم وكثيف مع سطح على شكل سلحفاة"
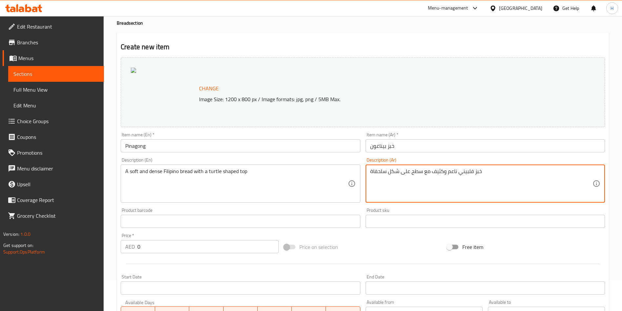
scroll to position [148, 0]
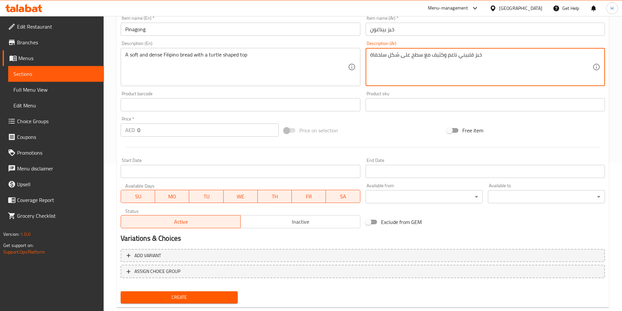
type textarea "خبز فلبيني ناعم وكثيف مع سطح على شكل سلحفاة"
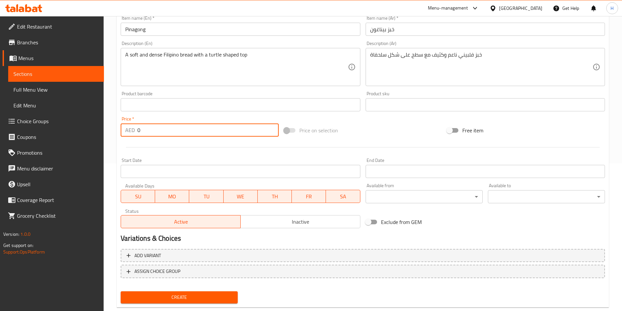
drag, startPoint x: 154, startPoint y: 131, endPoint x: 132, endPoint y: 129, distance: 22.4
click at [132, 129] on div "AED 0 Price *" at bounding box center [200, 129] width 158 height 13
type input "6"
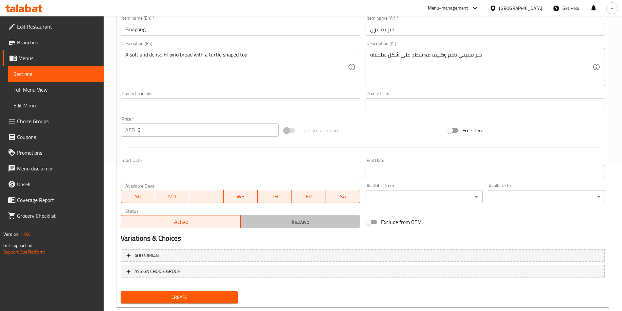
click at [273, 226] on span "Inactive" at bounding box center [300, 222] width 114 height 10
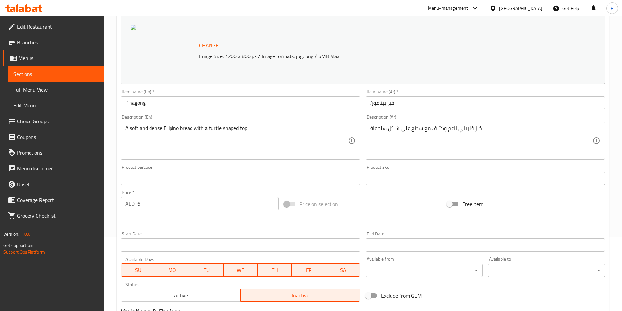
scroll to position [162, 0]
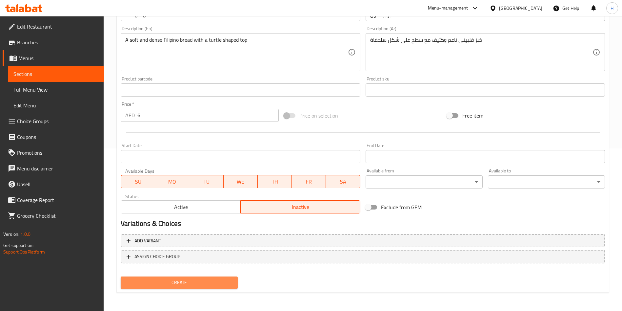
click at [188, 286] on span "Create" at bounding box center [179, 282] width 107 height 8
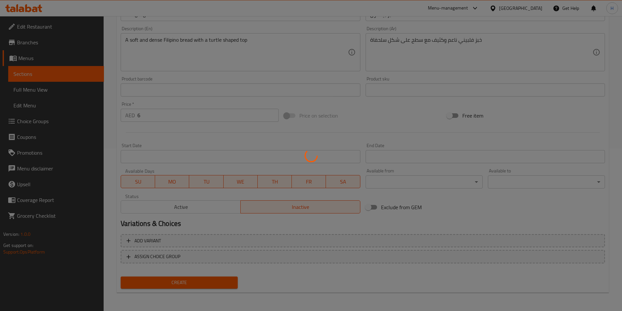
type input "0"
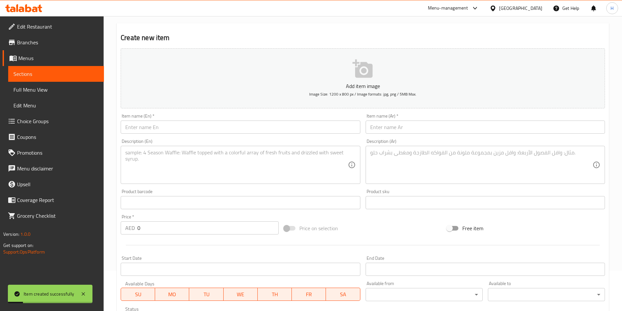
scroll to position [0, 0]
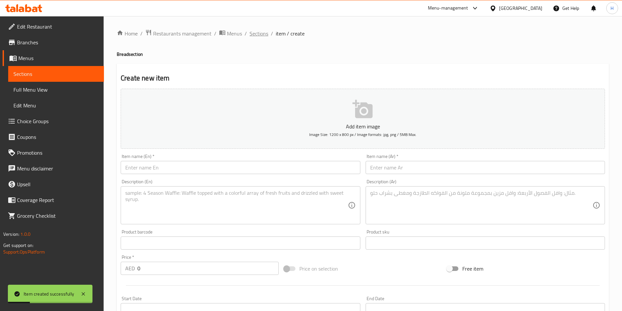
click at [262, 37] on span "Sections" at bounding box center [259, 34] width 19 height 8
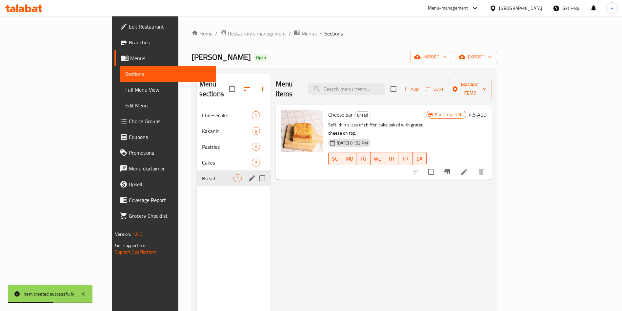
click at [202, 174] on span "Bread" at bounding box center [217, 178] width 31 height 8
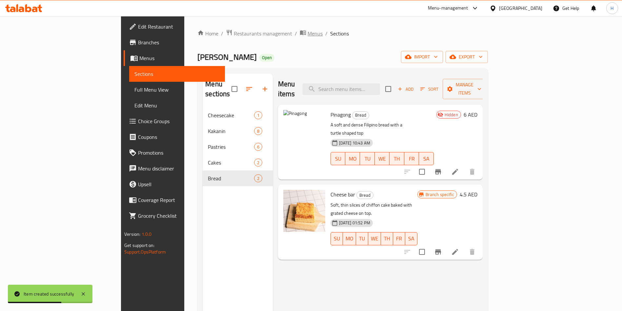
click at [308, 32] on span "Menus" at bounding box center [315, 34] width 15 height 8
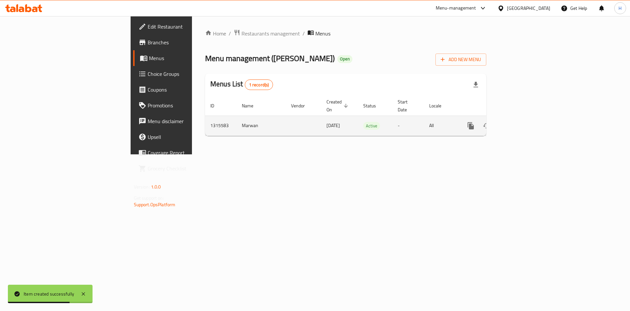
click at [236, 117] on td "Marwan" at bounding box center [260, 125] width 49 height 20
click at [521, 123] on icon "enhanced table" at bounding box center [518, 126] width 6 height 6
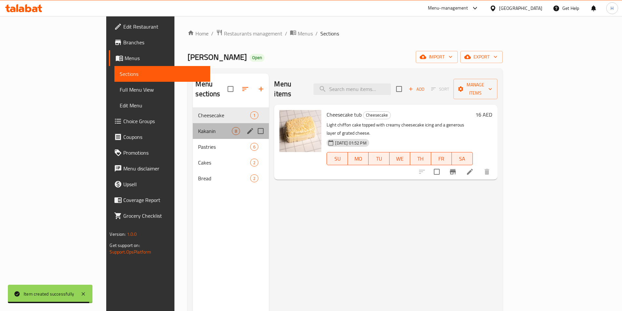
click at [193, 123] on div "Kakanin 8" at bounding box center [231, 131] width 76 height 16
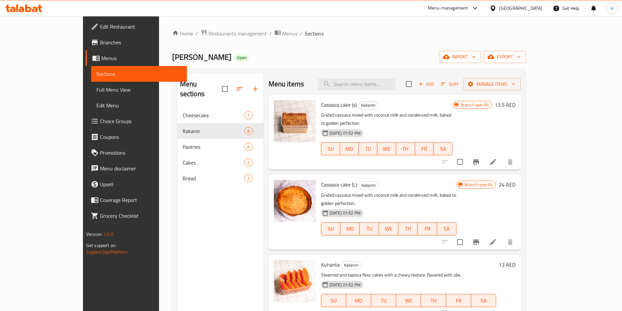
click at [100, 45] on span "Branches" at bounding box center [141, 42] width 82 height 8
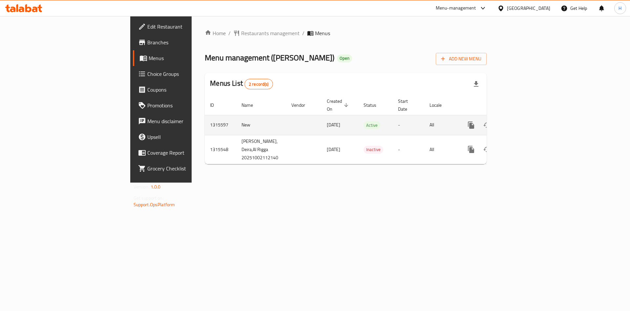
click at [531, 115] on td "enhanced table" at bounding box center [494, 125] width 73 height 20
click at [526, 117] on link "enhanced table" at bounding box center [518, 125] width 16 height 16
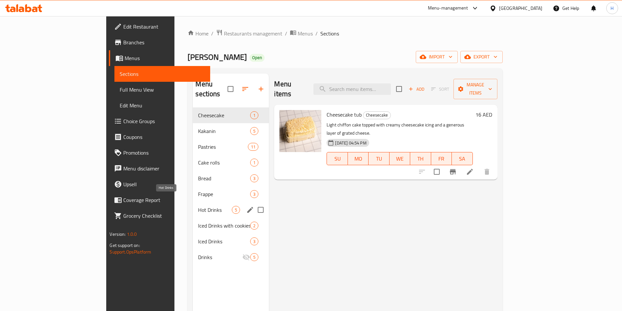
click at [198, 206] on span "Hot Drinks" at bounding box center [215, 210] width 34 height 8
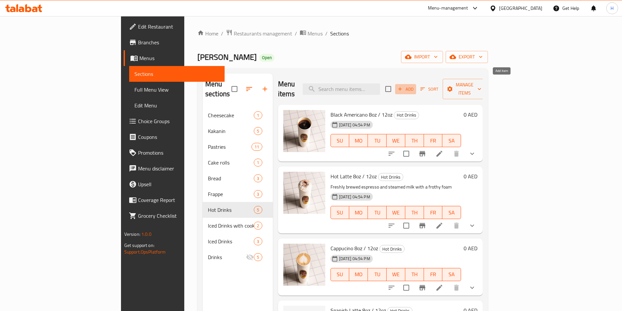
click at [414, 85] on span "Add" at bounding box center [406, 89] width 18 height 8
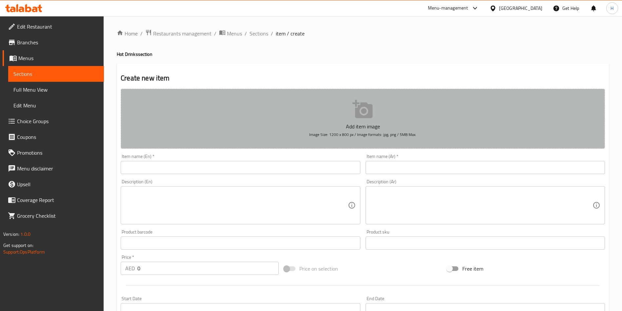
click at [340, 118] on button "Add item image Image Size: 1200 x 800 px / Image formats: jpg, png / 5MB Max." at bounding box center [363, 119] width 484 height 60
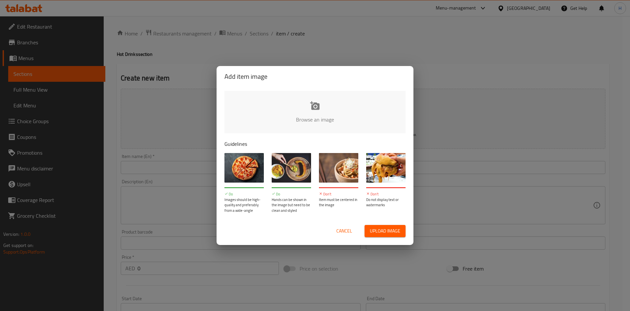
click at [315, 110] on input "file" at bounding box center [536, 121] width 624 height 61
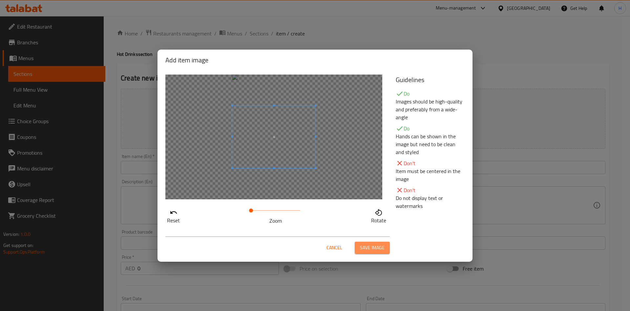
click at [375, 249] on span "Save image" at bounding box center [372, 247] width 25 height 8
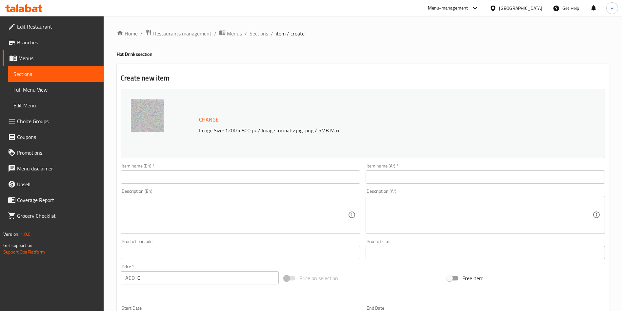
click at [222, 172] on input "text" at bounding box center [240, 176] width 239 height 13
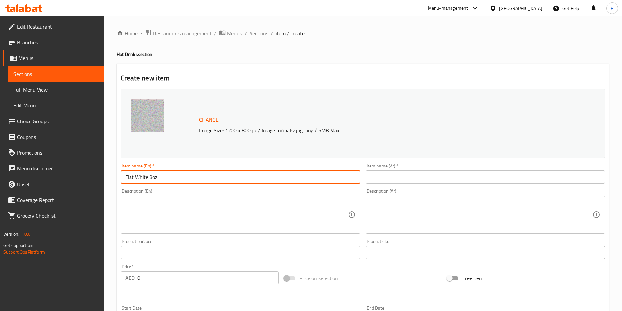
type input "Flat White 8oz"
click at [239, 33] on span "Menus" at bounding box center [234, 34] width 15 height 8
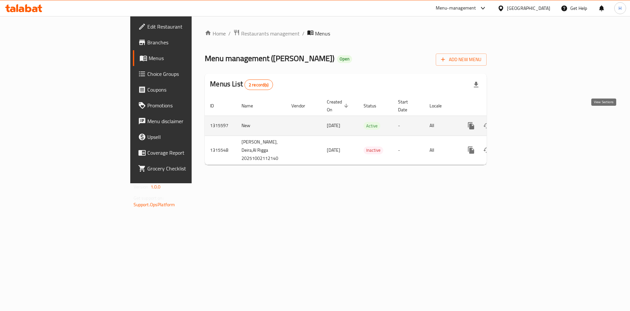
click at [521, 123] on icon "enhanced table" at bounding box center [518, 126] width 6 height 6
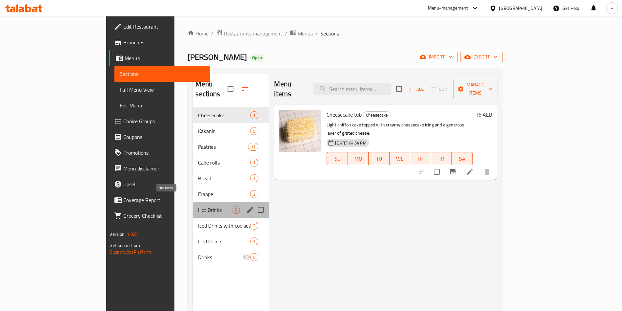
click at [198, 206] on span "Hot Drinks" at bounding box center [215, 210] width 34 height 8
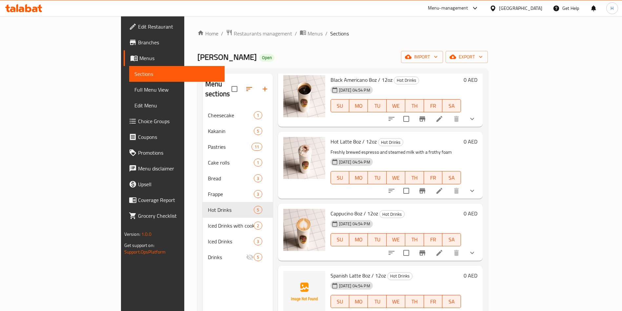
scroll to position [92, 0]
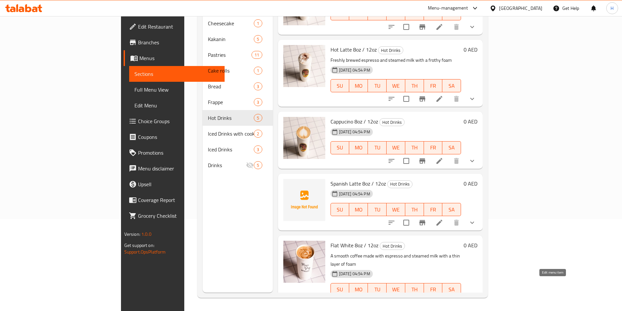
click at [443, 298] on icon at bounding box center [439, 302] width 8 height 8
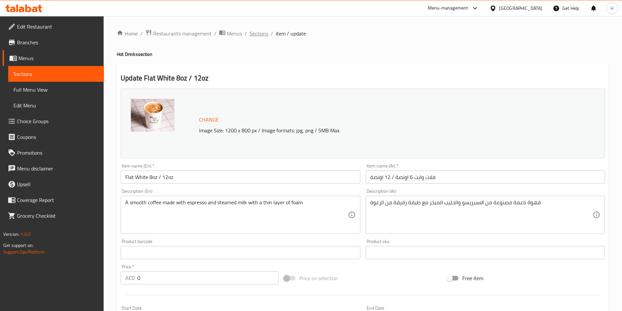
click at [263, 32] on span "Sections" at bounding box center [259, 34] width 19 height 8
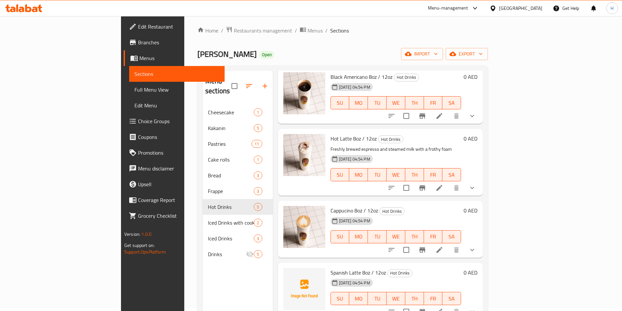
scroll to position [92, 0]
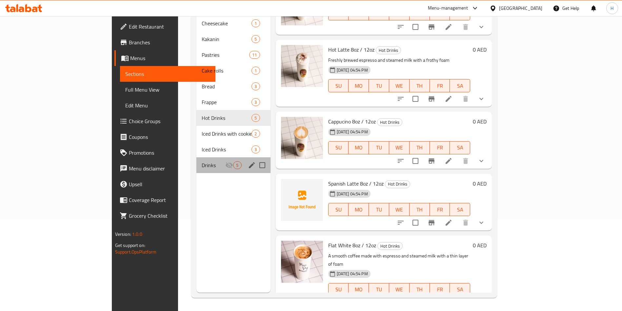
click at [202, 161] on span "Drinks" at bounding box center [214, 165] width 24 height 8
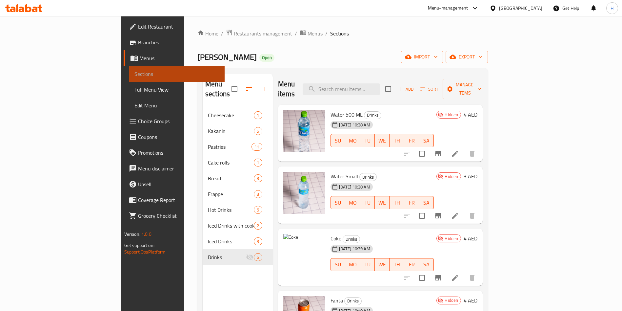
click at [134, 71] on span "Sections" at bounding box center [176, 74] width 85 height 8
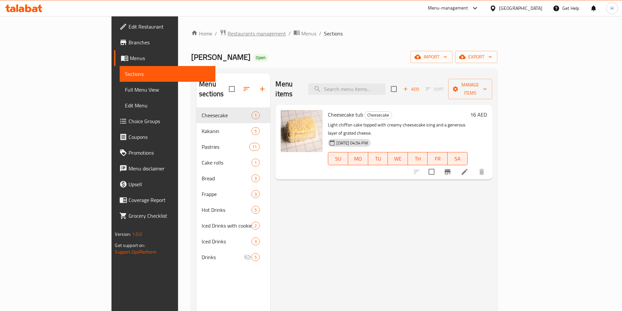
click at [228, 33] on span "Restaurants management" at bounding box center [257, 34] width 58 height 8
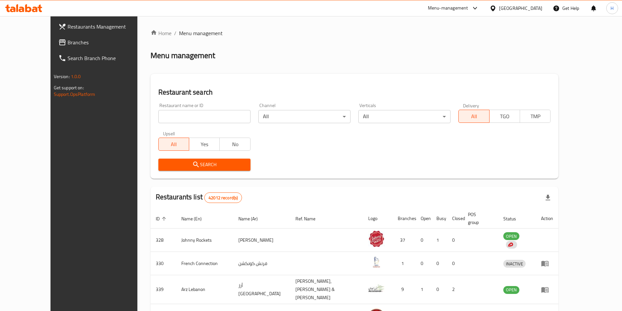
click at [181, 117] on div "Home / Menu management Menu management Restaurant search Restaurant name or ID …" at bounding box center [354, 259] width 408 height 460
click at [181, 117] on input "search" at bounding box center [204, 116] width 92 height 13
type input "[PERSON_NAME]"
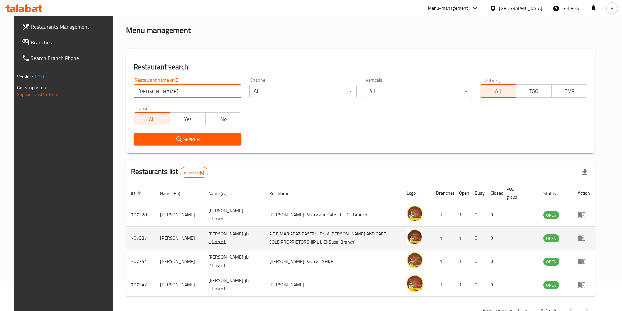
scroll to position [46, 0]
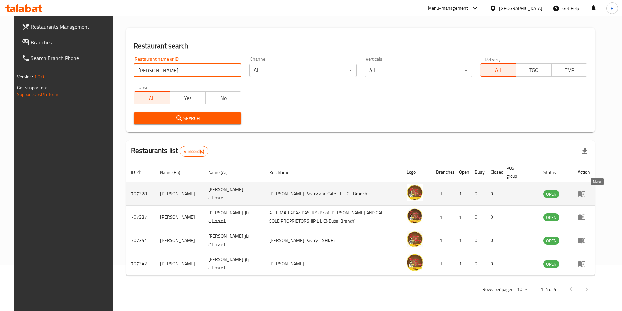
click at [586, 192] on icon "enhanced table" at bounding box center [582, 194] width 8 height 8
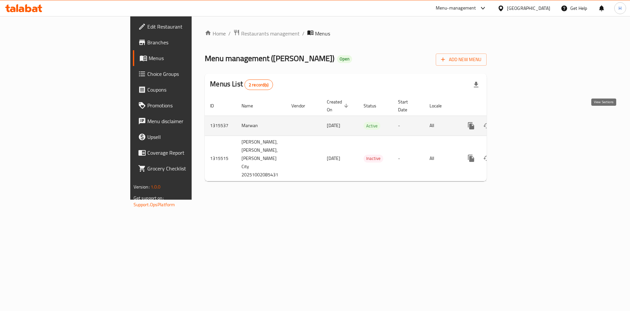
click at [522, 122] on icon "enhanced table" at bounding box center [518, 126] width 8 height 8
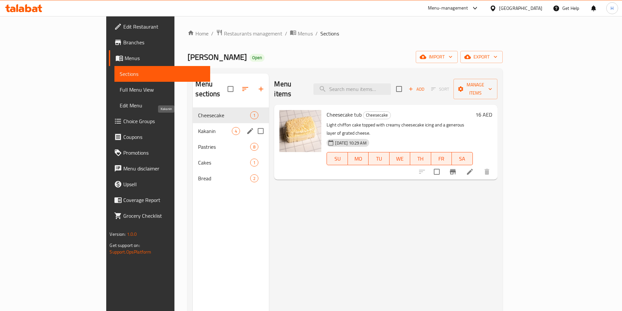
click at [198, 127] on span "Kakanin" at bounding box center [215, 131] width 34 height 8
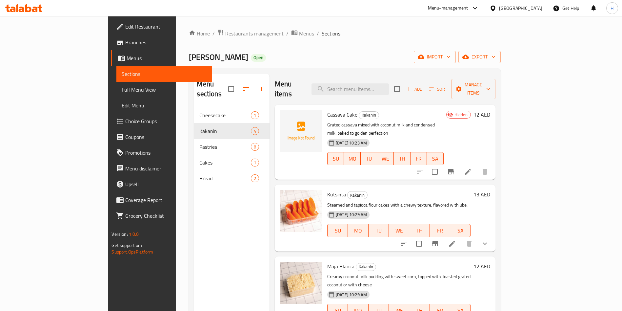
click at [471, 169] on icon at bounding box center [468, 172] width 6 height 6
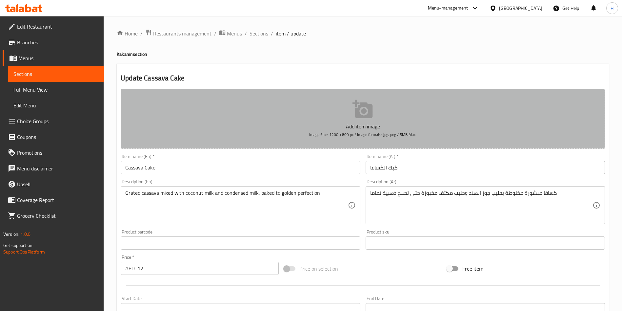
click at [350, 114] on button "Add item image Image Size: 1200 x 800 px / Image formats: jpg, png / 5MB Max." at bounding box center [363, 119] width 484 height 60
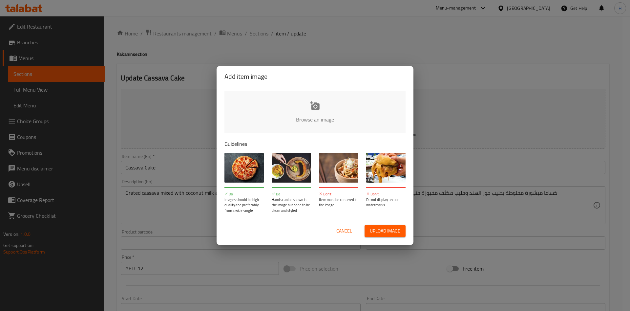
click at [331, 110] on input "file" at bounding box center [536, 121] width 624 height 61
type input "C:\fakepath\Cassava Cake.jpg"
click at [228, 110] on input "file" at bounding box center [536, 121] width 624 height 61
click at [345, 227] on span "Cancel" at bounding box center [344, 231] width 16 height 8
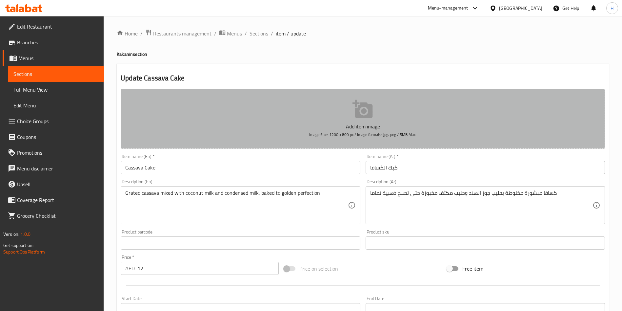
click at [339, 104] on button "Add item image Image Size: 1200 x 800 px / Image formats: jpg, png / 5MB Max." at bounding box center [363, 119] width 484 height 60
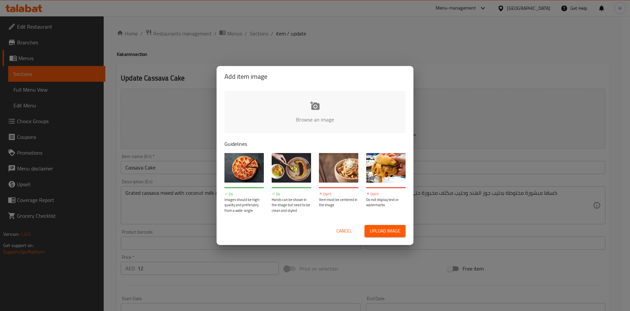
click at [320, 110] on input "file" at bounding box center [536, 121] width 624 height 61
type input "C:\fakepath\Cassava Cake.jpg"
click at [313, 110] on input "file" at bounding box center [536, 121] width 624 height 61
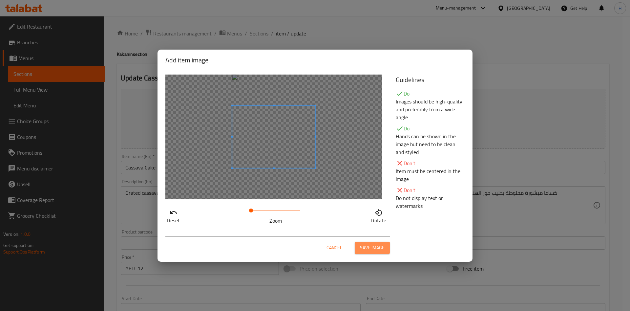
click at [369, 248] on span "Save image" at bounding box center [372, 247] width 25 height 8
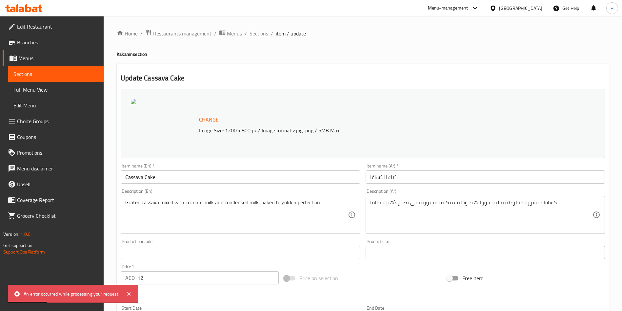
click at [260, 35] on span "Sections" at bounding box center [259, 34] width 19 height 8
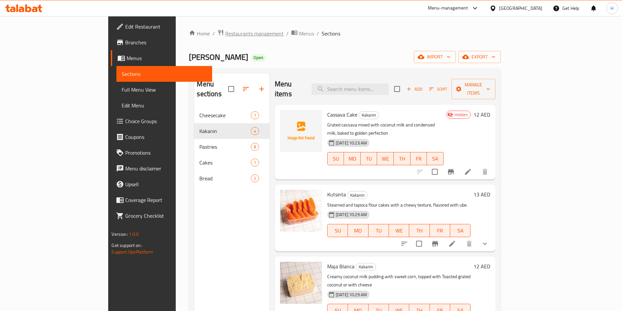
click at [225, 35] on span "Restaurants management" at bounding box center [254, 34] width 58 height 8
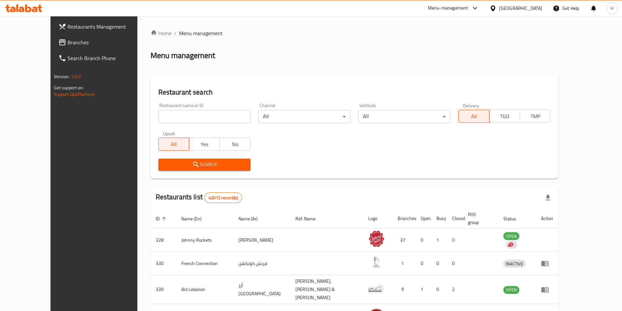
click at [150, 33] on link "Home" at bounding box center [160, 33] width 21 height 8
click at [199, 121] on input "search" at bounding box center [204, 116] width 92 height 13
type input "[PERSON_NAME]"
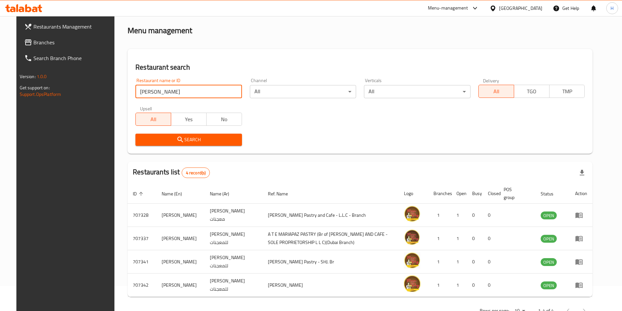
scroll to position [46, 0]
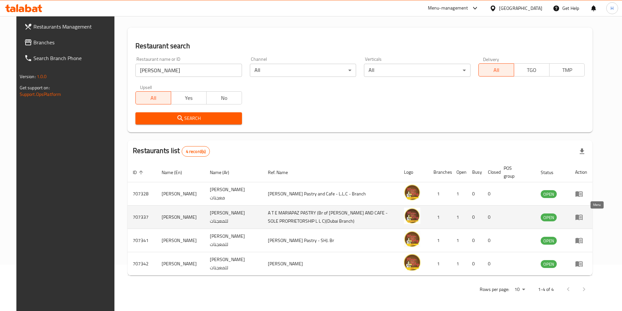
click at [587, 218] on link "enhanced table" at bounding box center [581, 217] width 12 height 8
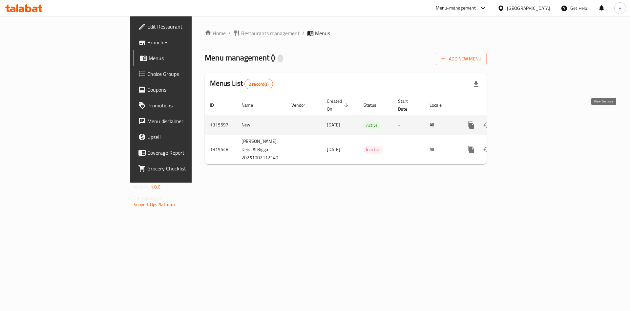
click at [526, 117] on link "enhanced table" at bounding box center [518, 125] width 16 height 16
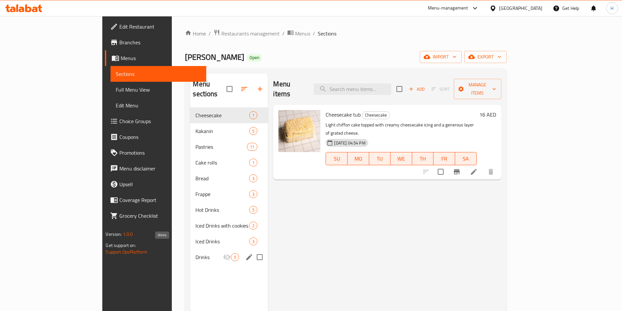
click at [195, 253] on span "Drinks" at bounding box center [209, 257] width 28 height 8
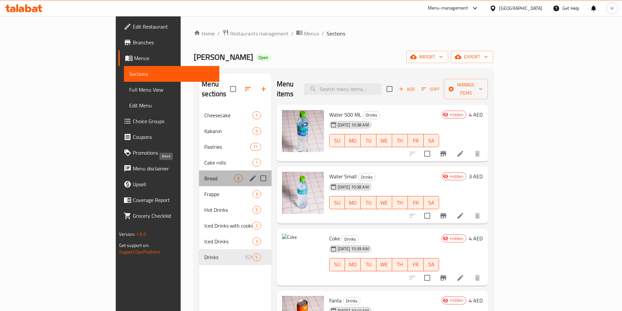
click at [204, 174] on span "Bread" at bounding box center [219, 178] width 30 height 8
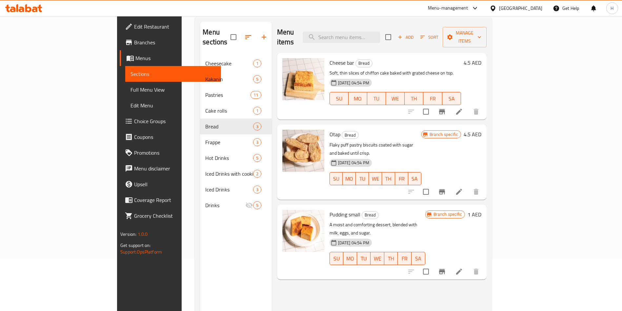
scroll to position [92, 0]
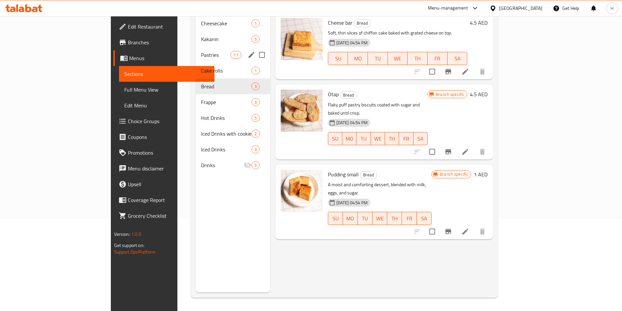
click at [201, 35] on span "Kakanin" at bounding box center [226, 39] width 50 height 8
